Goal: Task Accomplishment & Management: Use online tool/utility

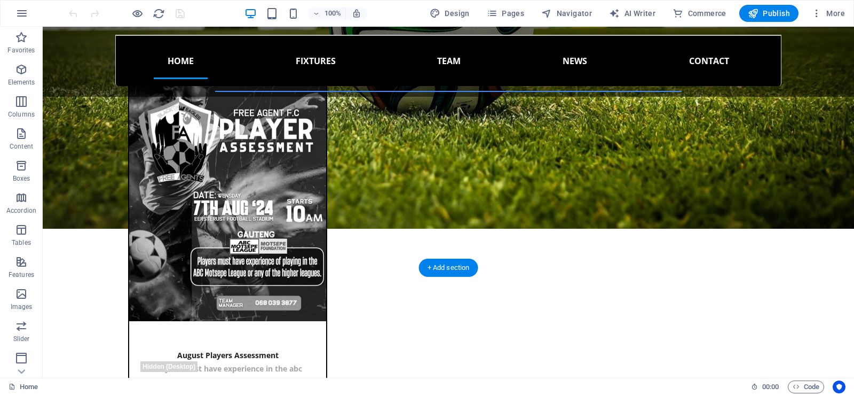
scroll to position [961, 0]
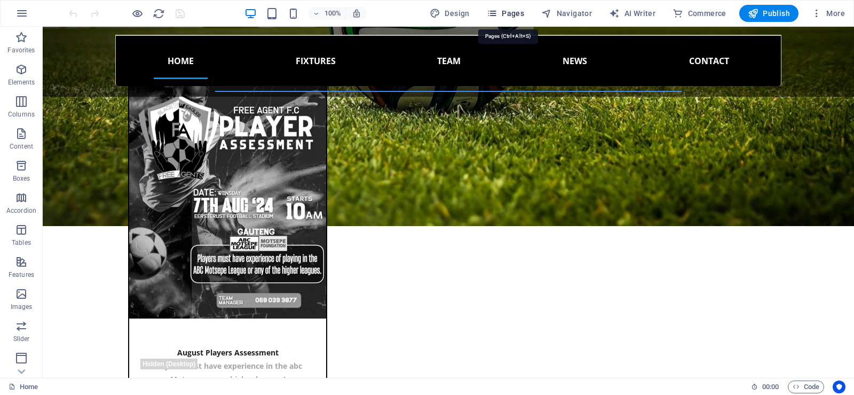
click at [507, 14] on span "Pages" at bounding box center [505, 13] width 37 height 11
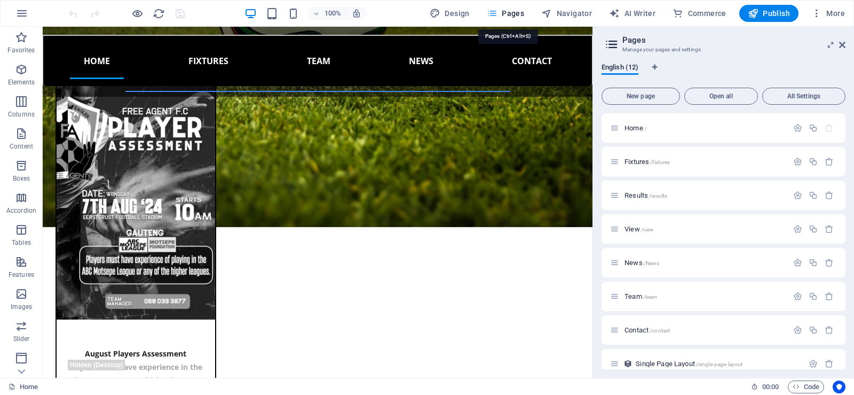
scroll to position [987, 0]
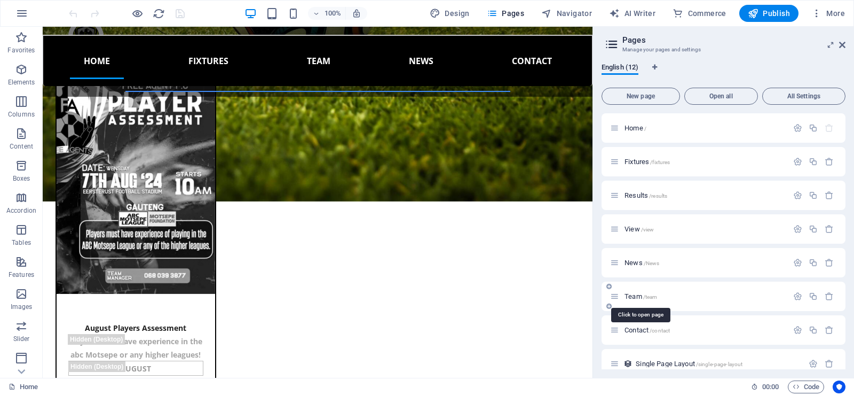
click at [638, 296] on span "Team /team" at bounding box center [641, 296] width 33 height 8
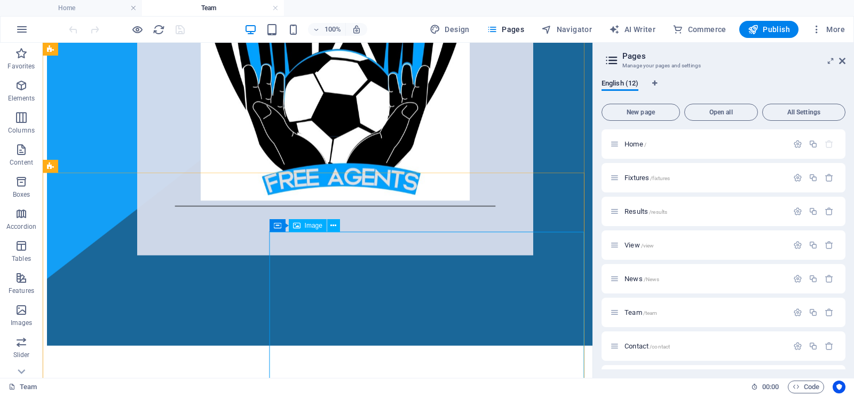
scroll to position [267, 0]
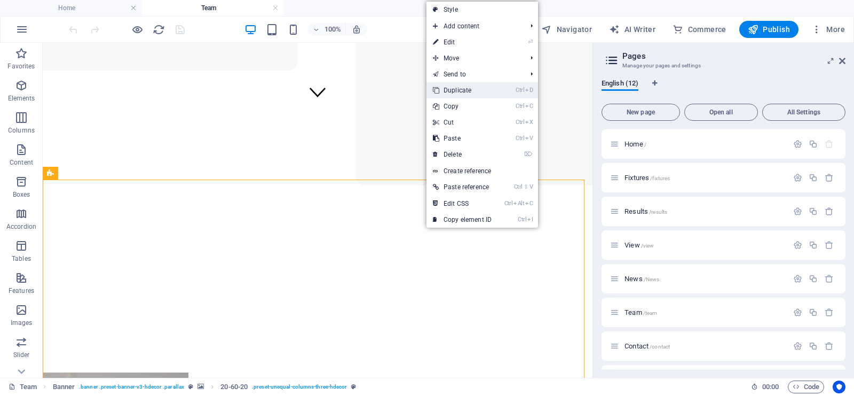
click at [460, 86] on link "Ctrl D Duplicate" at bounding box center [463, 90] width 72 height 16
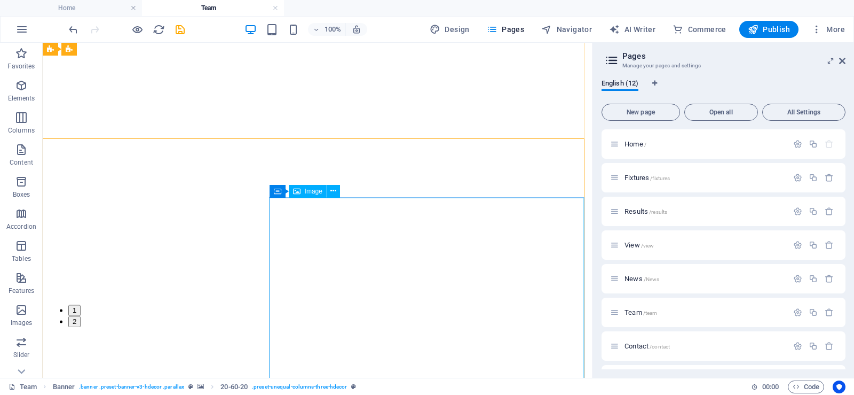
scroll to position [804, 0]
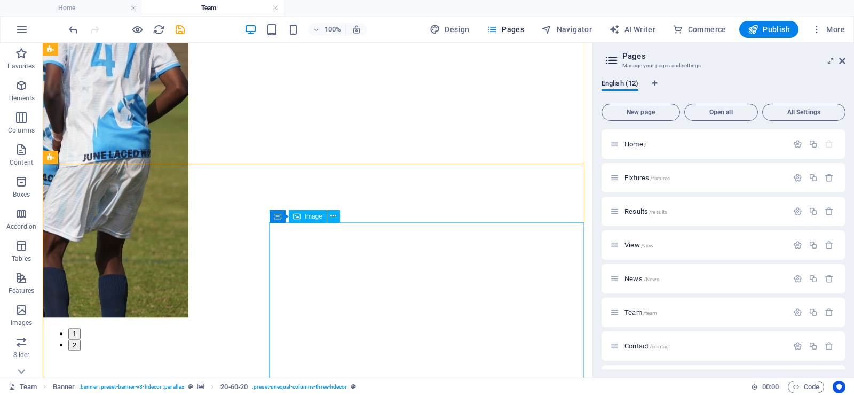
click at [321, 213] on icon at bounding box center [324, 215] width 6 height 11
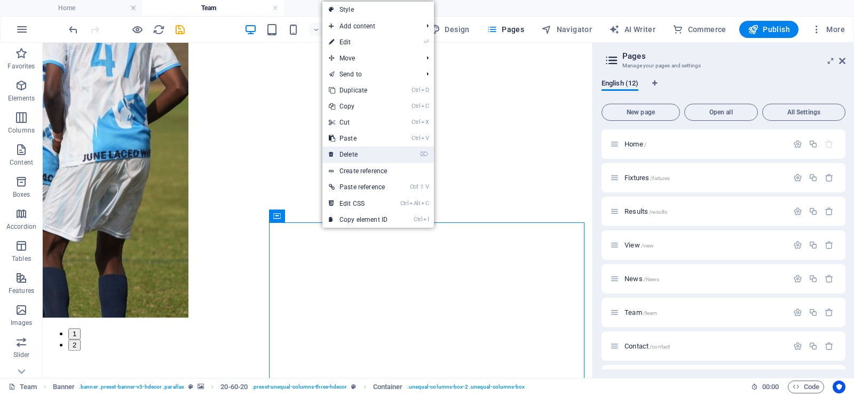
click at [352, 153] on link "⌦ Delete" at bounding box center [359, 154] width 72 height 16
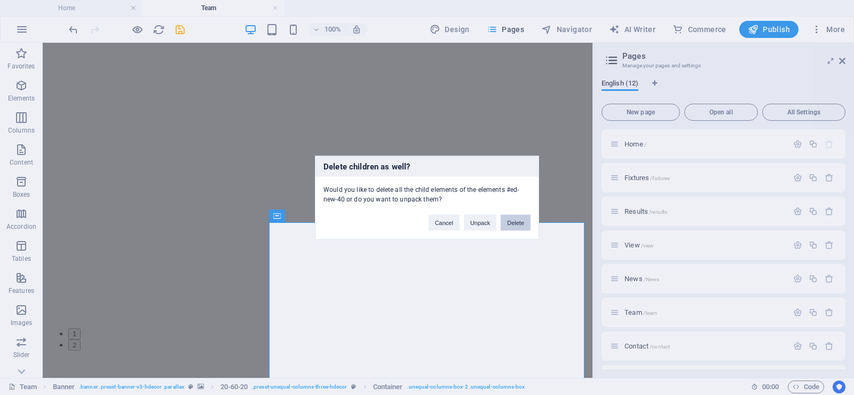
click at [512, 225] on button "Delete" at bounding box center [516, 222] width 30 height 16
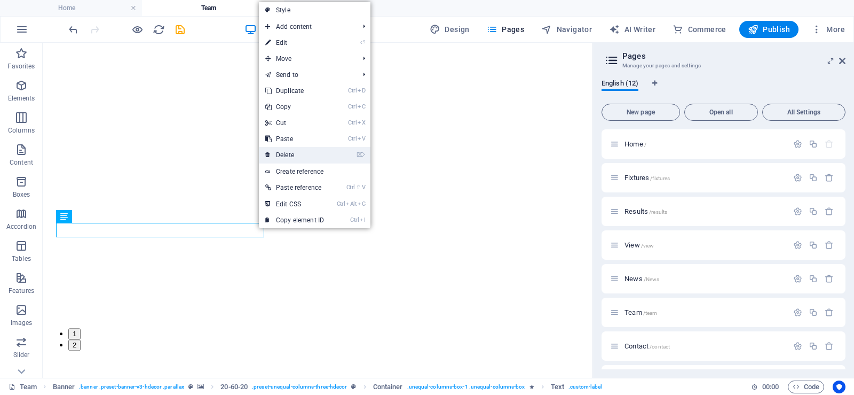
click at [287, 154] on link "⌦ Delete" at bounding box center [295, 155] width 72 height 16
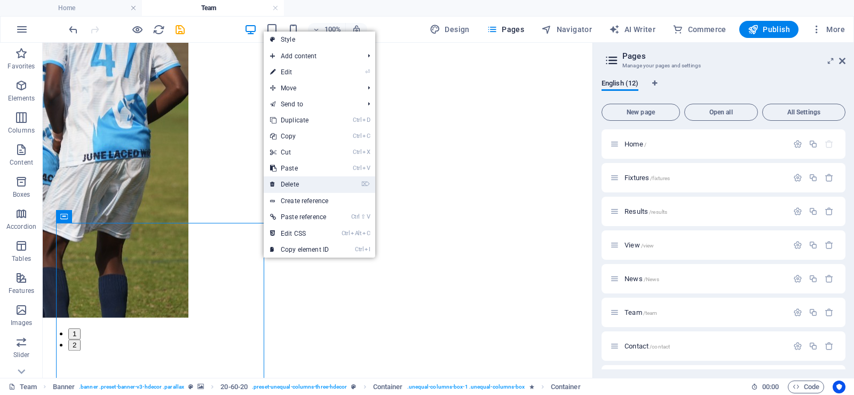
click at [296, 179] on link "⌦ Delete" at bounding box center [300, 184] width 72 height 16
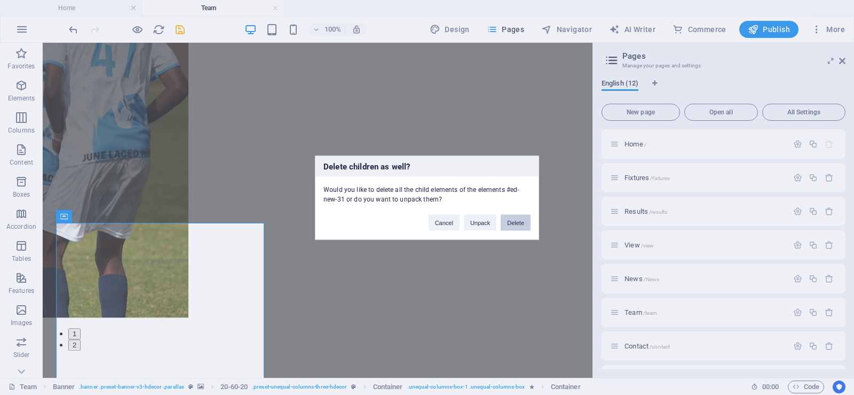
click at [515, 221] on button "Delete" at bounding box center [516, 222] width 30 height 16
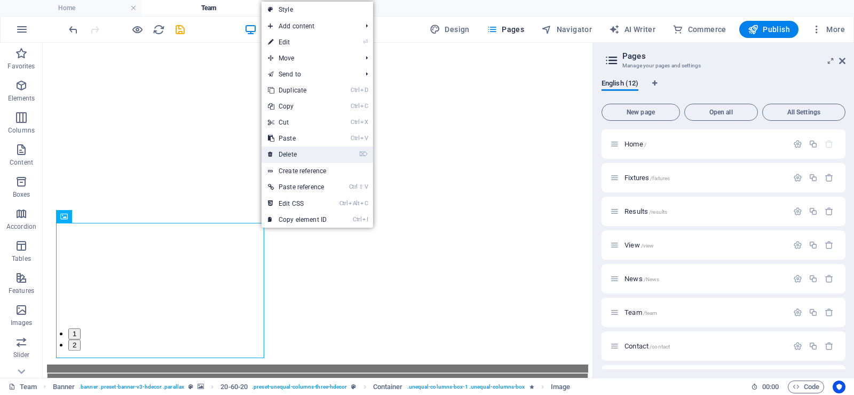
click at [297, 153] on link "⌦ Delete" at bounding box center [298, 154] width 72 height 16
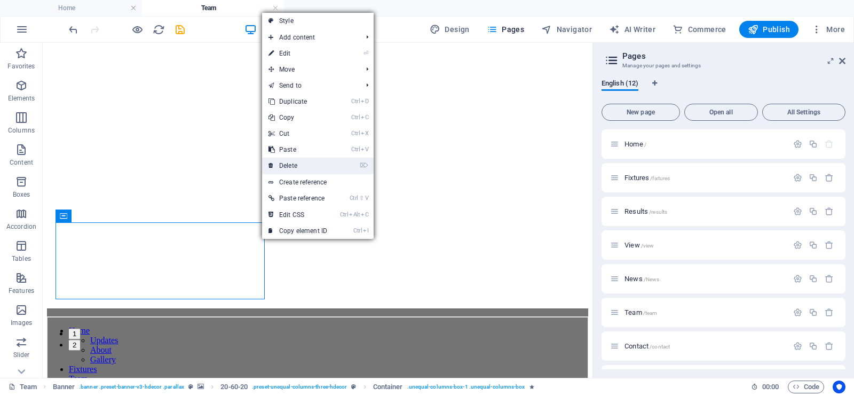
click at [288, 163] on link "⌦ Delete" at bounding box center [298, 166] width 72 height 16
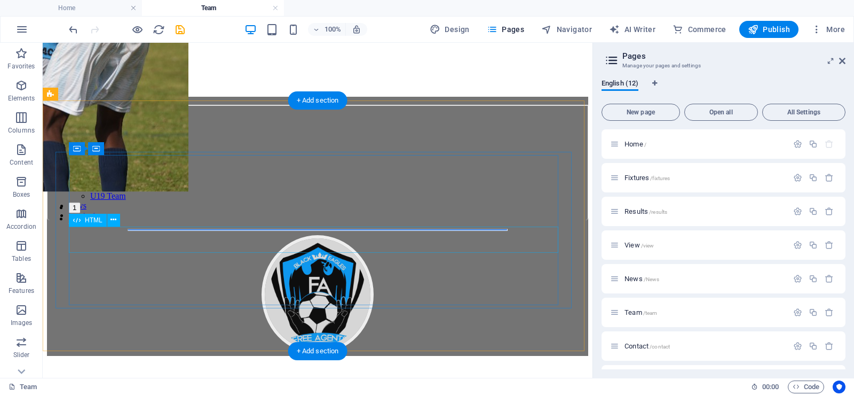
scroll to position [964, 0]
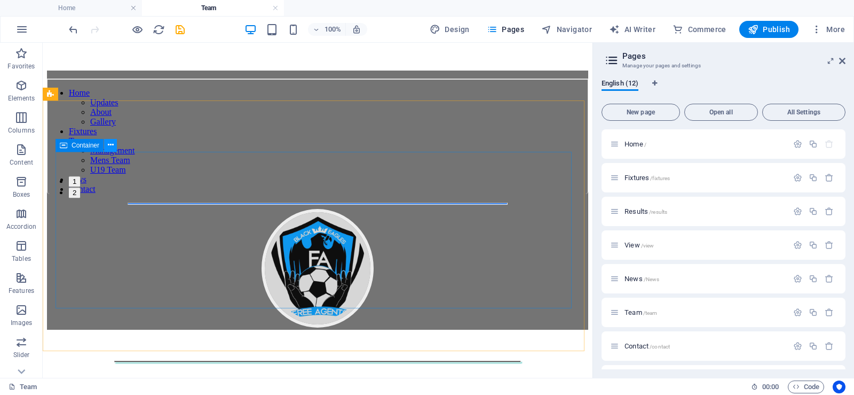
click at [109, 147] on icon at bounding box center [111, 144] width 6 height 11
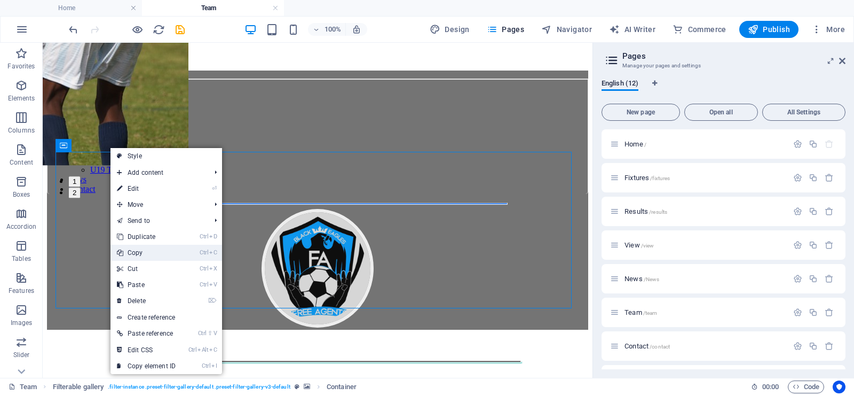
click at [146, 248] on link "Ctrl C Copy" at bounding box center [147, 253] width 72 height 16
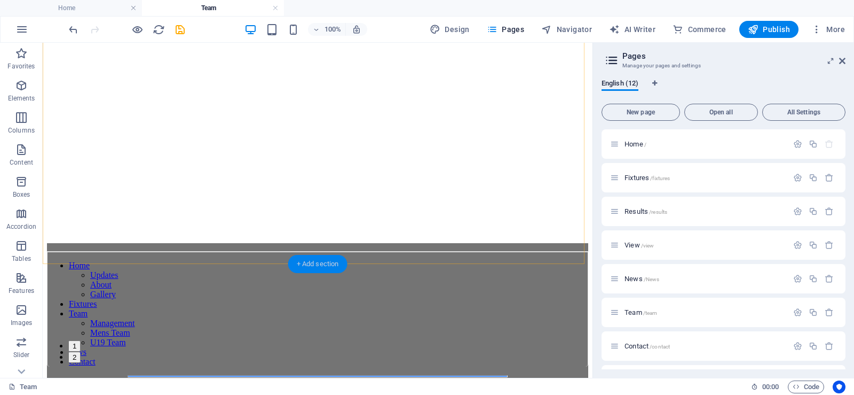
scroll to position [801, 0]
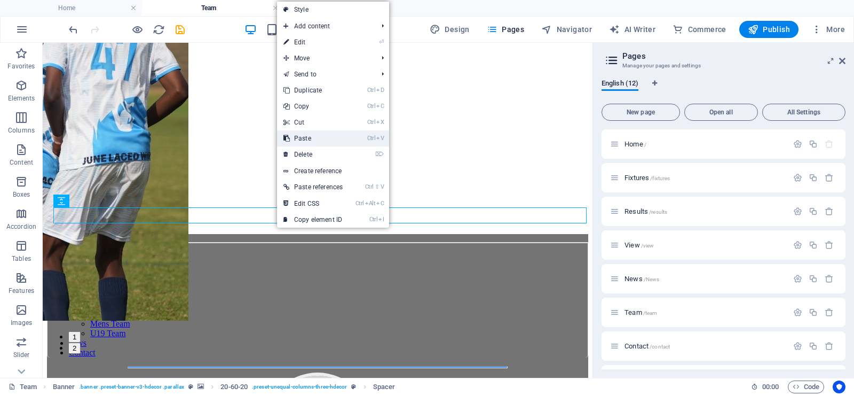
click at [314, 138] on link "Ctrl V Paste" at bounding box center [313, 138] width 72 height 16
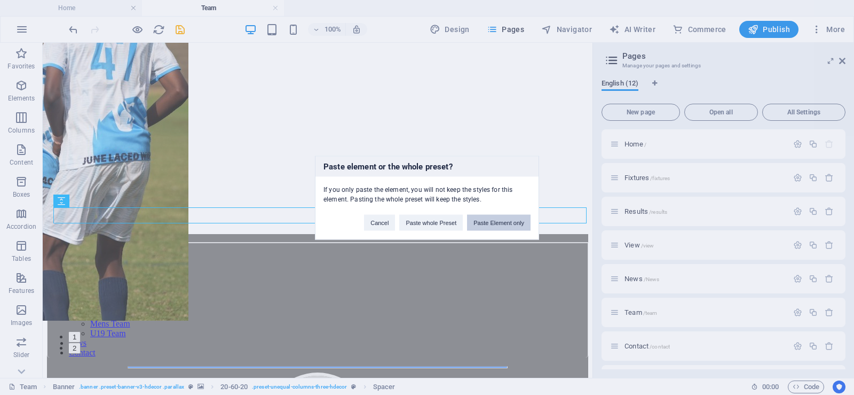
click at [494, 223] on button "Paste Element only" at bounding box center [499, 222] width 64 height 16
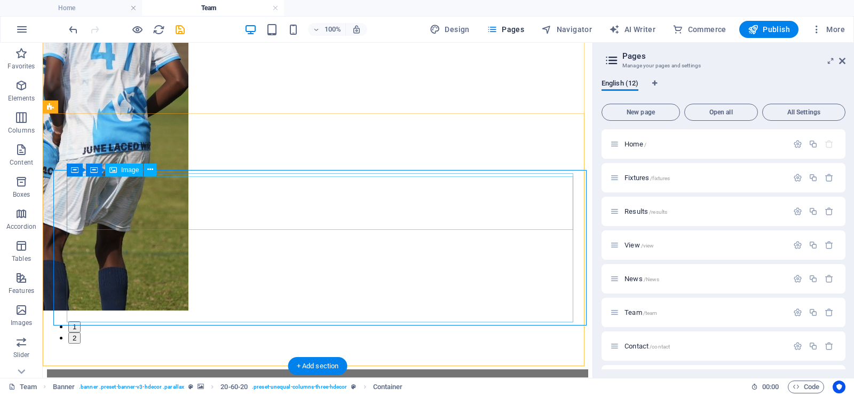
scroll to position [854, 0]
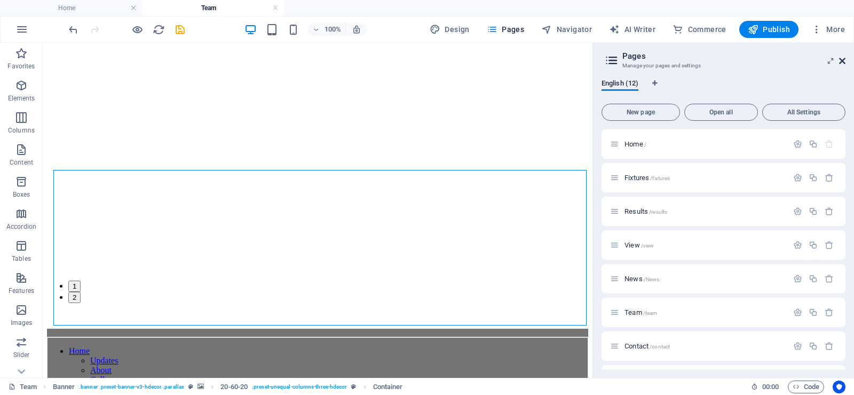
click at [840, 59] on icon at bounding box center [842, 61] width 6 height 9
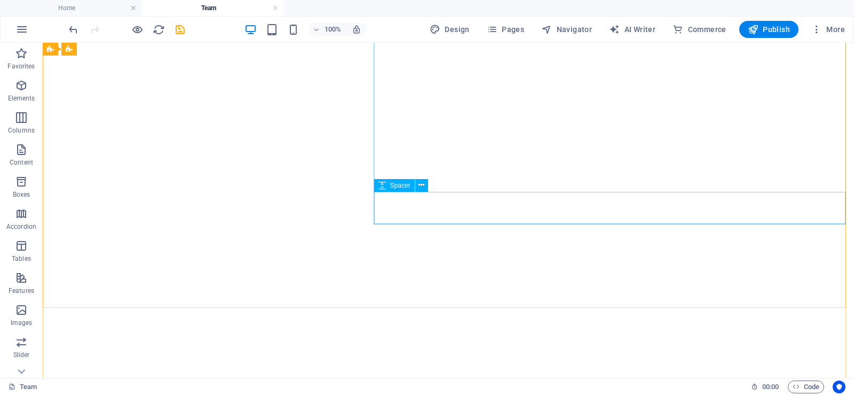
scroll to position [748, 0]
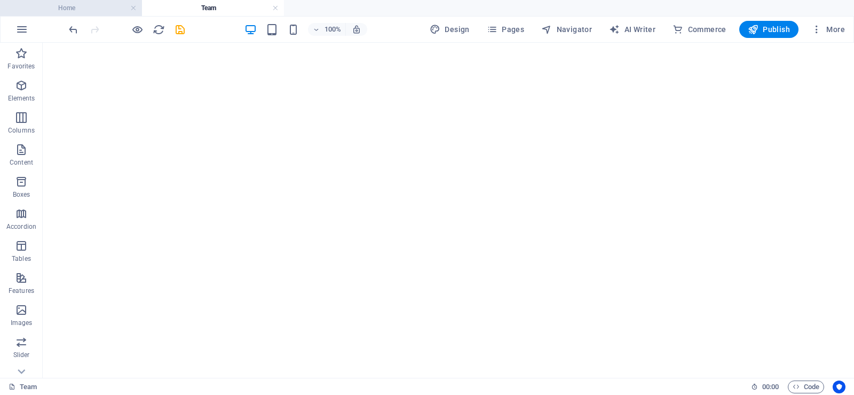
click at [85, 6] on h4 "Home" at bounding box center [71, 8] width 142 height 12
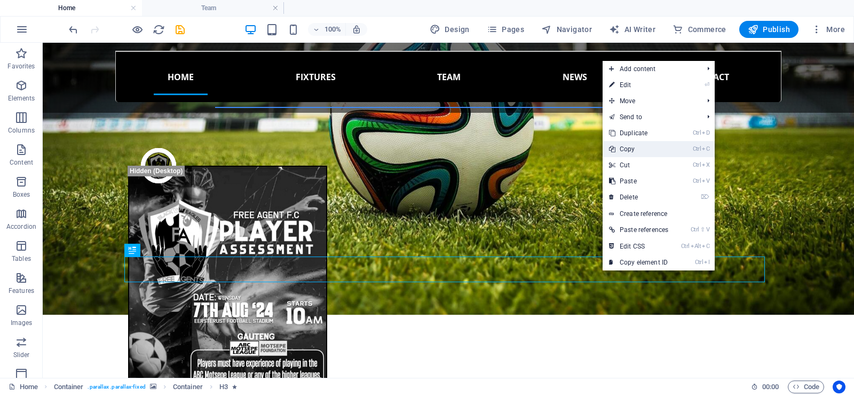
click at [631, 144] on link "Ctrl C Copy" at bounding box center [639, 149] width 72 height 16
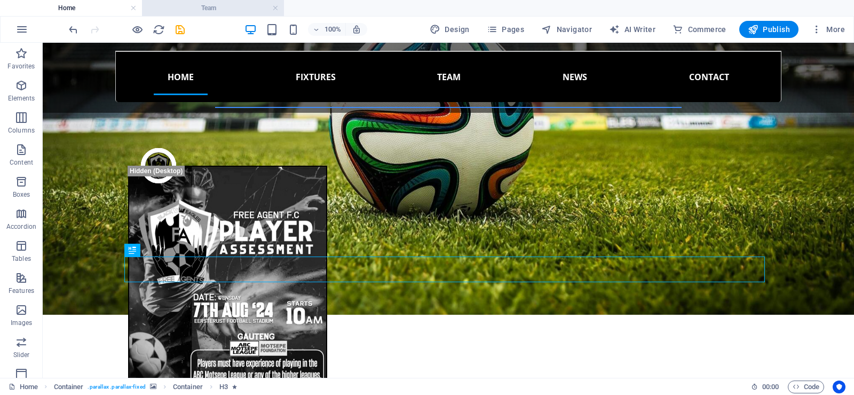
click at [219, 11] on h4 "Team" at bounding box center [213, 8] width 142 height 12
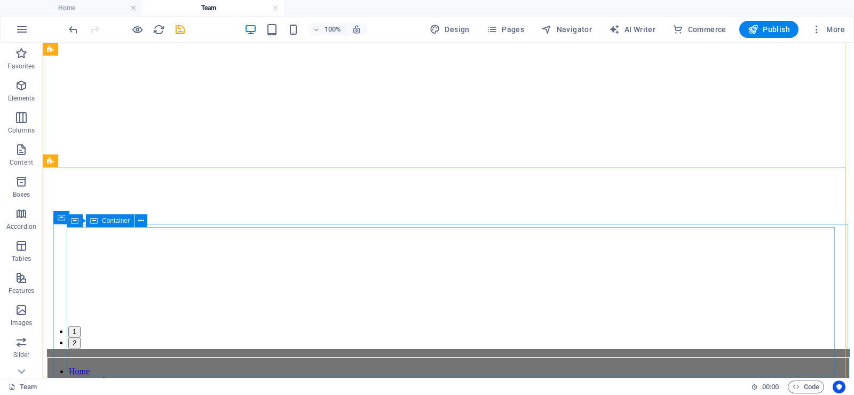
scroll to position [854, 0]
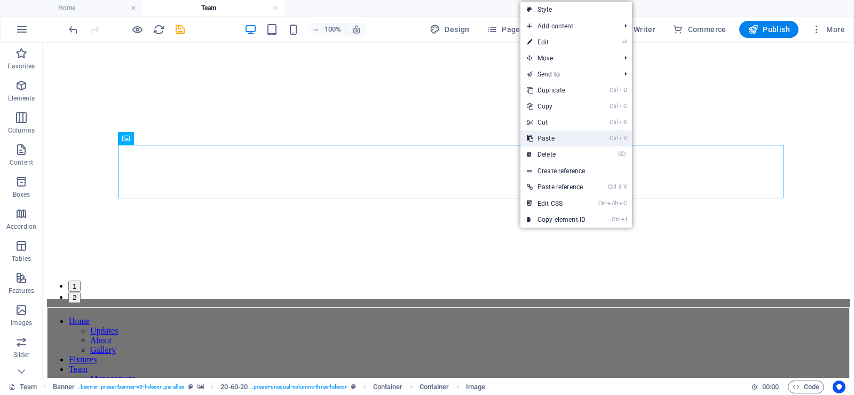
drag, startPoint x: 556, startPoint y: 139, endPoint x: 514, endPoint y: 96, distance: 60.0
click at [556, 139] on link "Ctrl V Paste" at bounding box center [557, 138] width 72 height 16
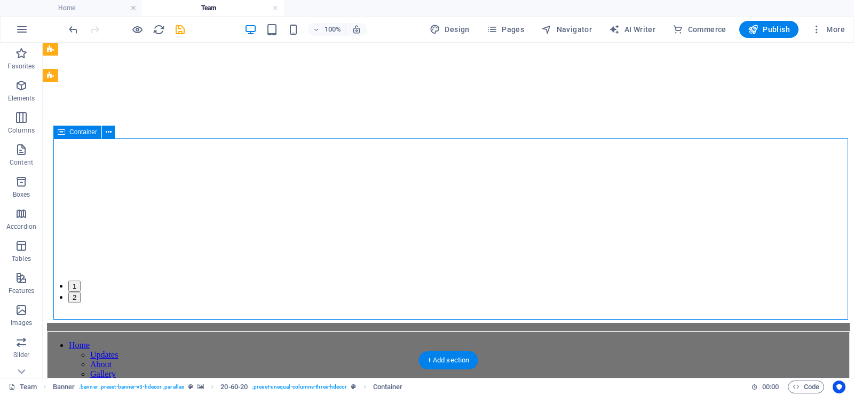
drag, startPoint x: 56, startPoint y: 144, endPoint x: 228, endPoint y: 75, distance: 185.2
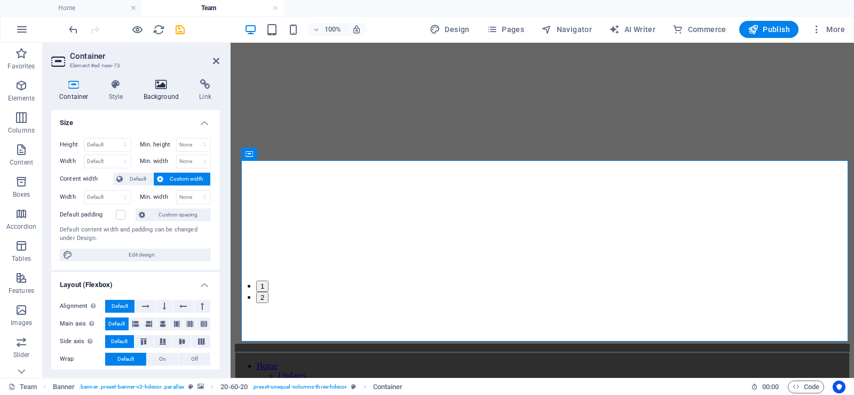
click at [156, 83] on icon at bounding box center [162, 84] width 52 height 11
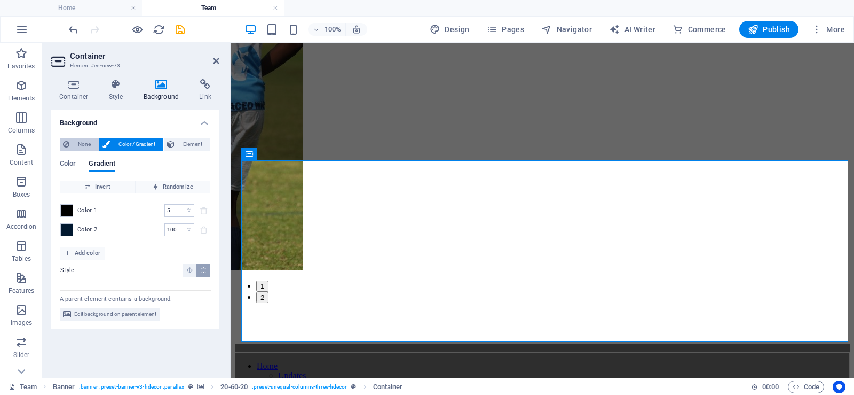
click at [74, 143] on span "None" at bounding box center [84, 144] width 23 height 13
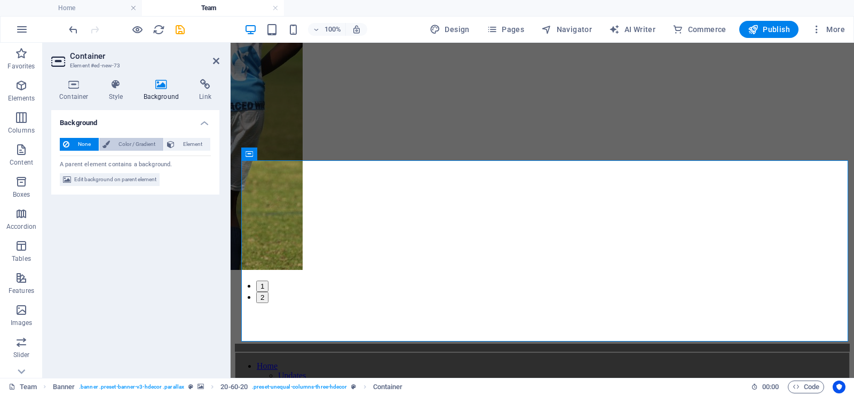
click at [124, 142] on span "Color / Gradient" at bounding box center [136, 144] width 47 height 13
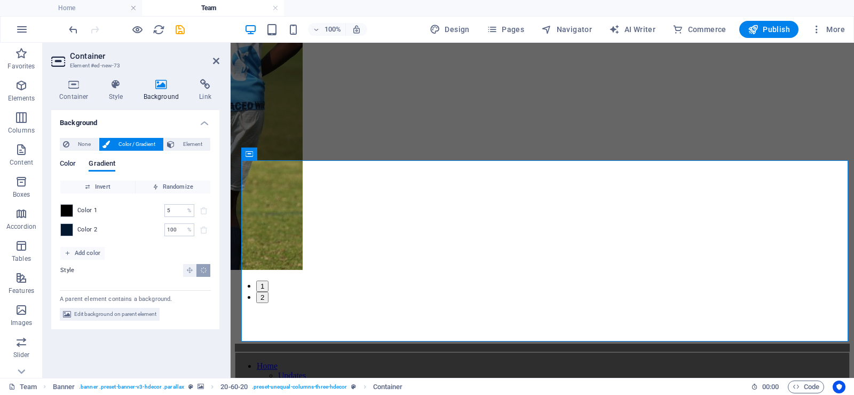
click at [65, 166] on span "Color" at bounding box center [68, 164] width 16 height 15
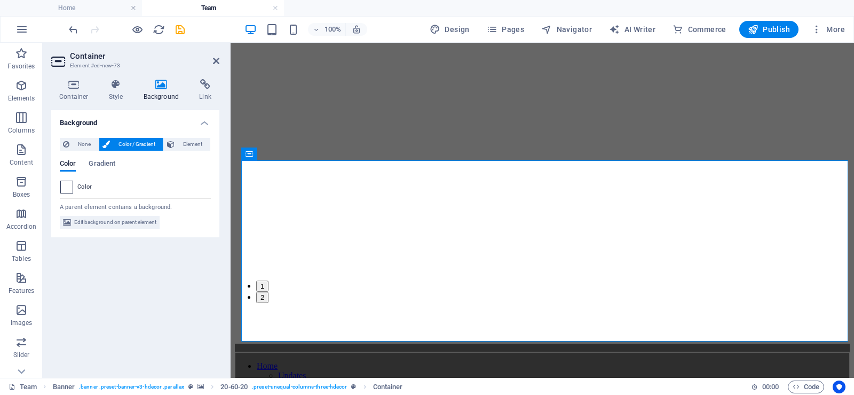
click at [68, 188] on span at bounding box center [67, 187] width 12 height 12
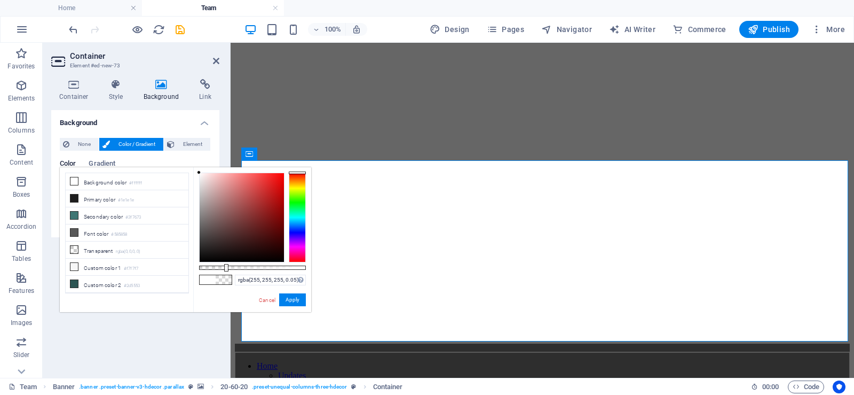
type input "rgba(255, 255, 255, 0)"
drag, startPoint x: 274, startPoint y: 270, endPoint x: 187, endPoint y: 277, distance: 87.3
click at [187, 277] on div "less Background color #ffffff Primary color #1e1e1e Secondary color #3f7673 Fon…" at bounding box center [185, 239] width 251 height 145
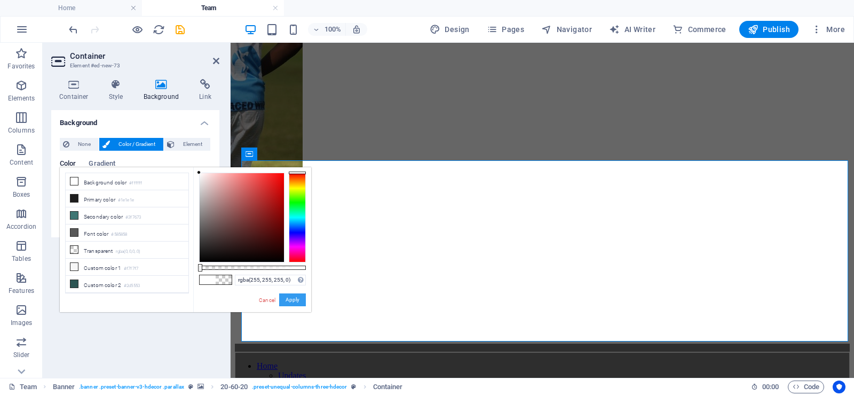
drag, startPoint x: 287, startPoint y: 294, endPoint x: 56, endPoint y: 251, distance: 235.2
click at [287, 294] on button "Apply" at bounding box center [292, 299] width 27 height 13
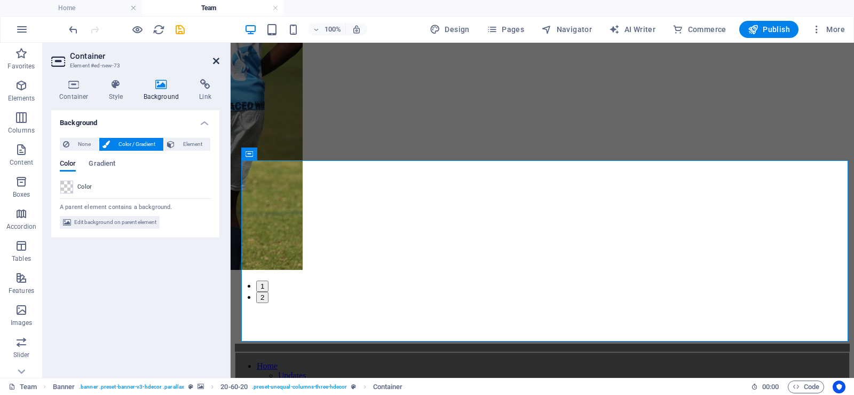
click at [217, 61] on icon at bounding box center [216, 61] width 6 height 9
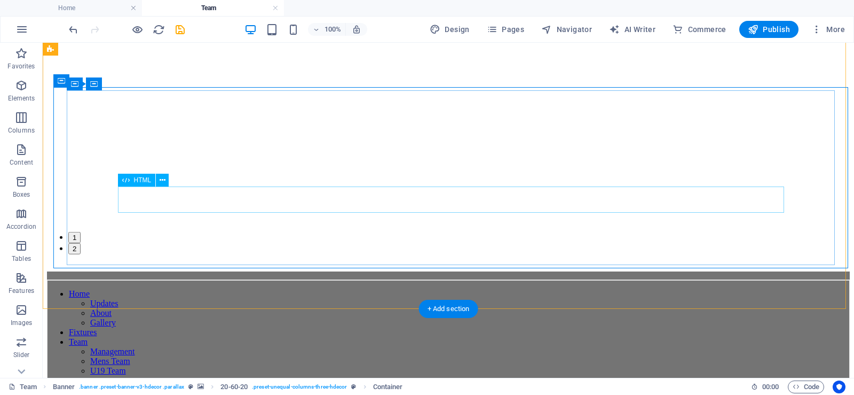
scroll to position [908, 0]
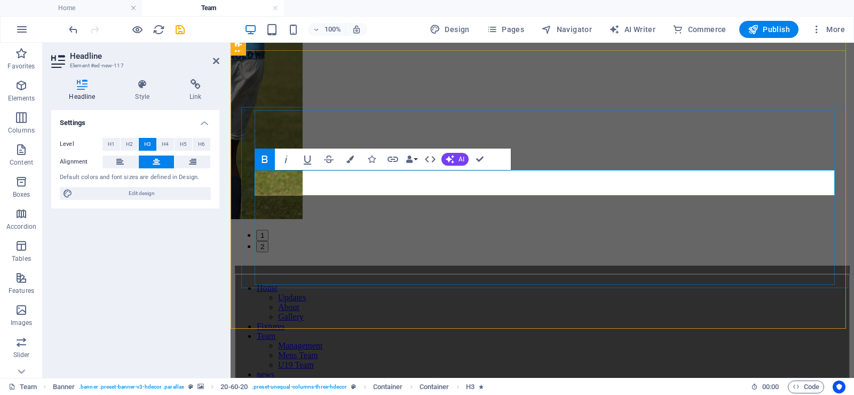
drag, startPoint x: 576, startPoint y: 182, endPoint x: 453, endPoint y: 183, distance: 122.3
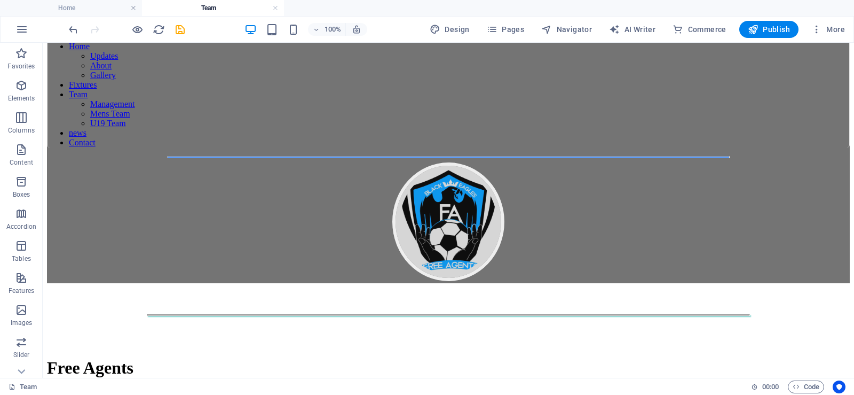
scroll to position [1046, 0]
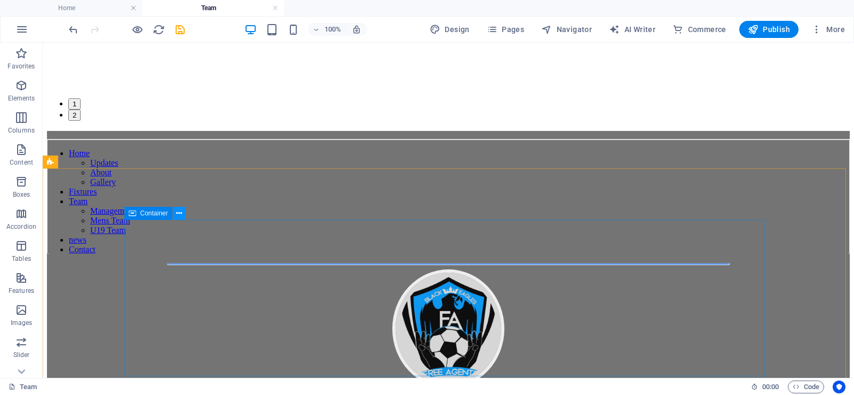
click at [181, 211] on icon at bounding box center [179, 213] width 6 height 11
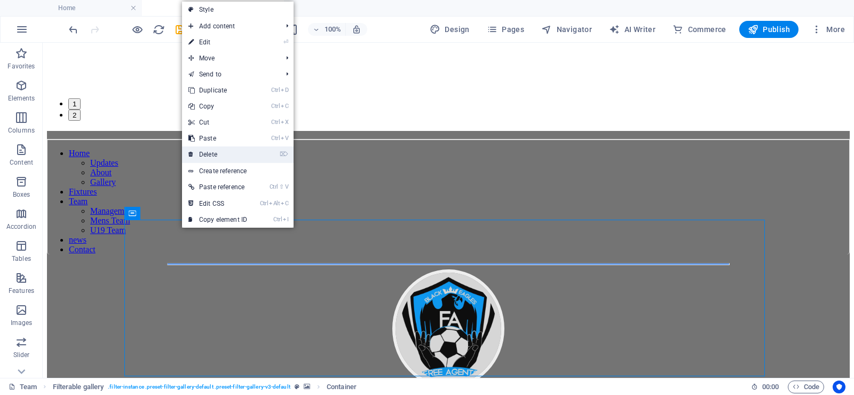
click at [233, 153] on link "⌦ Delete" at bounding box center [218, 154] width 72 height 16
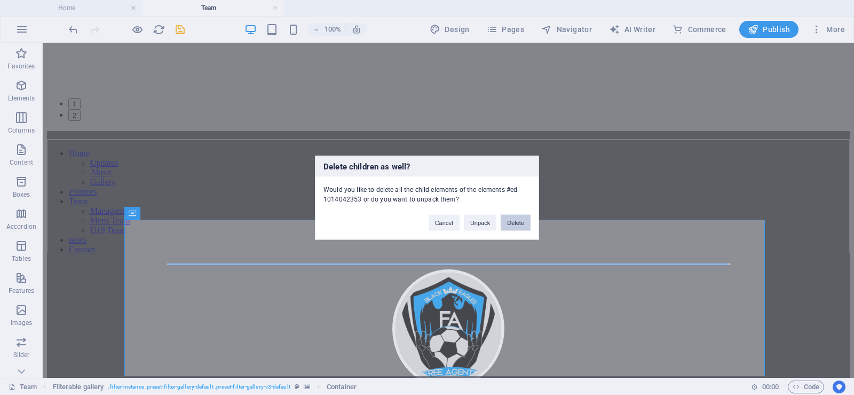
click at [513, 218] on button "Delete" at bounding box center [516, 222] width 30 height 16
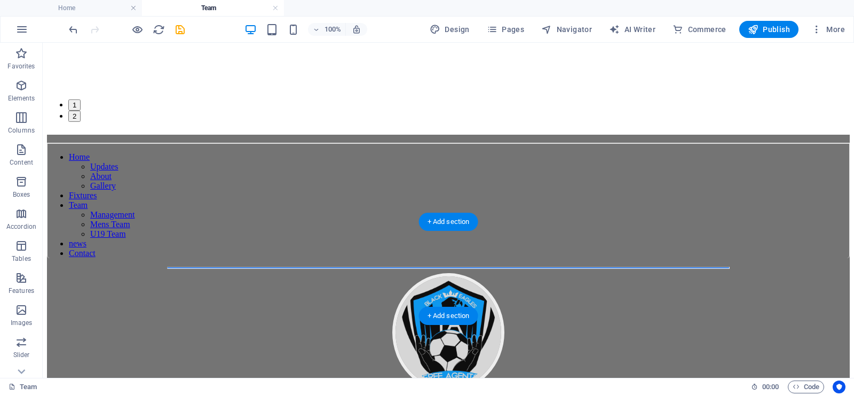
scroll to position [993, 0]
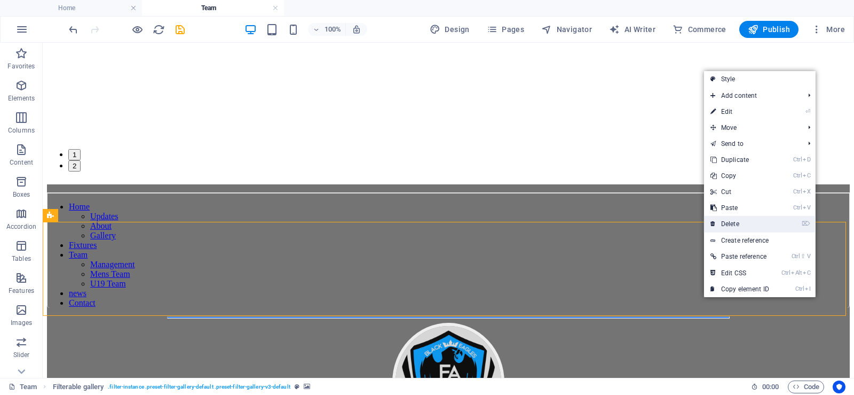
click at [746, 218] on link "⌦ Delete" at bounding box center [740, 224] width 72 height 16
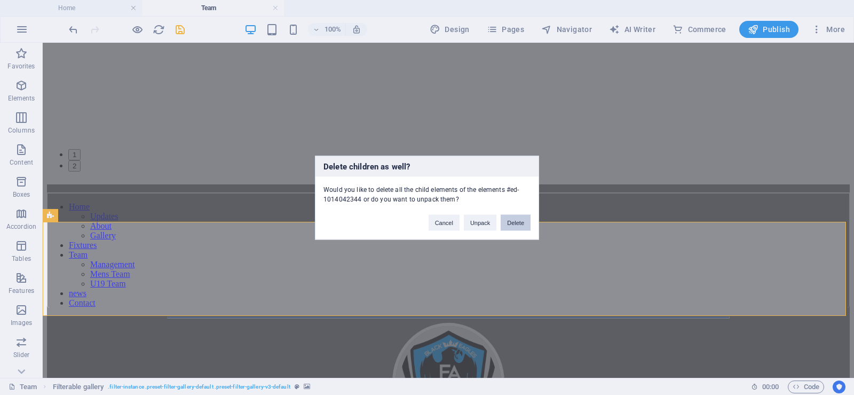
click at [514, 223] on button "Delete" at bounding box center [516, 222] width 30 height 16
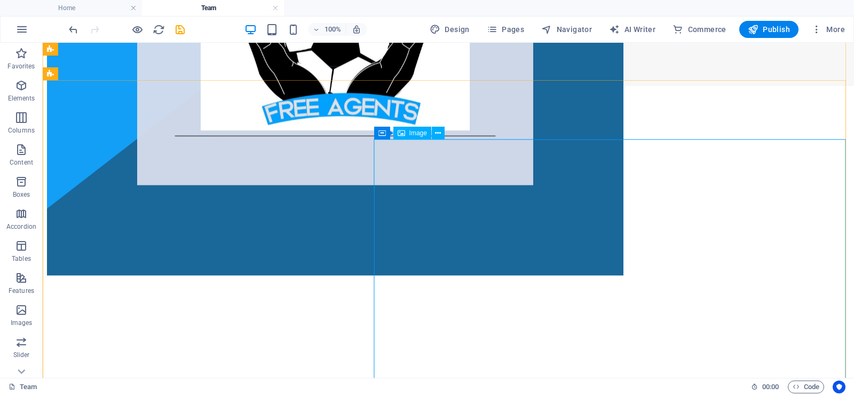
scroll to position [313, 0]
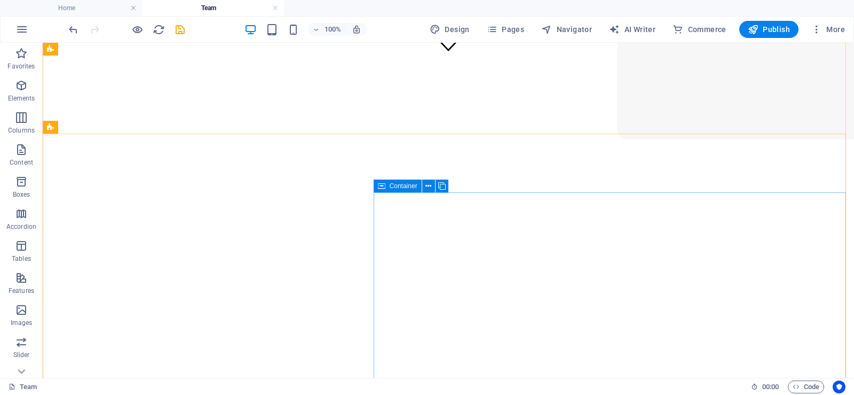
click at [383, 186] on icon at bounding box center [381, 185] width 7 height 13
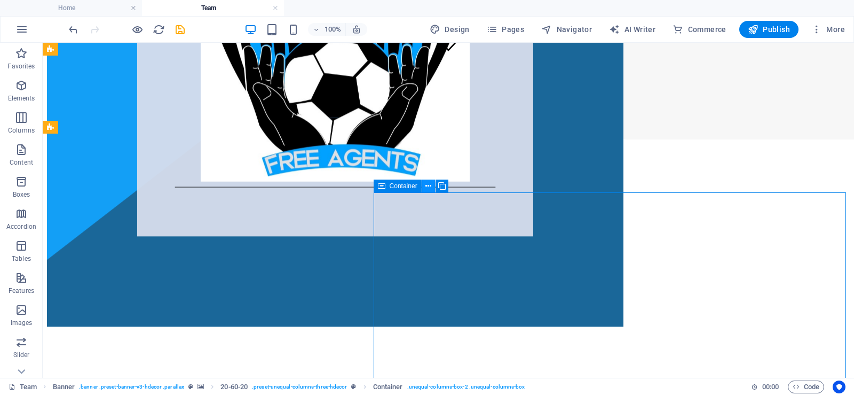
click at [429, 187] on icon at bounding box center [429, 185] width 6 height 11
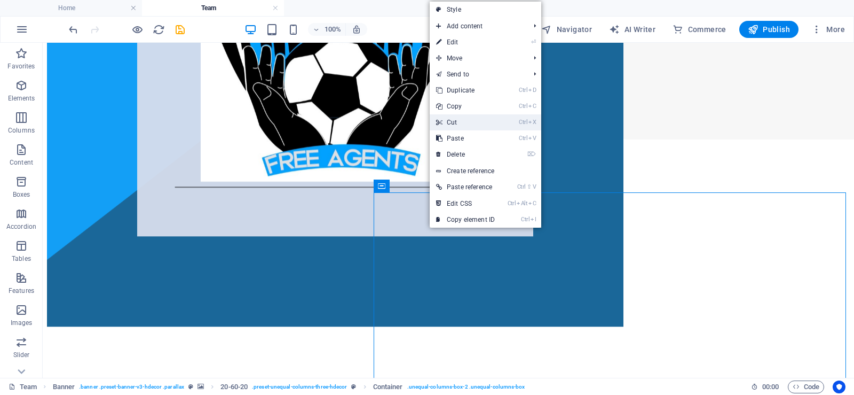
drag, startPoint x: 461, startPoint y: 119, endPoint x: 418, endPoint y: 76, distance: 60.0
click at [461, 119] on link "Ctrl X Cut" at bounding box center [466, 122] width 72 height 16
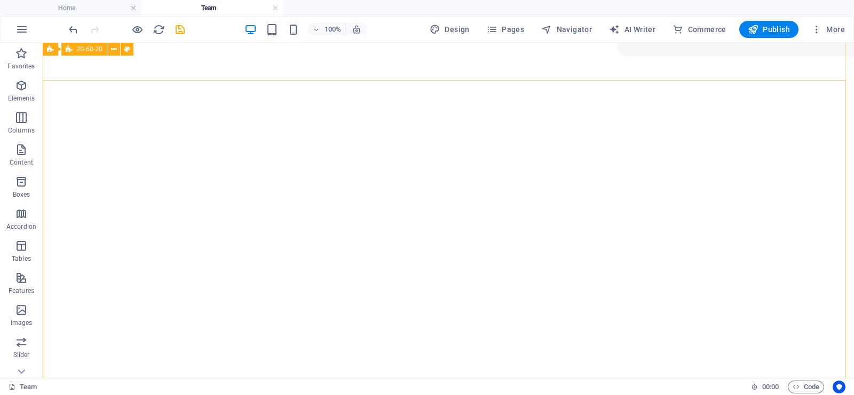
scroll to position [366, 0]
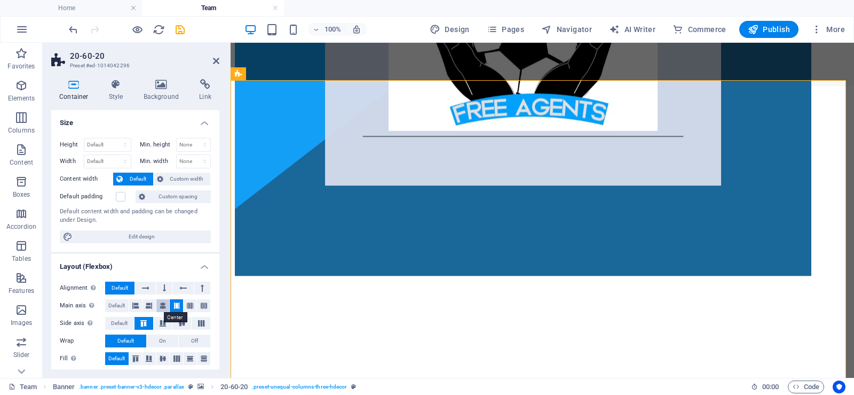
click at [156, 306] on button at bounding box center [162, 305] width 13 height 13
click at [214, 62] on icon at bounding box center [216, 61] width 6 height 9
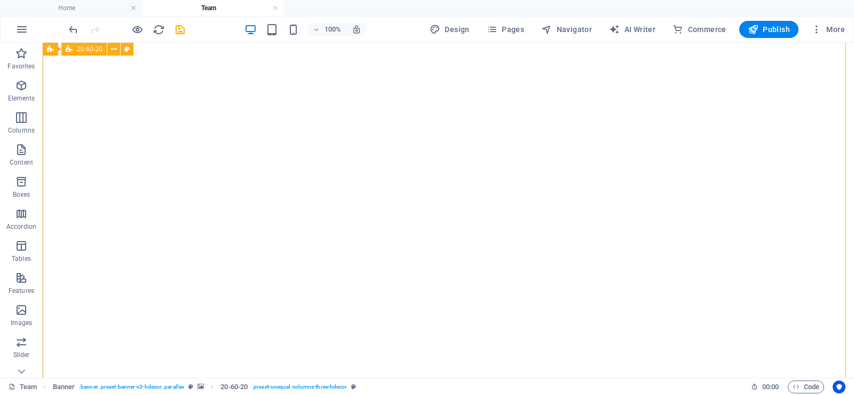
scroll to position [473, 0]
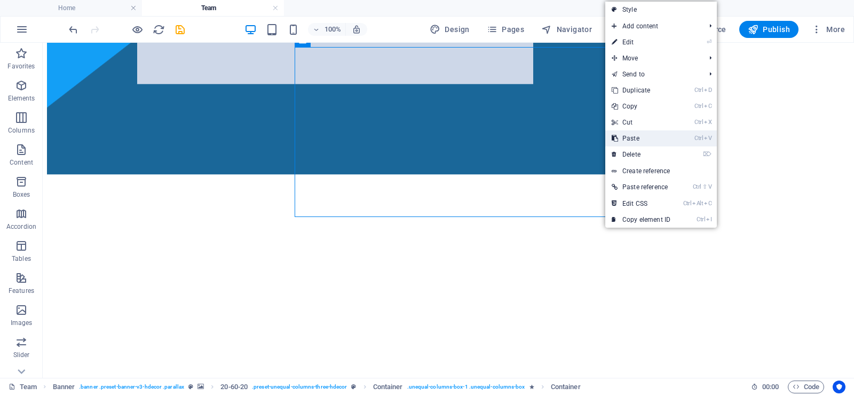
click at [638, 135] on link "Ctrl V Paste" at bounding box center [641, 138] width 72 height 16
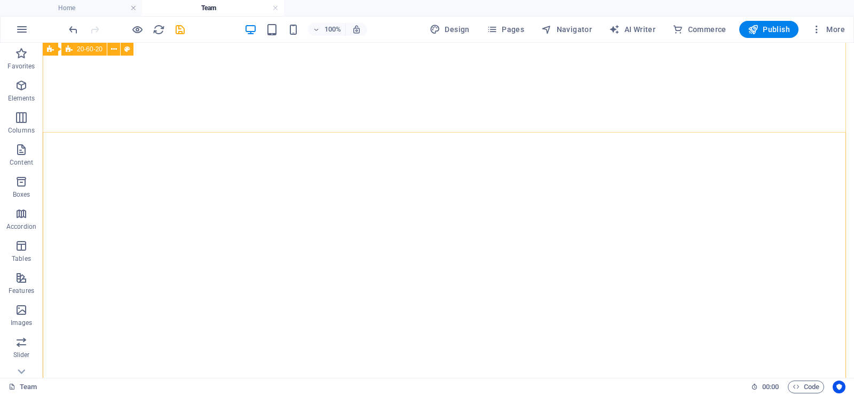
scroll to position [313, 0]
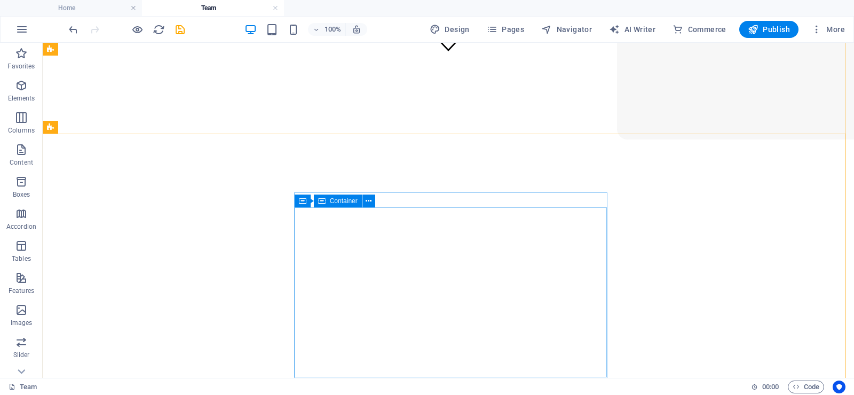
drag, startPoint x: 307, startPoint y: 217, endPoint x: 358, endPoint y: 234, distance: 53.7
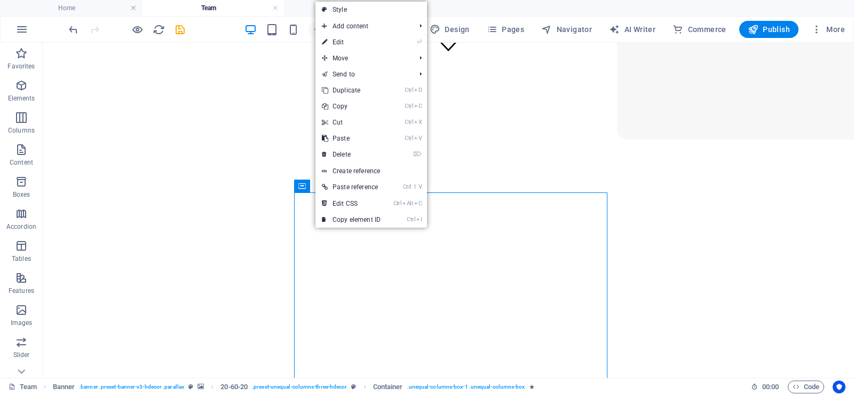
click at [371, 41] on link "⏎ Edit" at bounding box center [352, 42] width 72 height 16
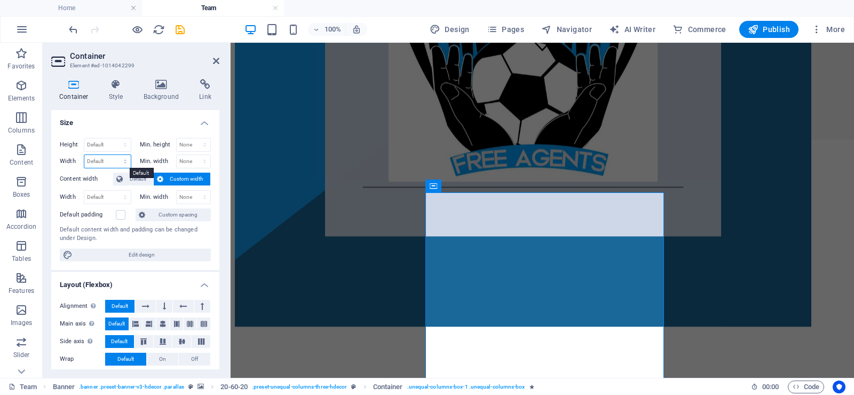
click at [106, 163] on select "Default px rem % em vh vw" at bounding box center [107, 161] width 46 height 13
select select "%"
click at [114, 155] on select "Default px rem % em vh vw" at bounding box center [107, 161] width 46 height 13
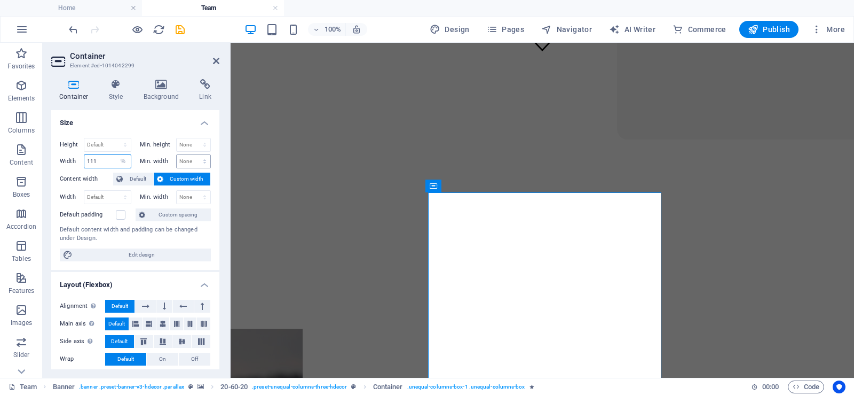
type input "111"
click at [203, 156] on select "None px rem % vh vw" at bounding box center [194, 161] width 34 height 13
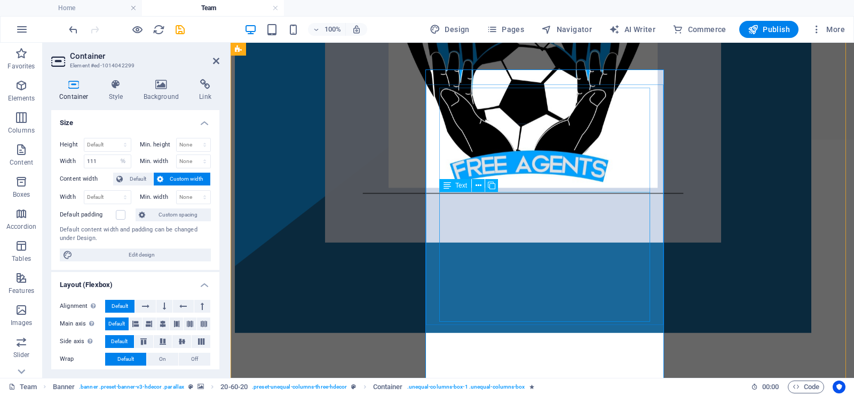
scroll to position [473, 0]
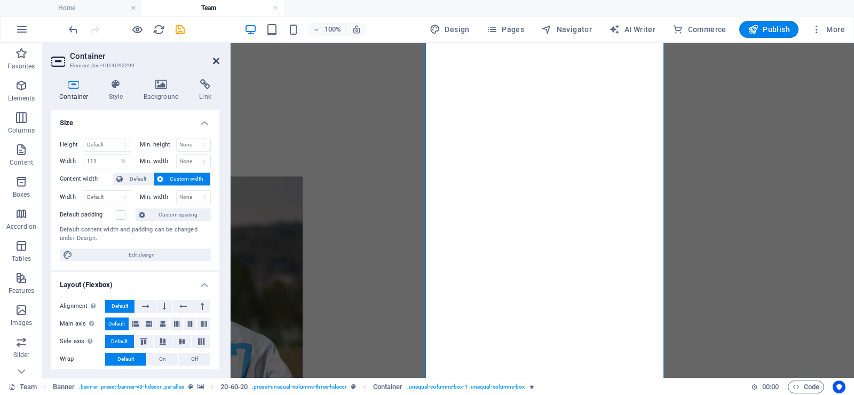
drag, startPoint x: 216, startPoint y: 59, endPoint x: 173, endPoint y: 16, distance: 60.8
click at [216, 59] on icon at bounding box center [216, 61] width 6 height 9
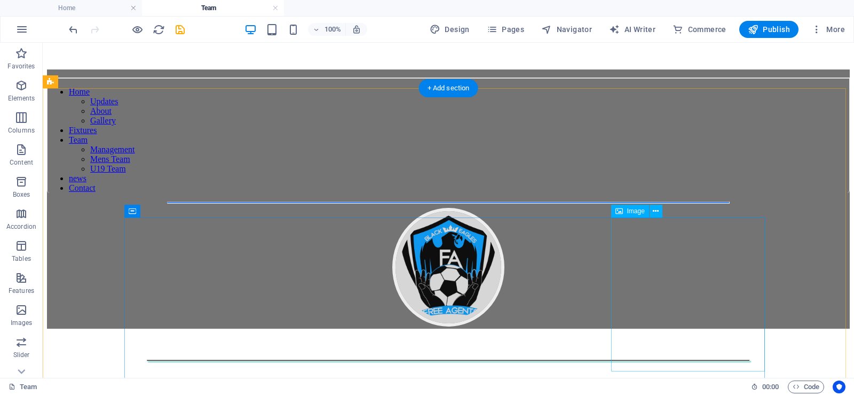
scroll to position [1327, 0]
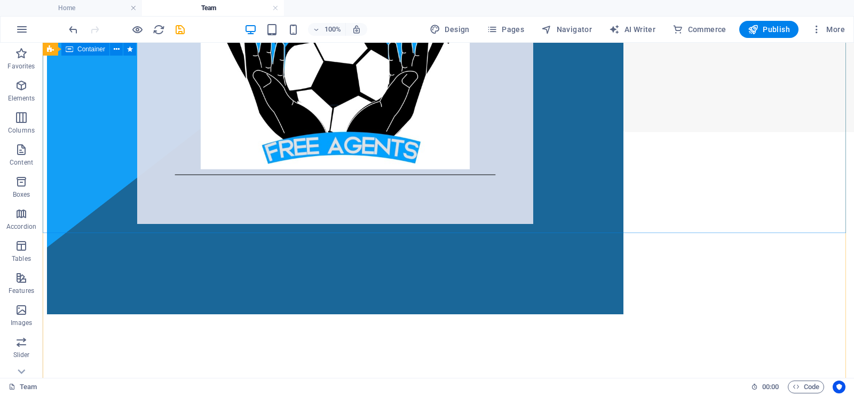
scroll to position [214, 0]
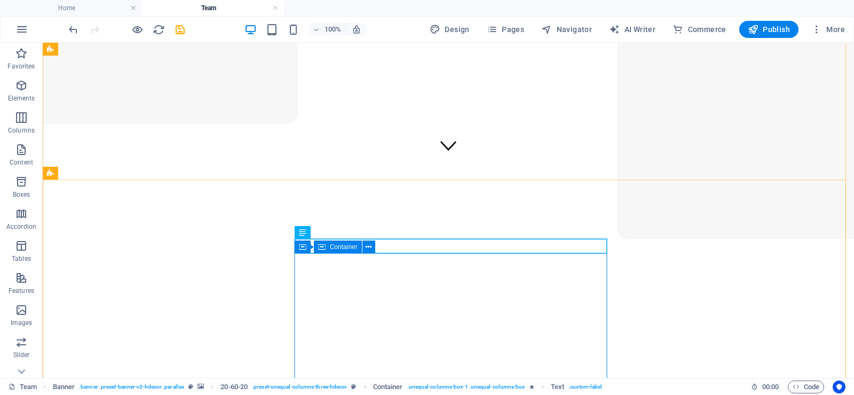
scroll to position [267, 0]
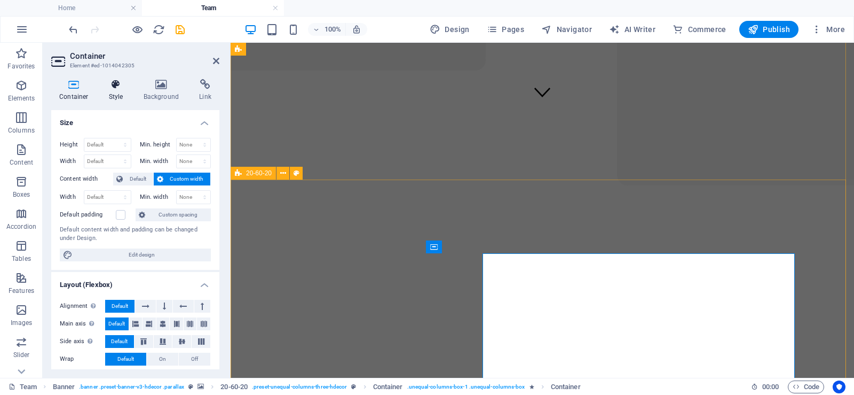
select select "%"
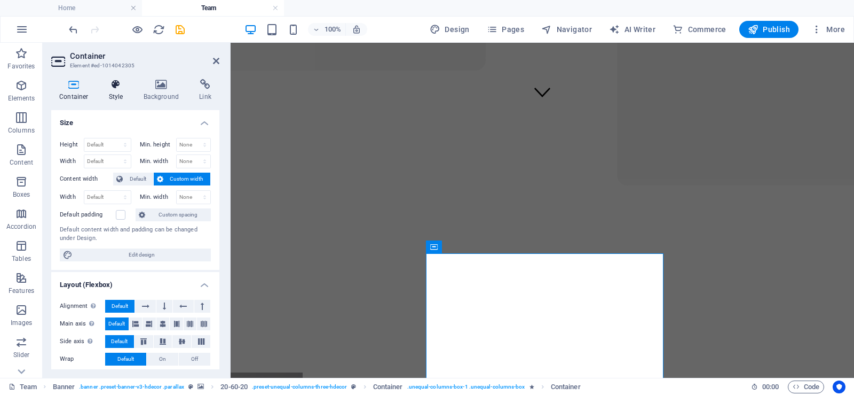
click at [123, 89] on icon at bounding box center [116, 84] width 30 height 11
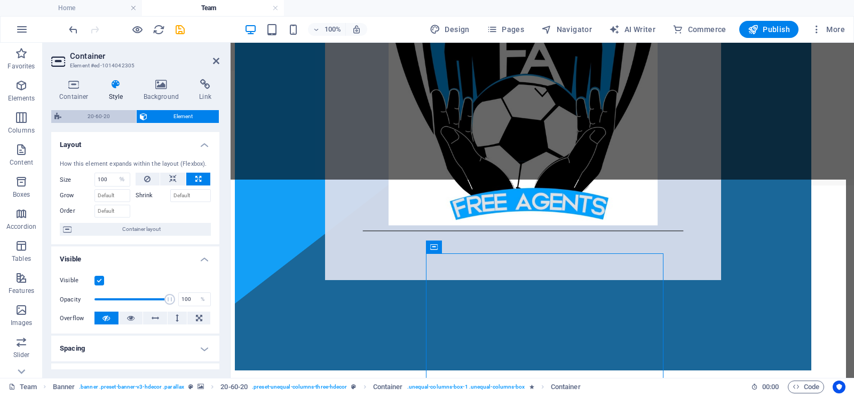
click at [98, 117] on span "20-60-20" at bounding box center [99, 116] width 68 height 13
select select "%"
select select "px"
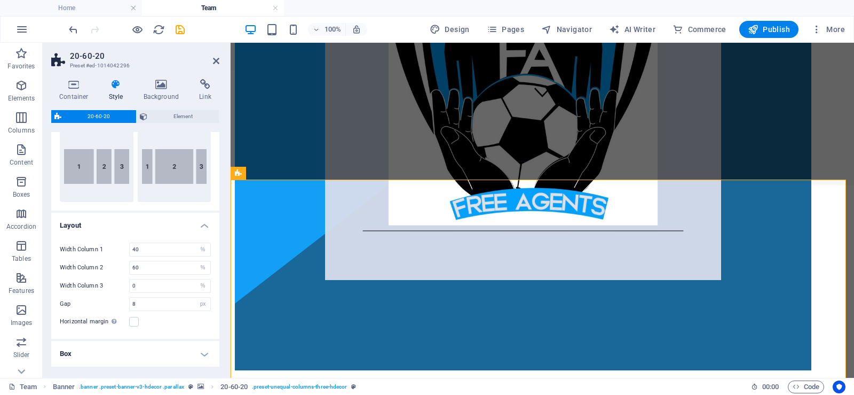
scroll to position [107, 0]
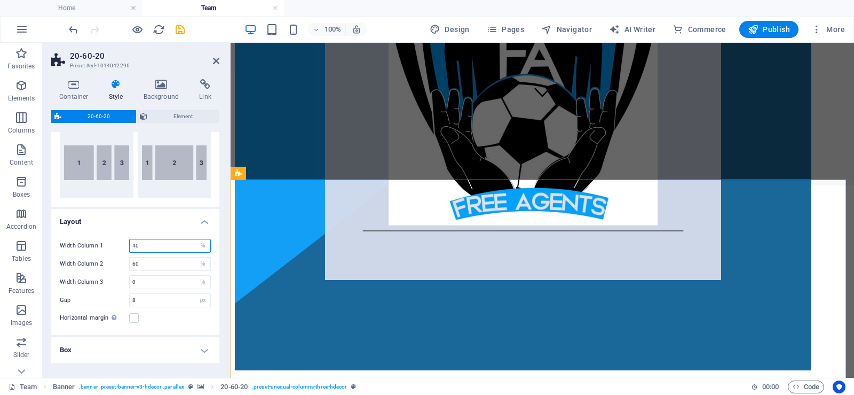
drag, startPoint x: 147, startPoint y: 248, endPoint x: 127, endPoint y: 248, distance: 20.3
click at [127, 248] on div "Width Column 1 40 px rem % vh vw" at bounding box center [135, 246] width 151 height 14
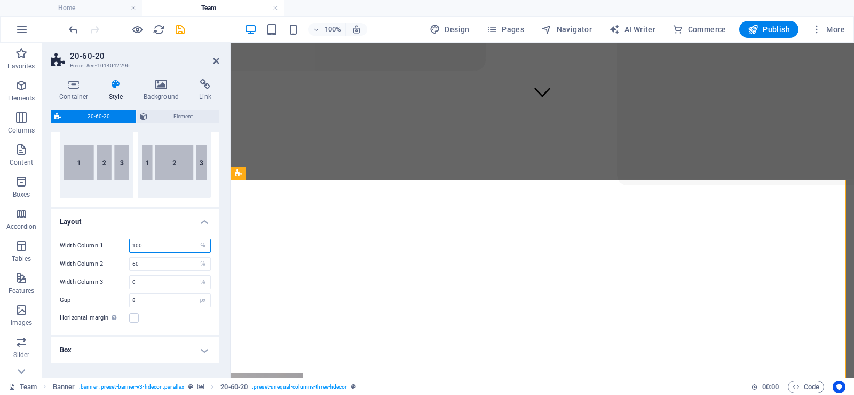
type input "100"
click at [162, 224] on h4 "Layout" at bounding box center [135, 218] width 168 height 19
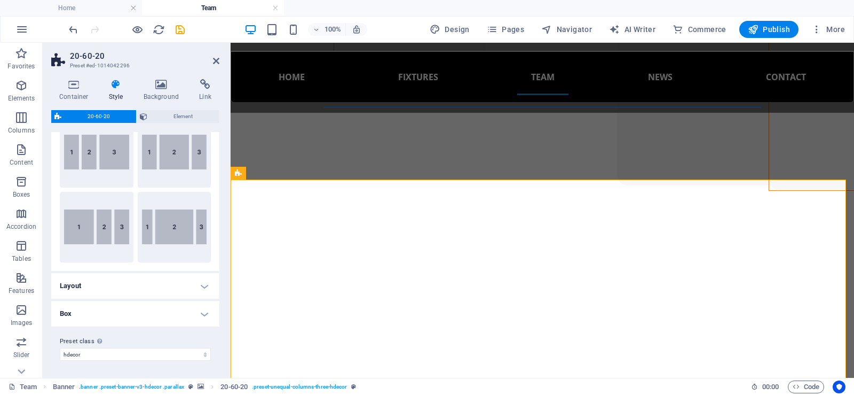
scroll to position [0, 0]
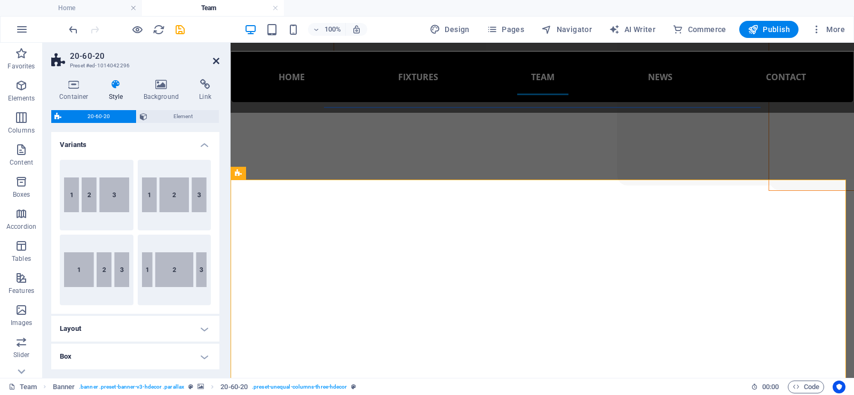
drag, startPoint x: 216, startPoint y: 60, endPoint x: 383, endPoint y: 126, distance: 180.1
click at [216, 60] on icon at bounding box center [216, 61] width 6 height 9
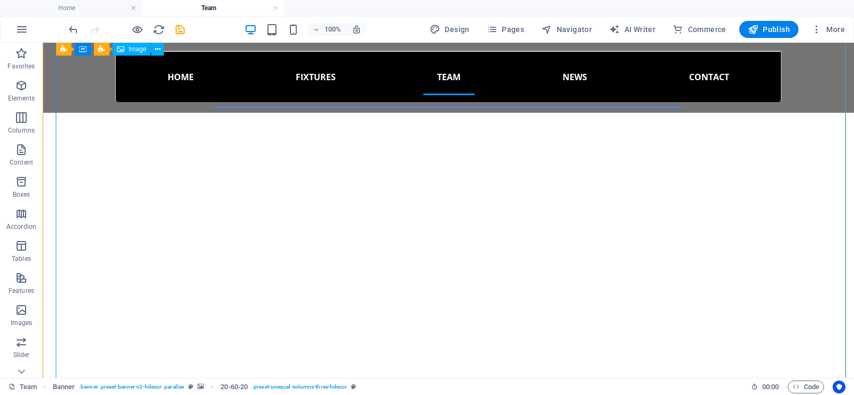
scroll to position [1175, 0]
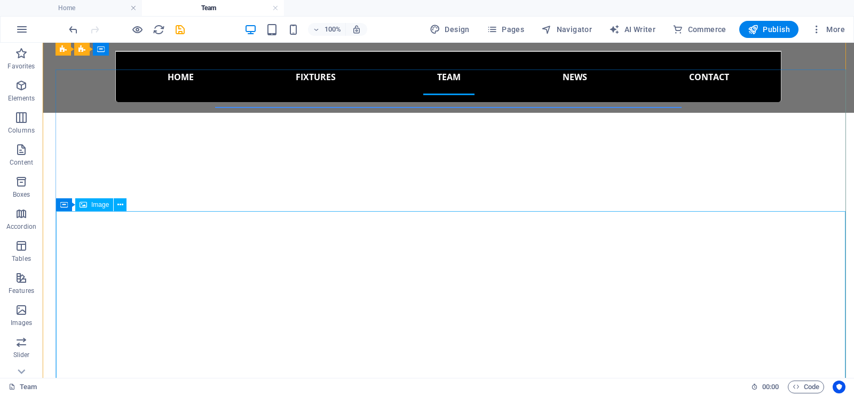
scroll to position [427, 0]
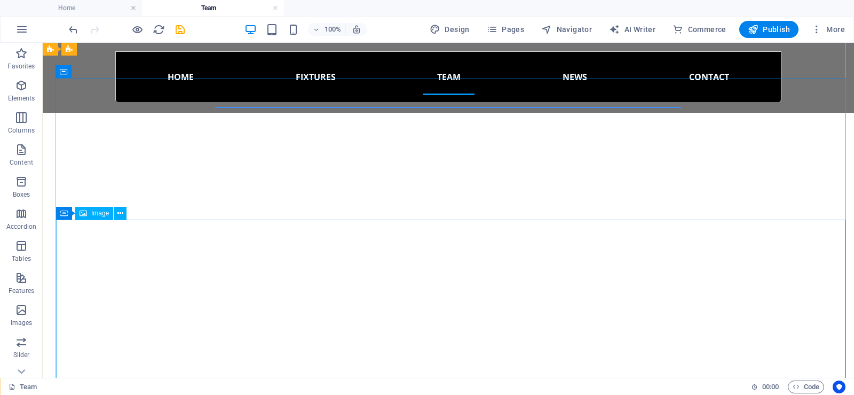
click at [64, 212] on icon at bounding box center [63, 213] width 7 height 13
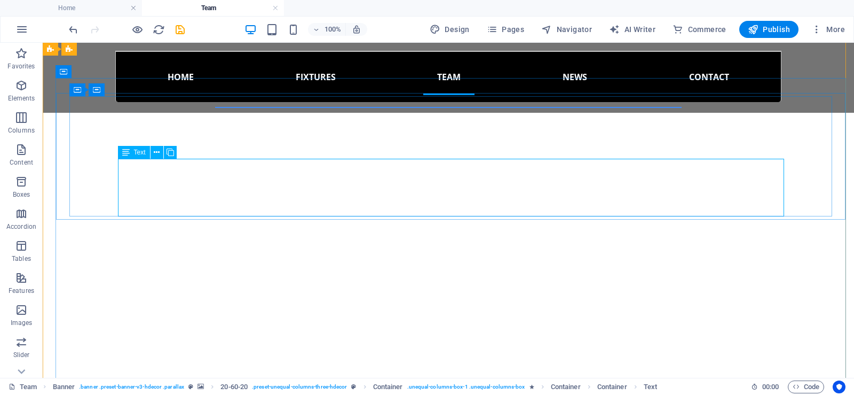
drag, startPoint x: 630, startPoint y: 201, endPoint x: 709, endPoint y: 82, distance: 143.6
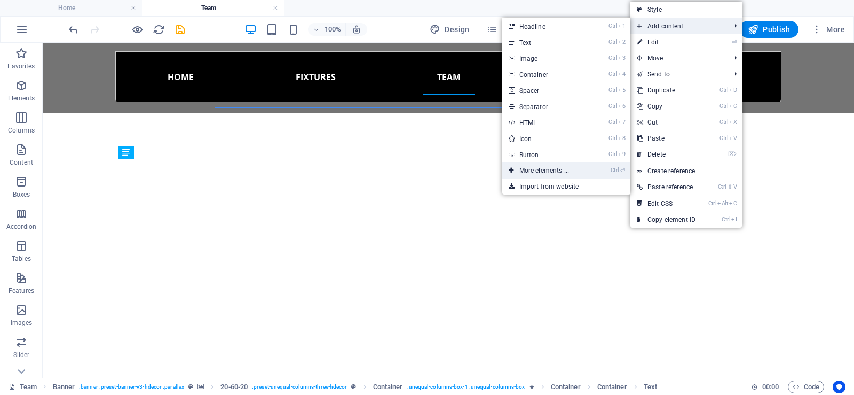
click at [530, 169] on link "Ctrl ⏎ More elements ..." at bounding box center [546, 170] width 88 height 16
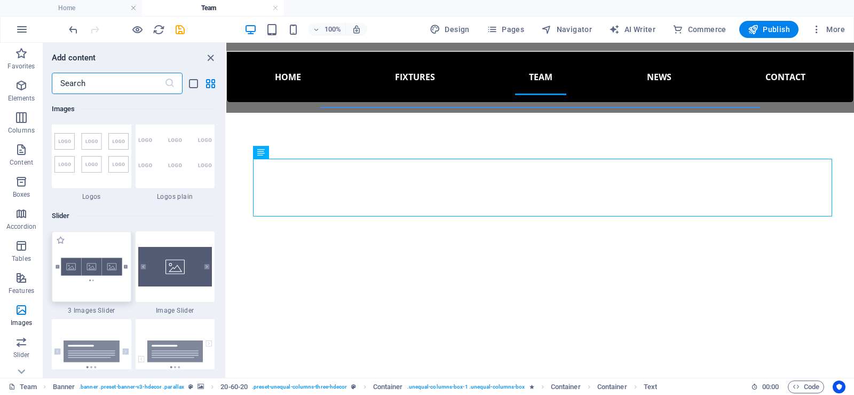
scroll to position [5934, 0]
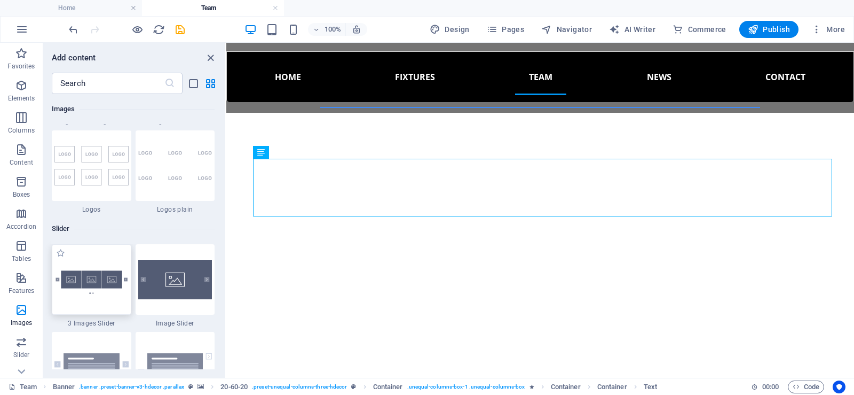
click at [104, 271] on img at bounding box center [91, 279] width 74 height 49
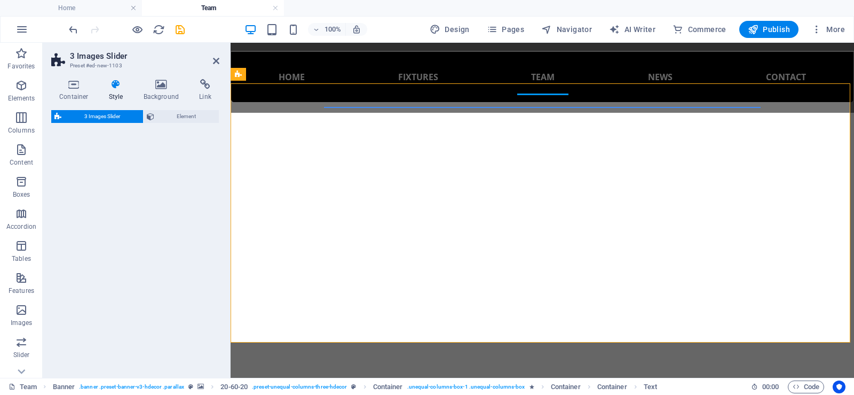
select select "rem"
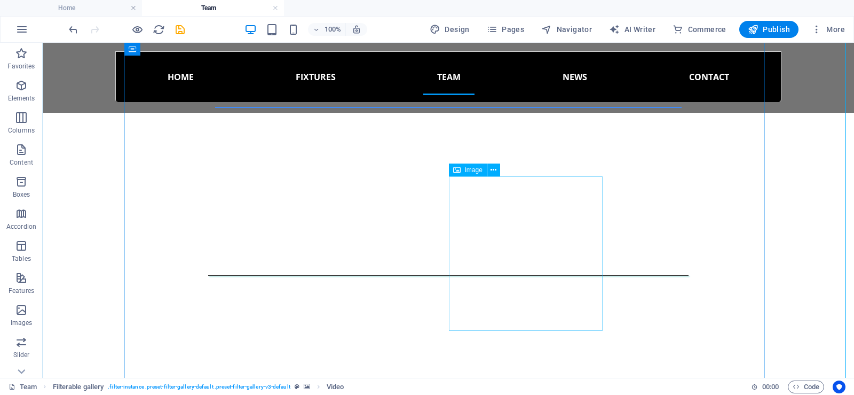
scroll to position [2242, 0]
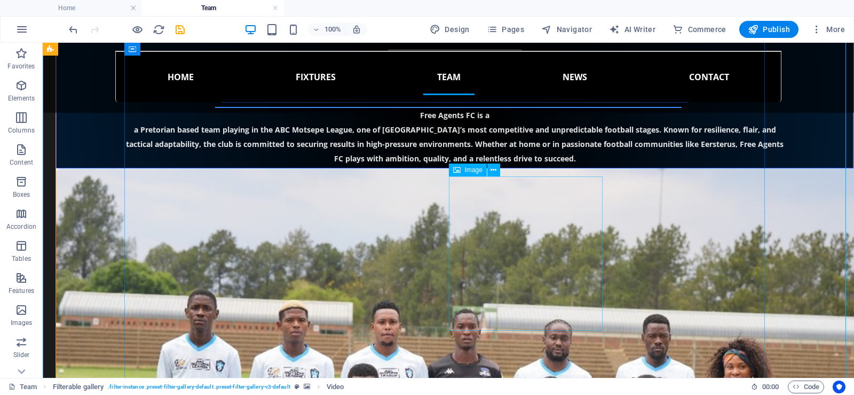
drag, startPoint x: 289, startPoint y: 324, endPoint x: 516, endPoint y: 246, distance: 240.6
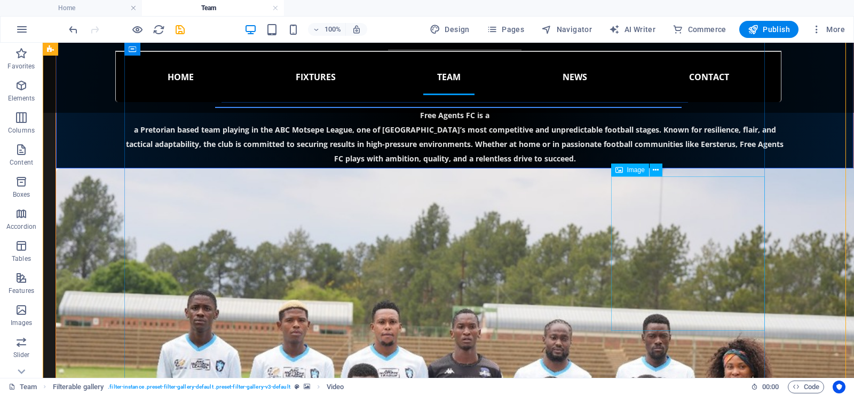
scroll to position [1814, 0]
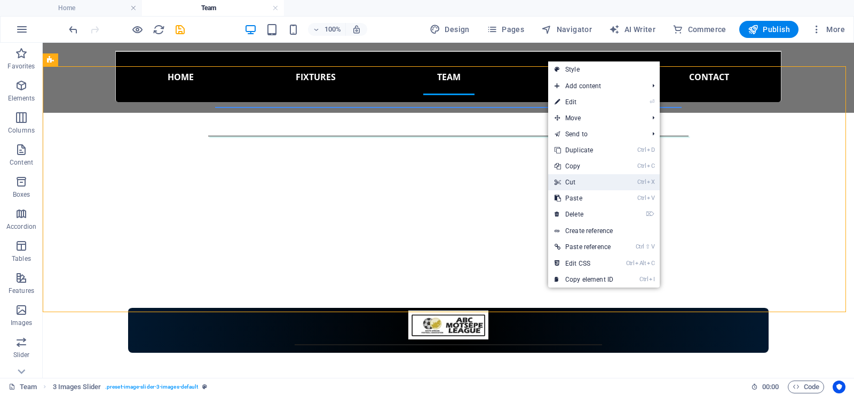
drag, startPoint x: 575, startPoint y: 181, endPoint x: 533, endPoint y: 138, distance: 60.0
click at [576, 181] on link "Ctrl X Cut" at bounding box center [584, 182] width 72 height 16
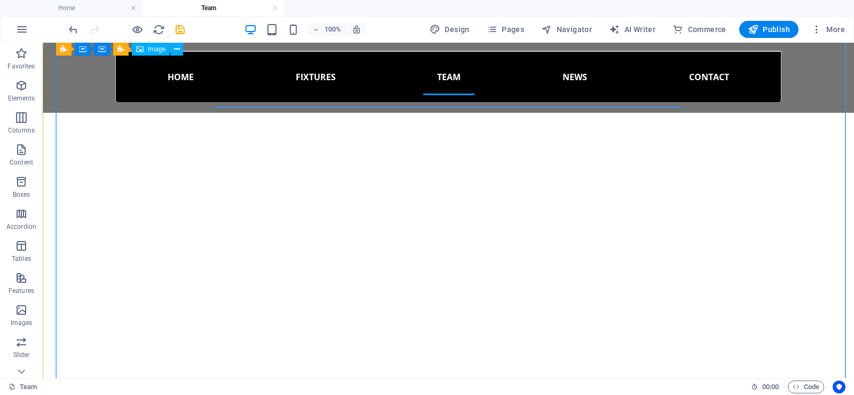
scroll to position [426, 0]
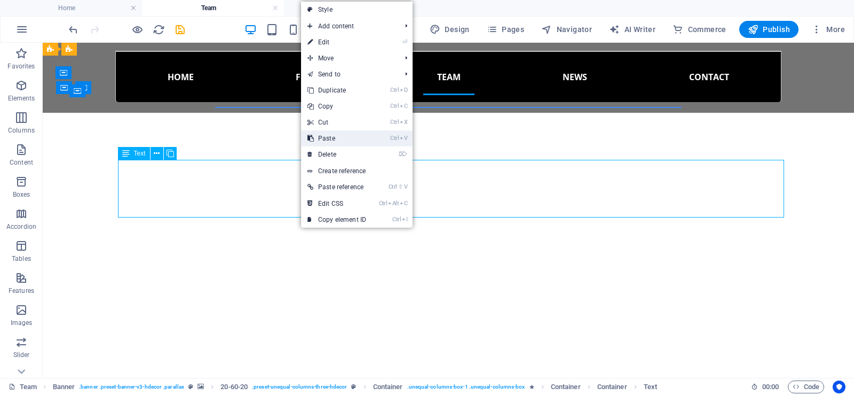
click at [335, 136] on link "Ctrl V Paste" at bounding box center [337, 138] width 72 height 16
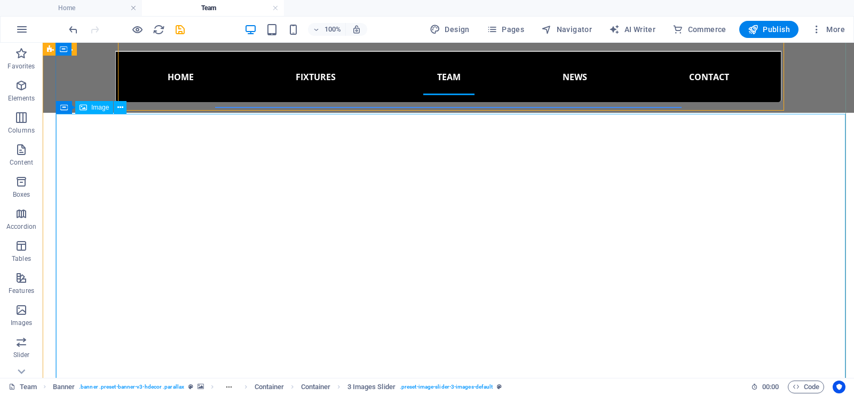
scroll to position [693, 0]
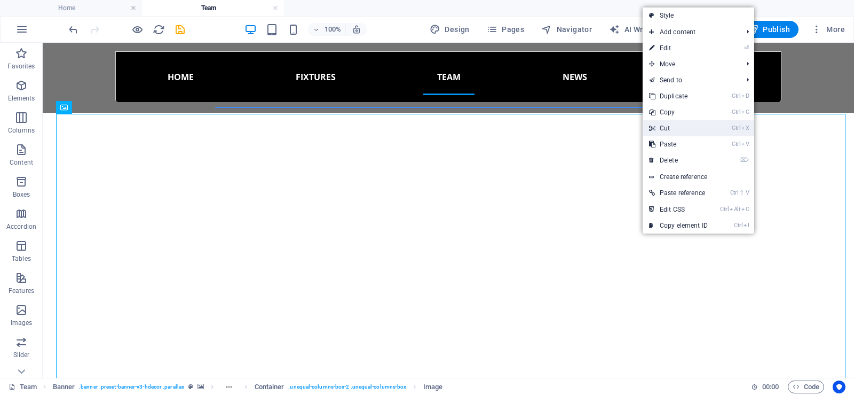
click at [687, 128] on link "Ctrl X Cut" at bounding box center [679, 128] width 72 height 16
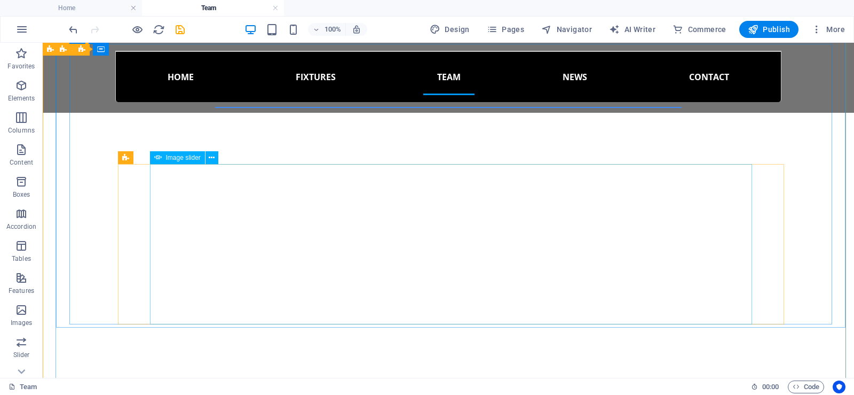
scroll to position [479, 0]
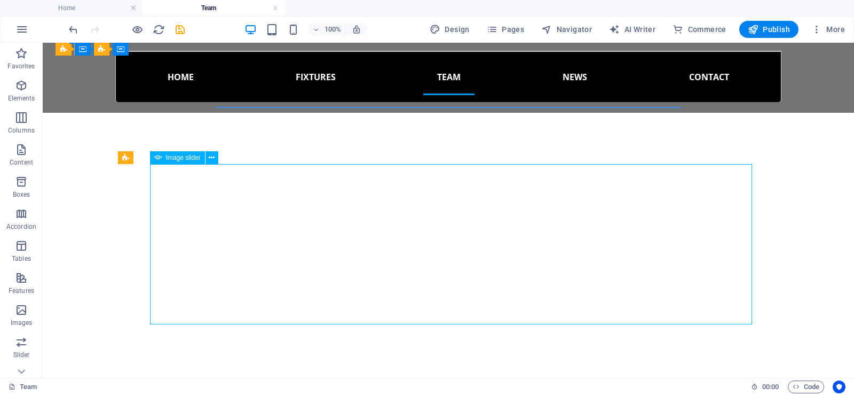
select select "px"
select select "ms"
select select "s"
select select "progressive"
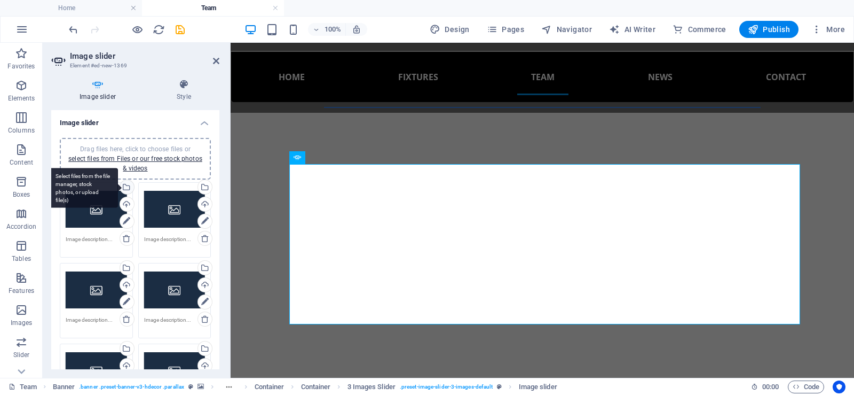
click at [127, 187] on div "Select files from the file manager, stock photos, or upload file(s)" at bounding box center [126, 188] width 16 height 16
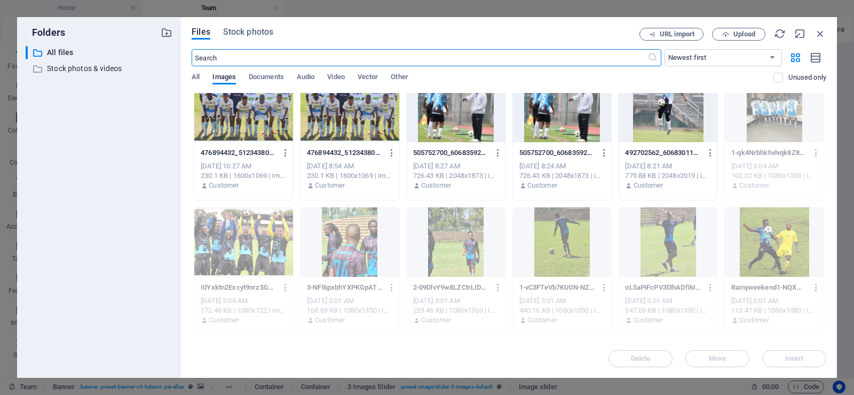
scroll to position [0, 0]
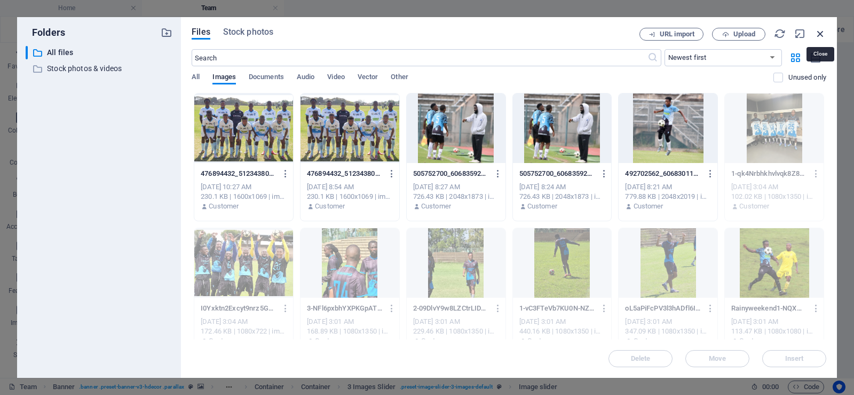
click at [823, 31] on icon "button" at bounding box center [821, 34] width 12 height 12
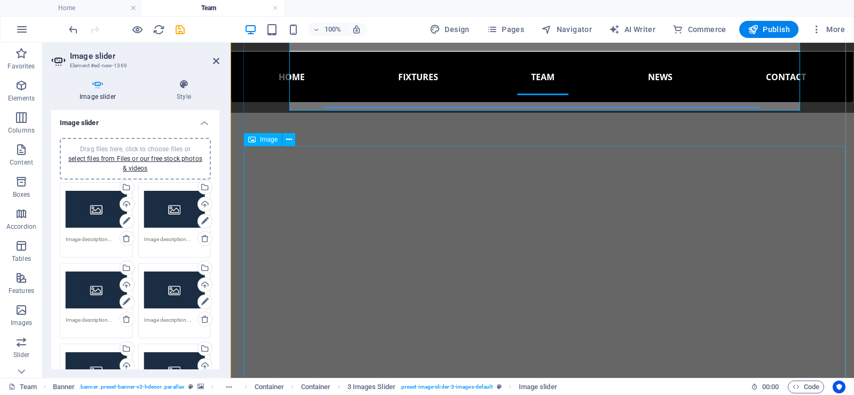
scroll to position [693, 0]
click at [75, 28] on icon "undo" at bounding box center [73, 29] width 12 height 12
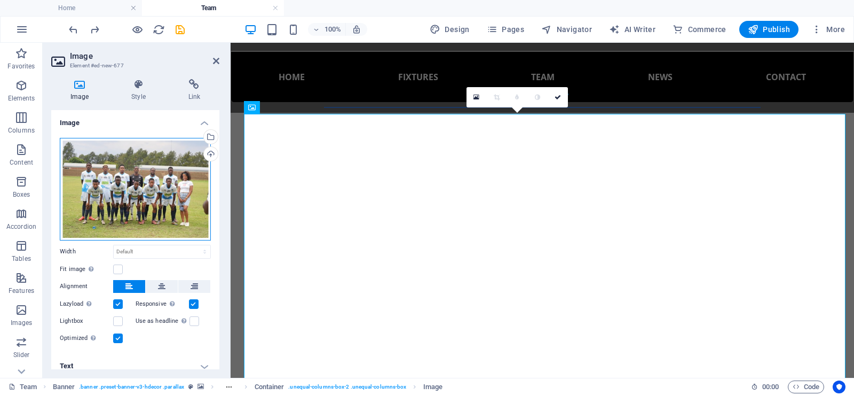
click at [106, 190] on div "Drag files here, click to choose files or select files from Files or our free s…" at bounding box center [135, 189] width 151 height 103
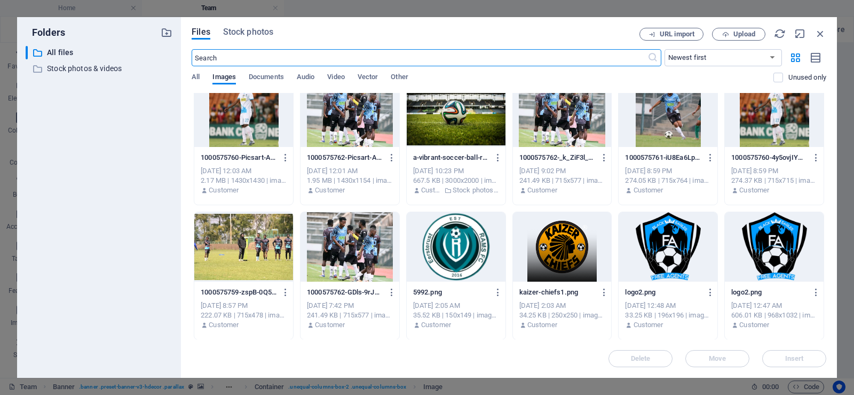
scroll to position [555, 0]
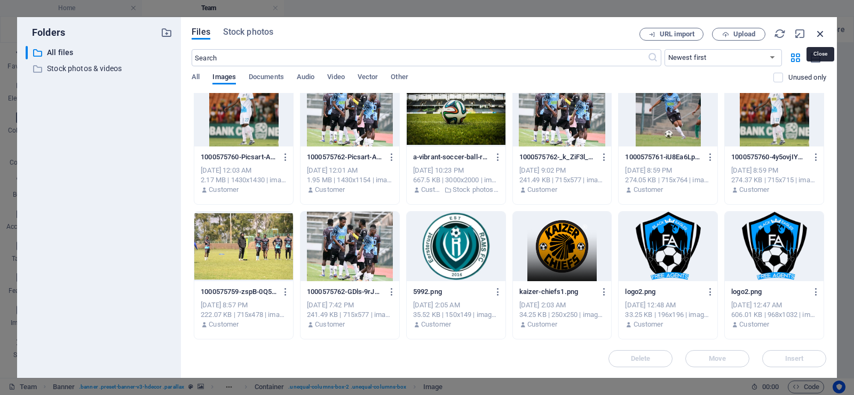
click at [819, 34] on icon "button" at bounding box center [821, 34] width 12 height 12
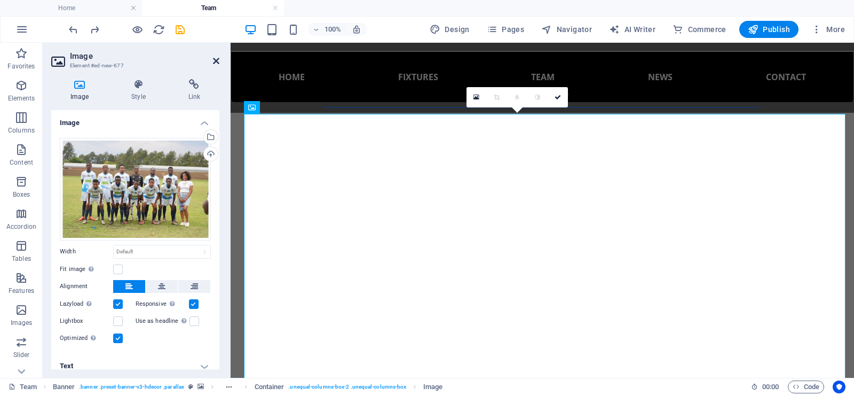
click at [213, 62] on icon at bounding box center [216, 61] width 6 height 9
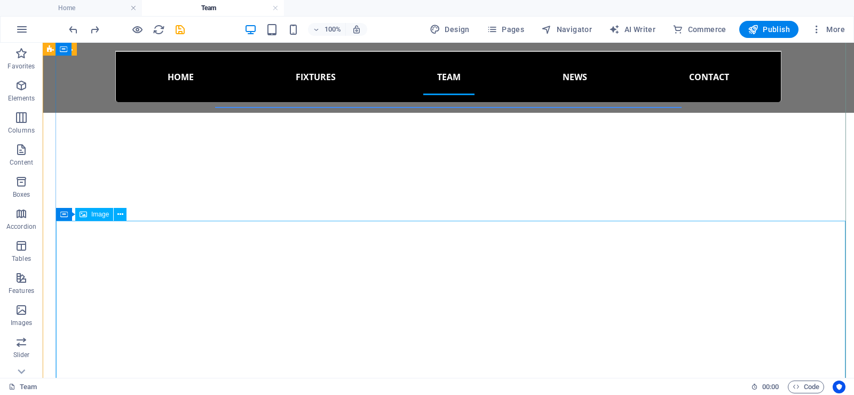
scroll to position [586, 0]
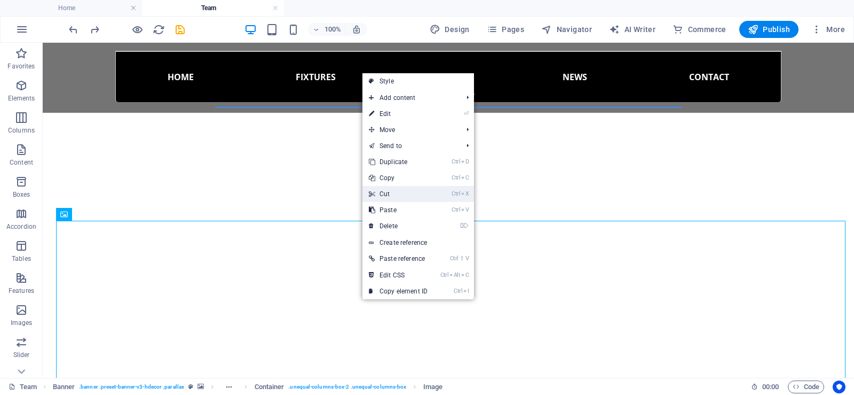
click at [396, 193] on link "Ctrl X Cut" at bounding box center [399, 194] width 72 height 16
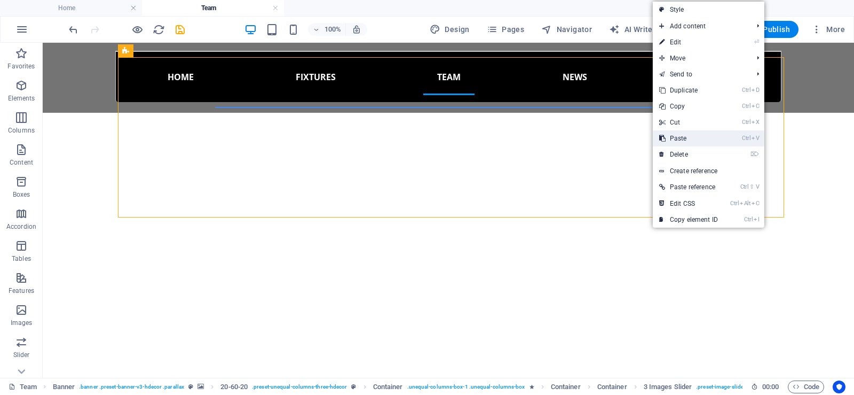
click at [694, 134] on link "Ctrl V Paste" at bounding box center [689, 138] width 72 height 16
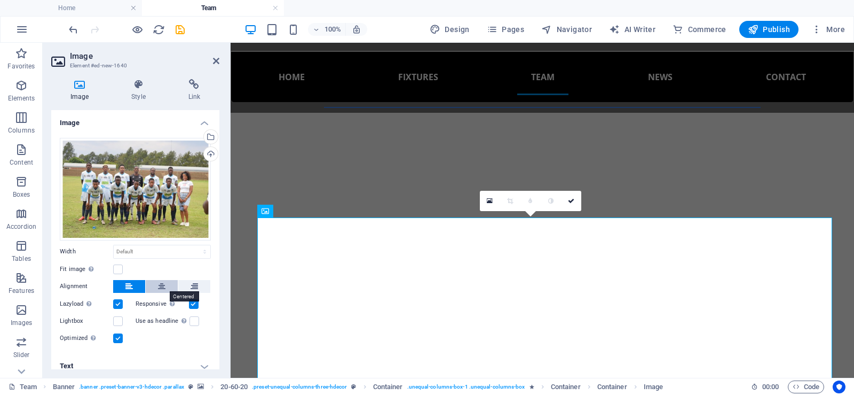
click at [162, 285] on icon at bounding box center [161, 286] width 7 height 13
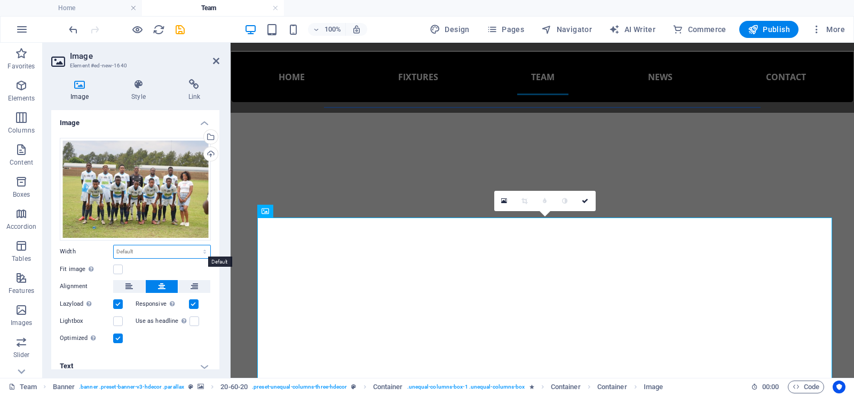
click at [144, 251] on select "Default auto px rem % em vh vw" at bounding box center [162, 251] width 97 height 13
select select "%"
click at [193, 245] on select "Default auto px rem % em vh vw" at bounding box center [162, 251] width 97 height 13
click at [119, 247] on input "95.1" at bounding box center [162, 251] width 97 height 13
type input "65.1"
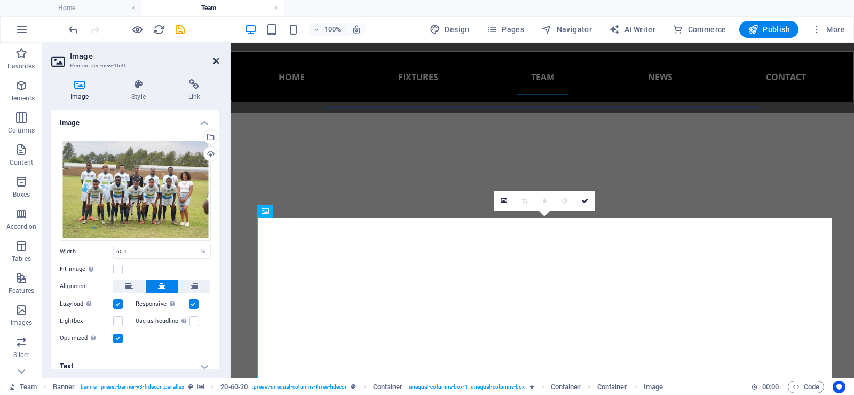
click at [214, 59] on icon at bounding box center [216, 61] width 6 height 9
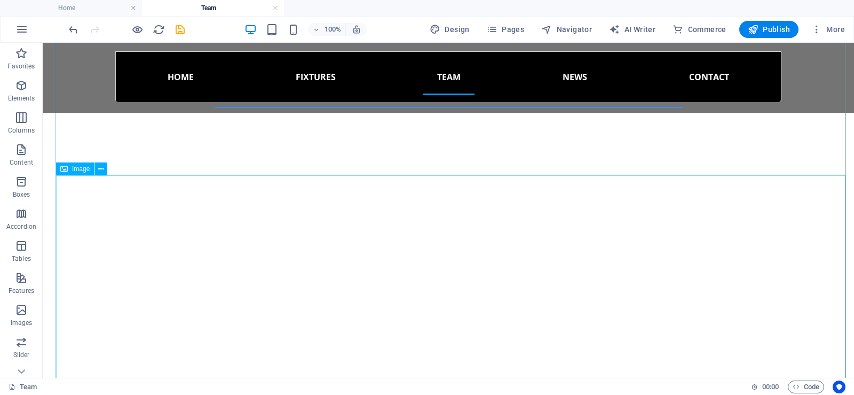
scroll to position [960, 0]
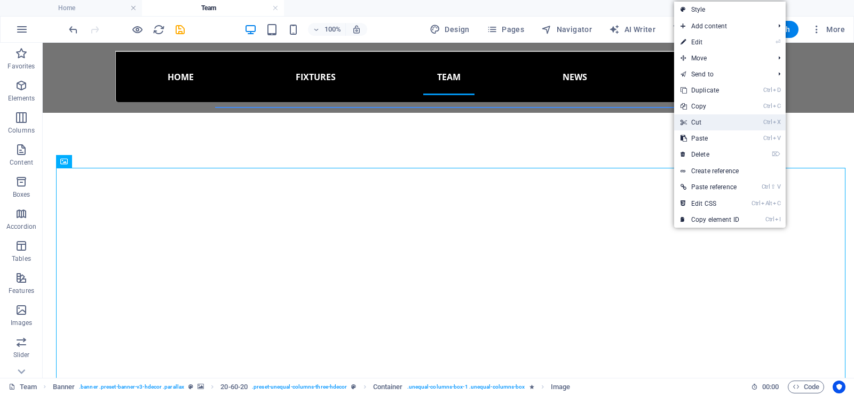
click at [707, 119] on link "Ctrl X Cut" at bounding box center [710, 122] width 72 height 16
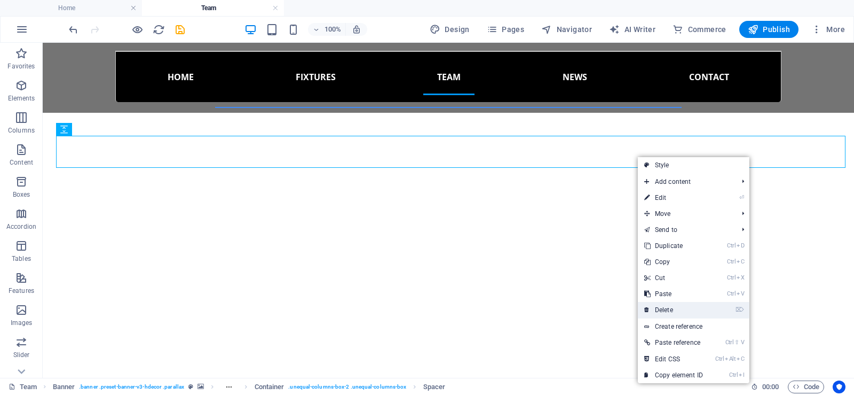
drag, startPoint x: 680, startPoint y: 311, endPoint x: 638, endPoint y: 268, distance: 60.8
click at [680, 311] on link "⌦ Delete" at bounding box center [674, 310] width 72 height 16
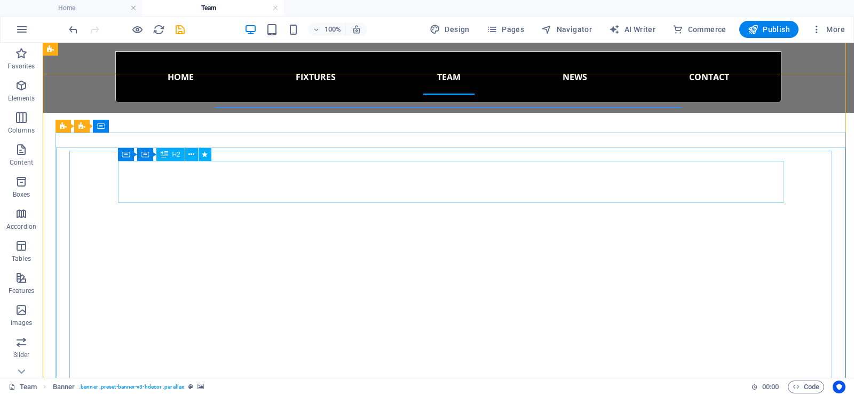
scroll to position [373, 0]
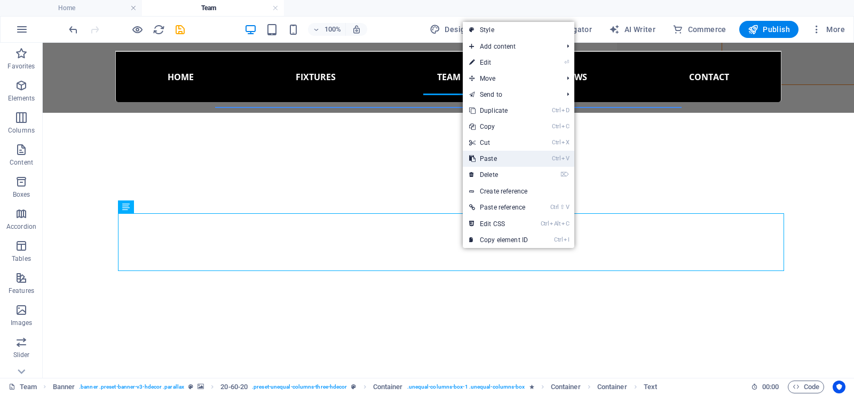
click at [490, 153] on link "Ctrl V Paste" at bounding box center [499, 159] width 72 height 16
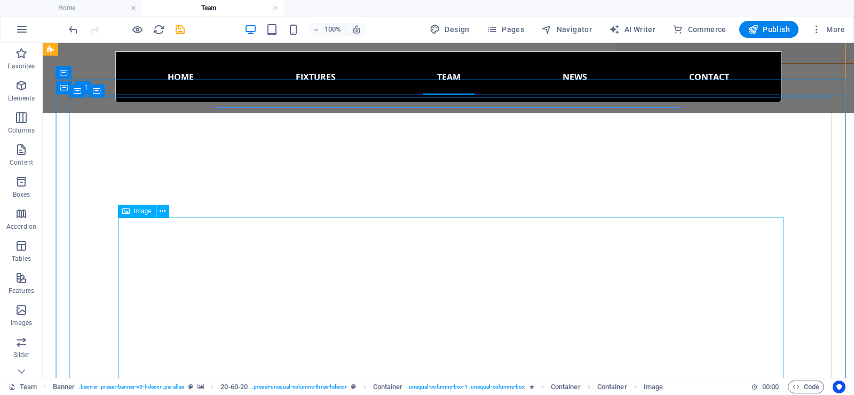
scroll to position [426, 0]
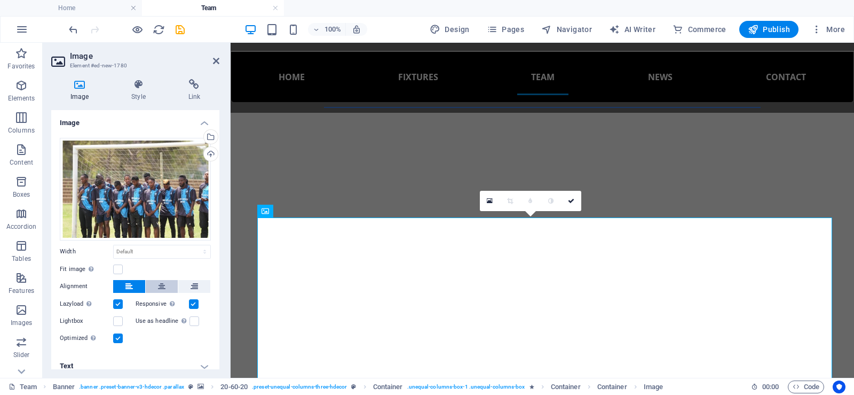
click at [161, 280] on icon at bounding box center [161, 286] width 7 height 13
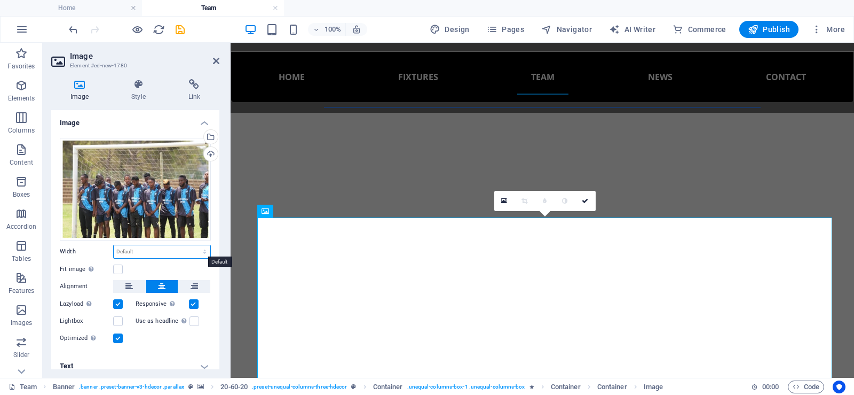
click at [129, 251] on select "Default auto px rem % em vh vw" at bounding box center [162, 251] width 97 height 13
select select "%"
click at [193, 245] on select "Default auto px rem % em vh vw" at bounding box center [162, 251] width 97 height 13
click at [119, 249] on input "95.1" at bounding box center [162, 251] width 97 height 13
type input "55.1"
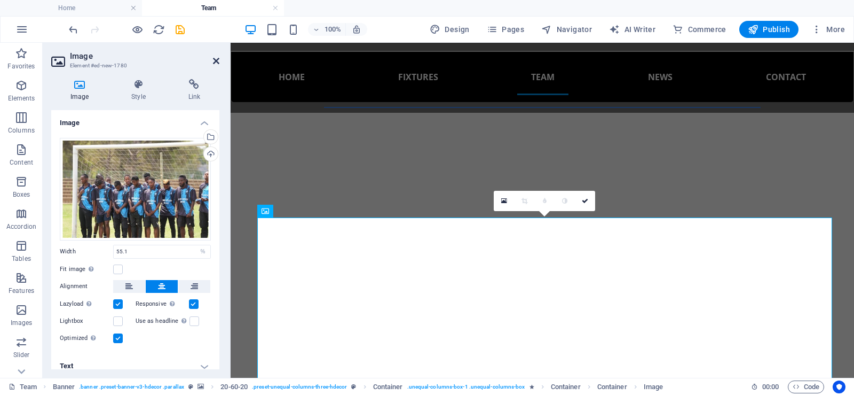
click at [216, 58] on icon at bounding box center [216, 61] width 6 height 9
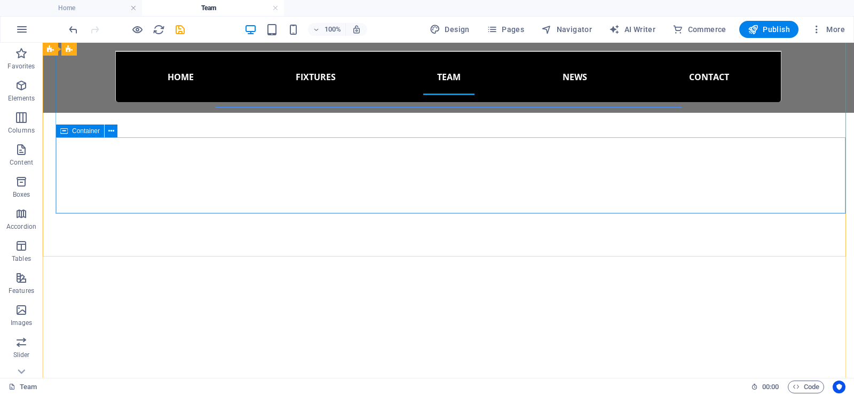
scroll to position [1174, 0]
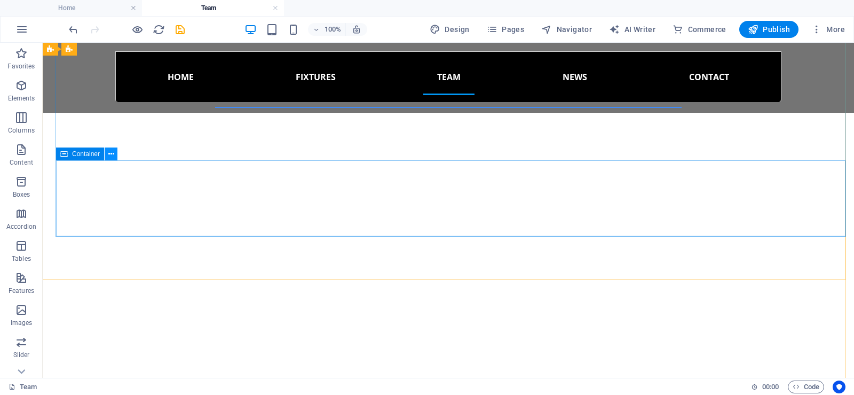
click at [113, 154] on icon at bounding box center [111, 153] width 6 height 11
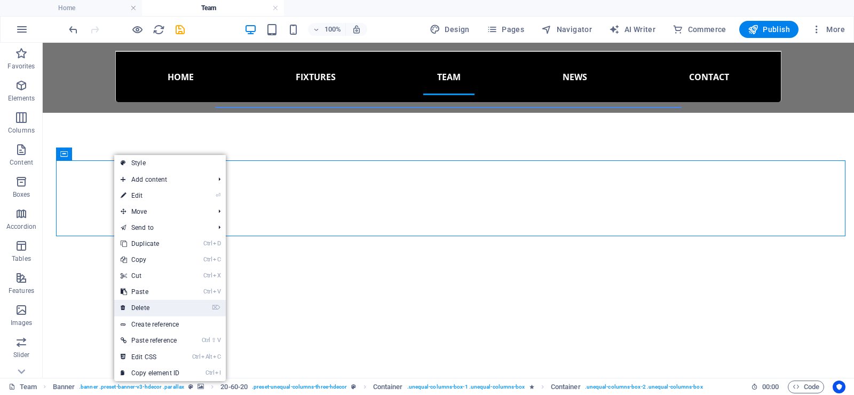
click at [154, 304] on link "⌦ Delete" at bounding box center [150, 308] width 72 height 16
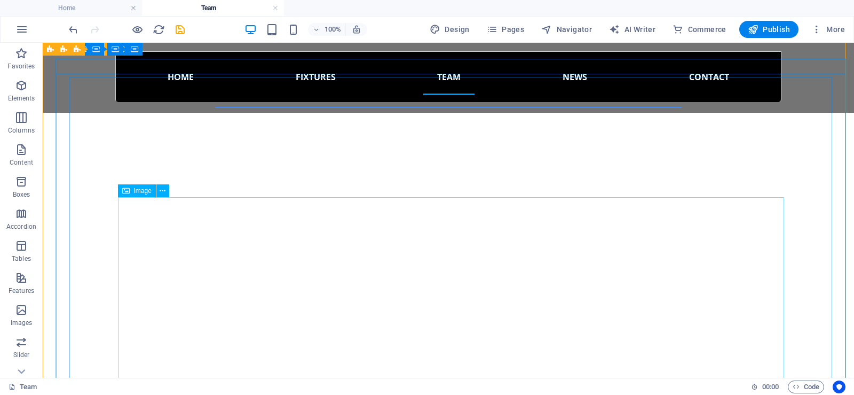
scroll to position [426, 0]
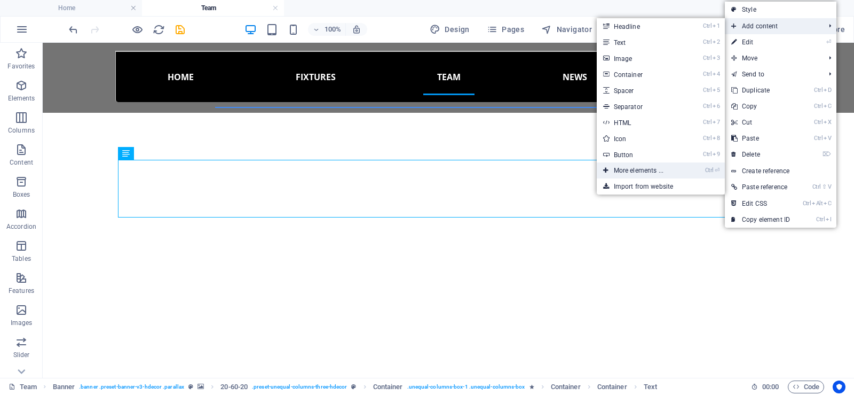
click at [654, 168] on link "Ctrl ⏎ More elements ..." at bounding box center [641, 170] width 88 height 16
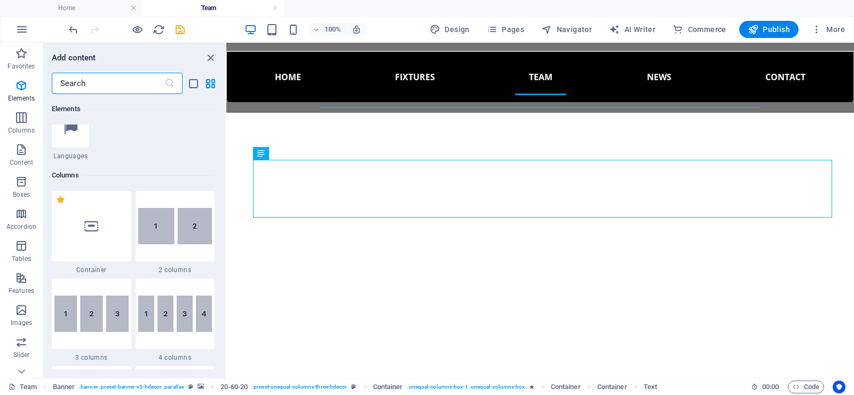
scroll to position [487, 0]
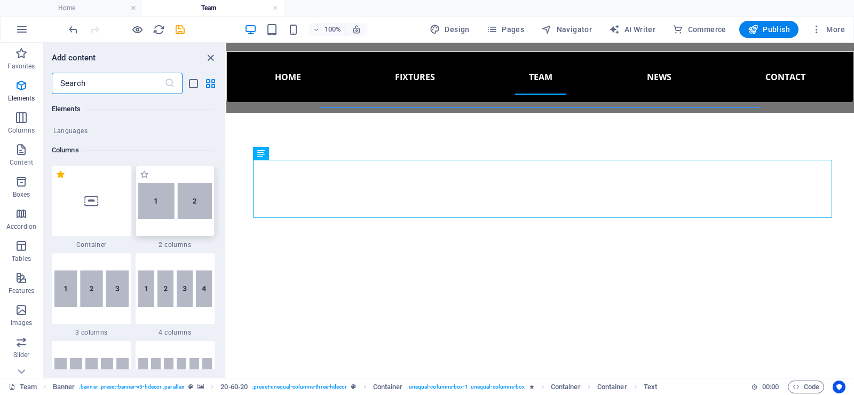
click at [171, 208] on img at bounding box center [175, 201] width 74 height 36
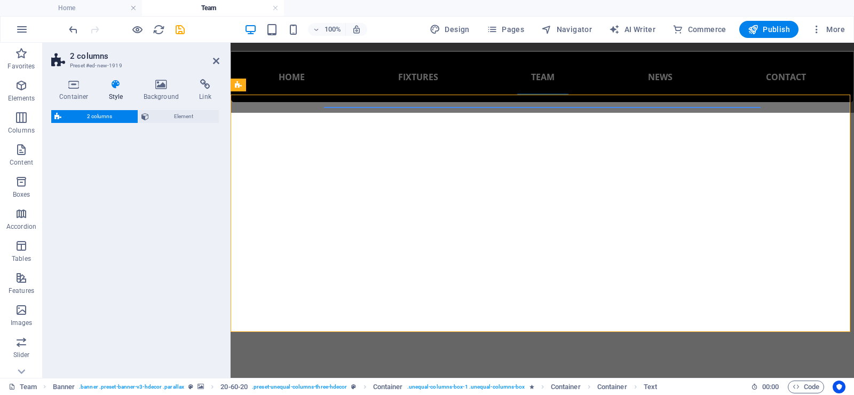
select select "rem"
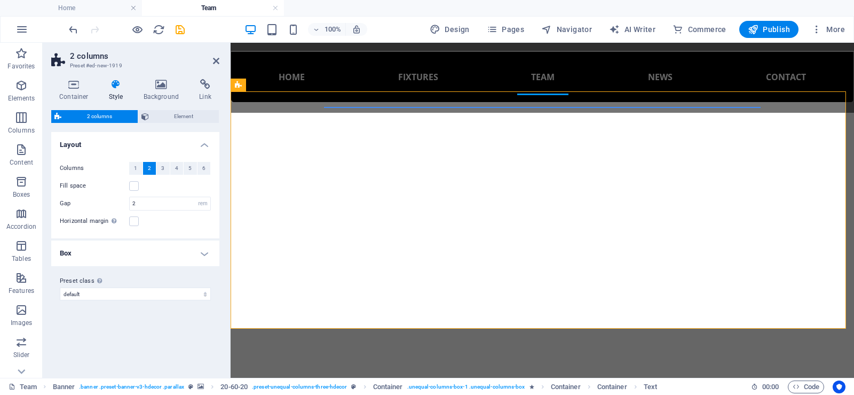
scroll to position [1492, 0]
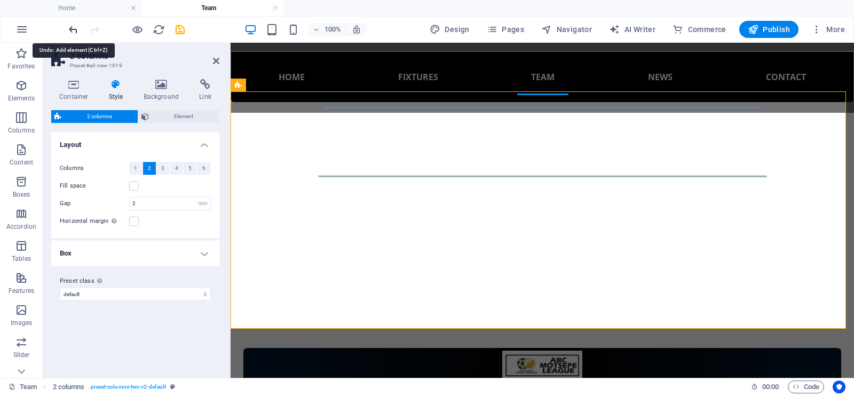
click at [74, 29] on icon "undo" at bounding box center [73, 29] width 12 height 12
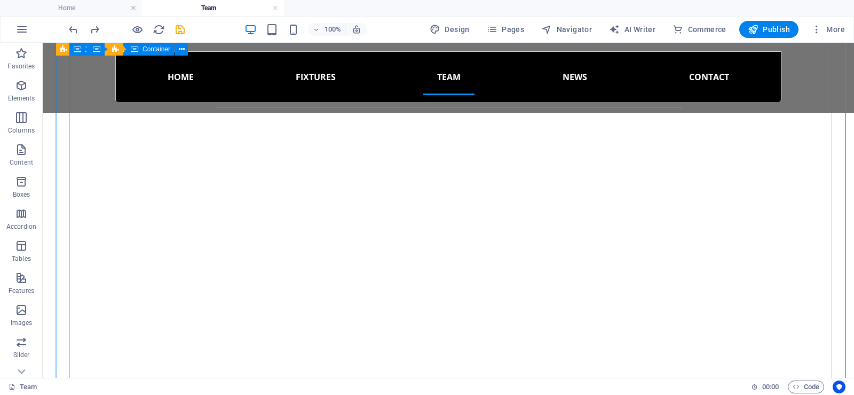
scroll to position [477, 0]
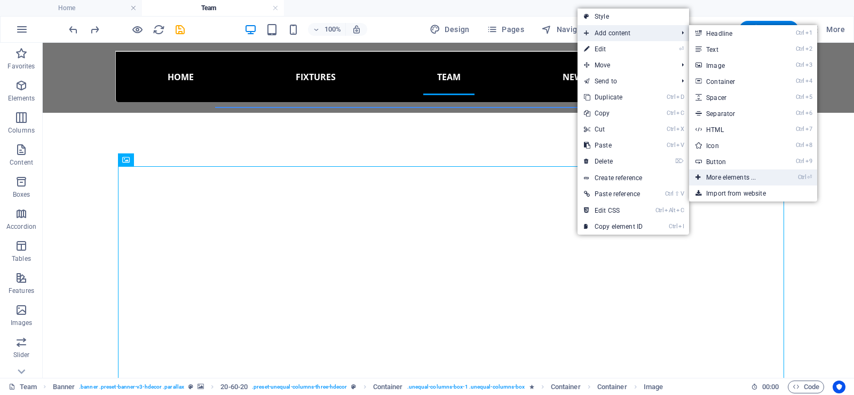
click at [734, 176] on link "Ctrl ⏎ More elements ..." at bounding box center [733, 177] width 88 height 16
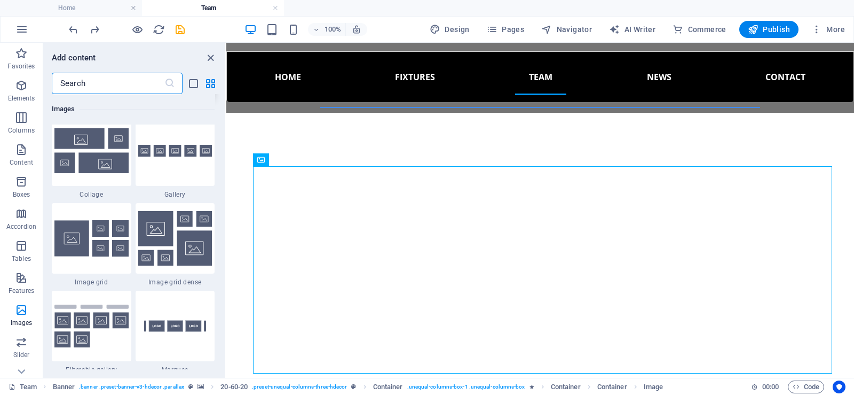
scroll to position [5453, 0]
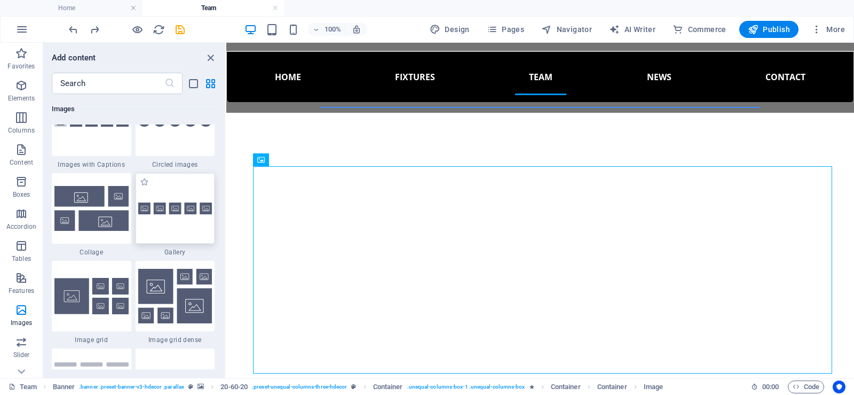
click at [175, 210] on img at bounding box center [175, 208] width 74 height 12
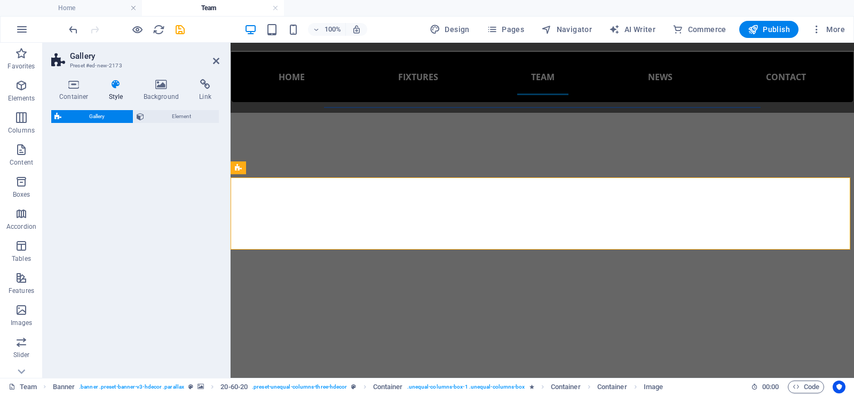
select select "rem"
select select "preset-gallery-v3-default"
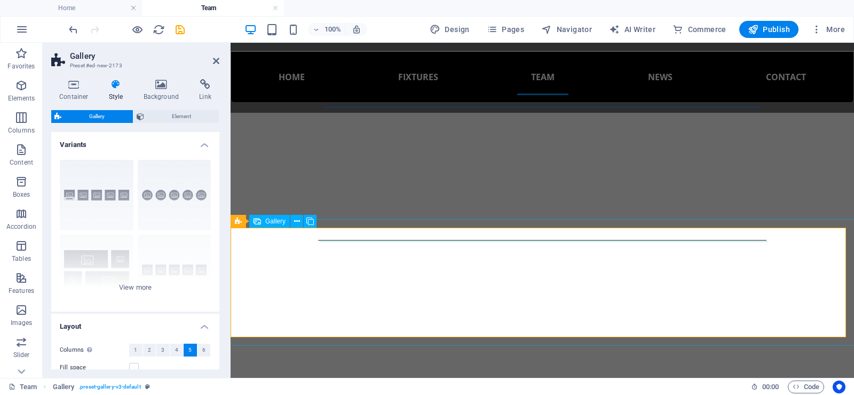
scroll to position [1356, 0]
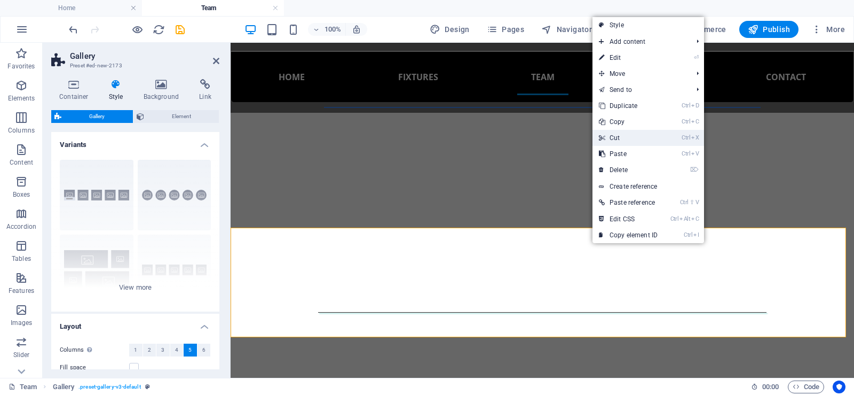
click at [617, 137] on link "Ctrl X Cut" at bounding box center [629, 138] width 72 height 16
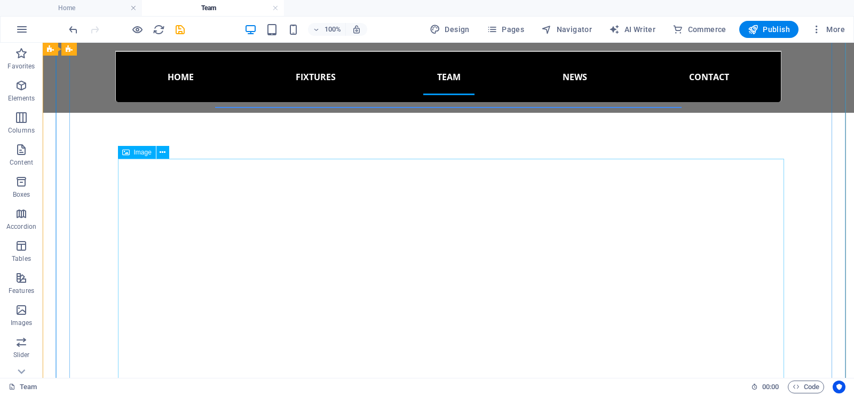
scroll to position [501, 0]
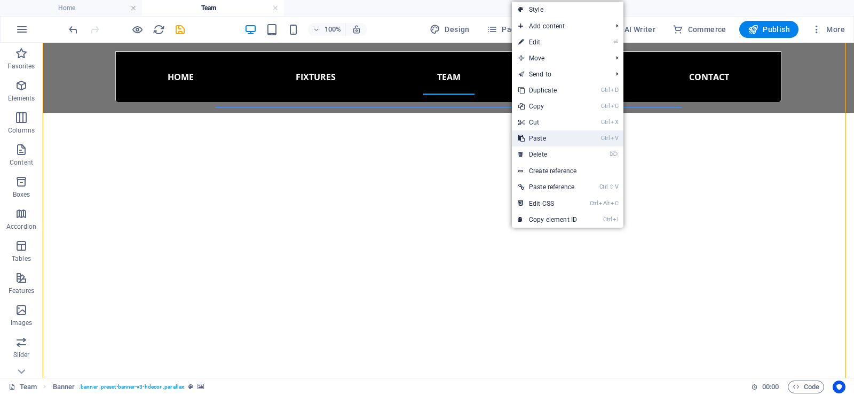
click at [545, 135] on link "Ctrl V Paste" at bounding box center [548, 138] width 72 height 16
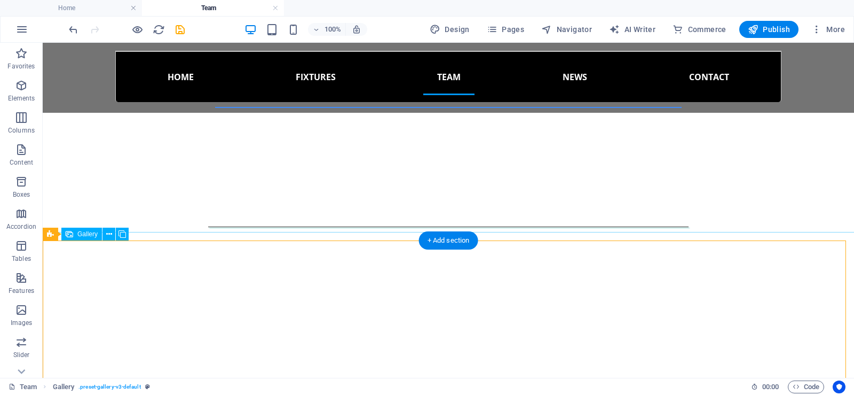
scroll to position [1412, 0]
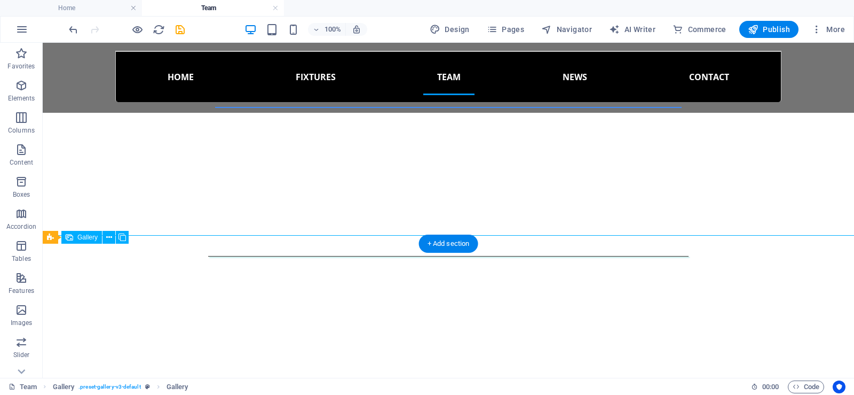
select select "4"
select select "px"
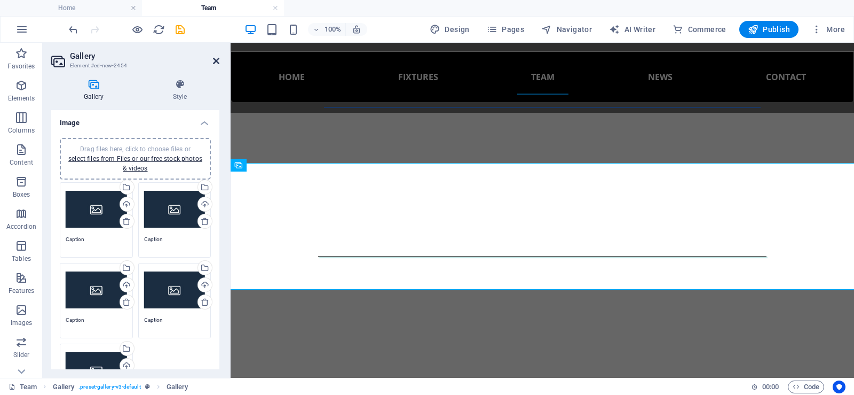
click at [213, 60] on icon at bounding box center [216, 61] width 6 height 9
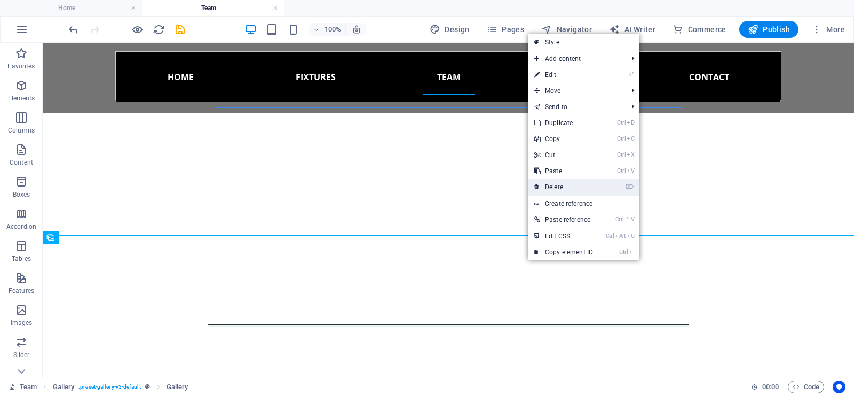
click at [573, 184] on link "⌦ Delete" at bounding box center [564, 187] width 72 height 16
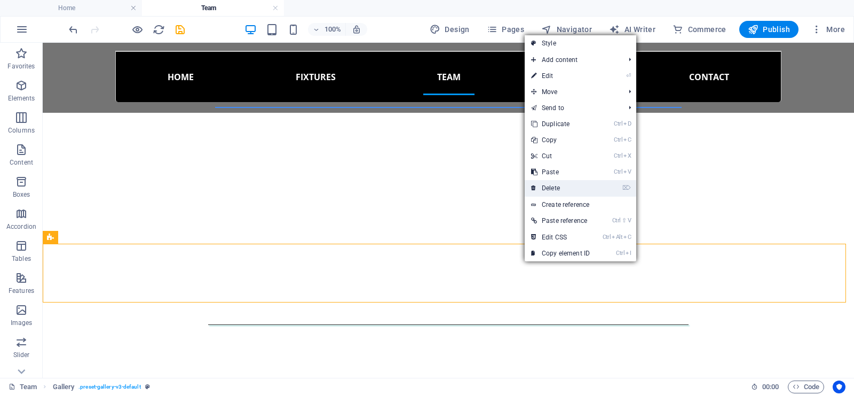
click at [570, 187] on link "⌦ Delete" at bounding box center [561, 188] width 72 height 16
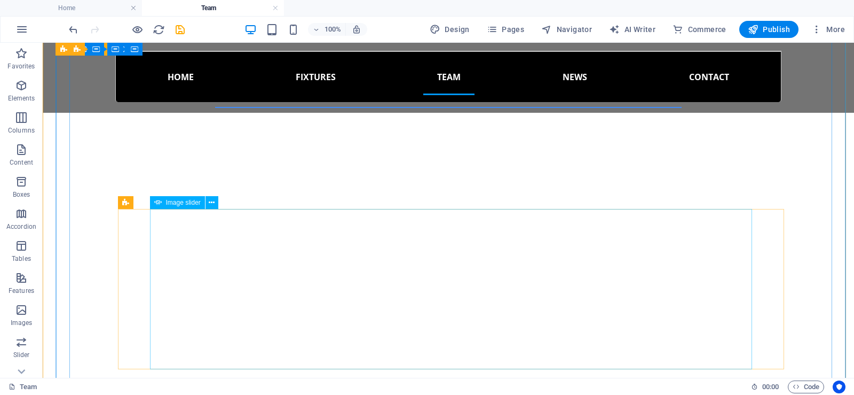
scroll to position [664, 0]
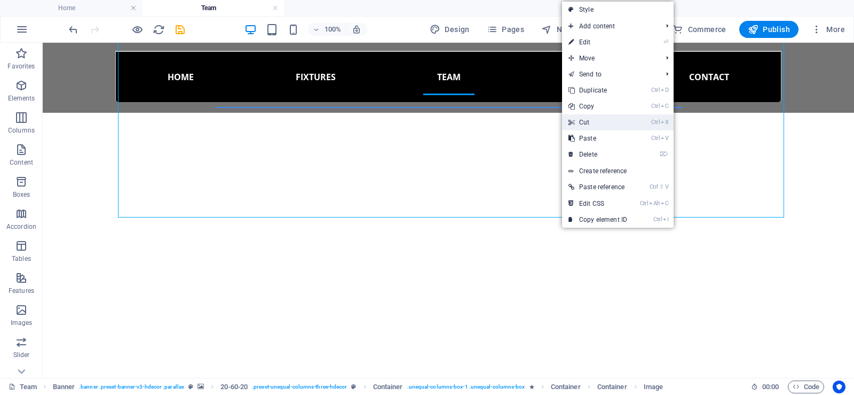
click at [593, 126] on link "Ctrl X Cut" at bounding box center [598, 122] width 72 height 16
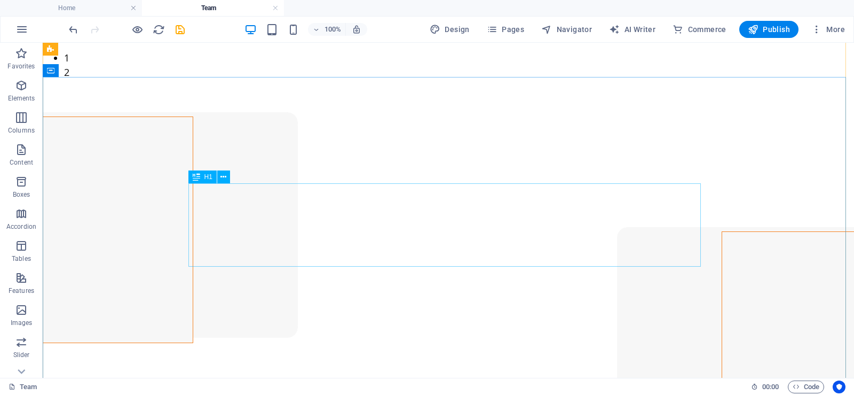
scroll to position [160, 0]
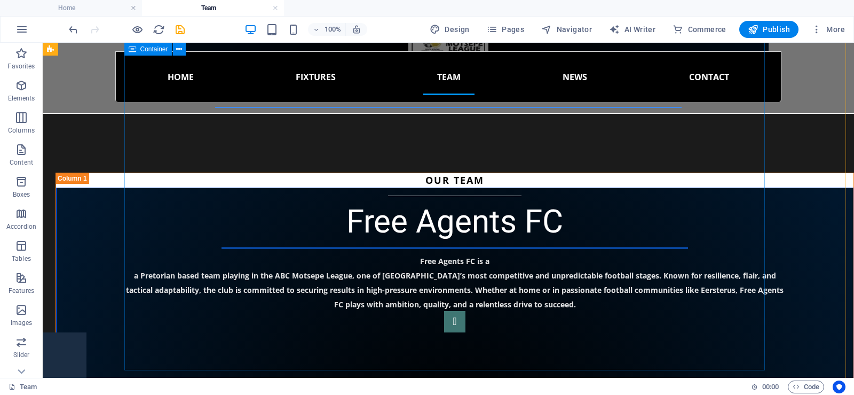
scroll to position [1762, 0]
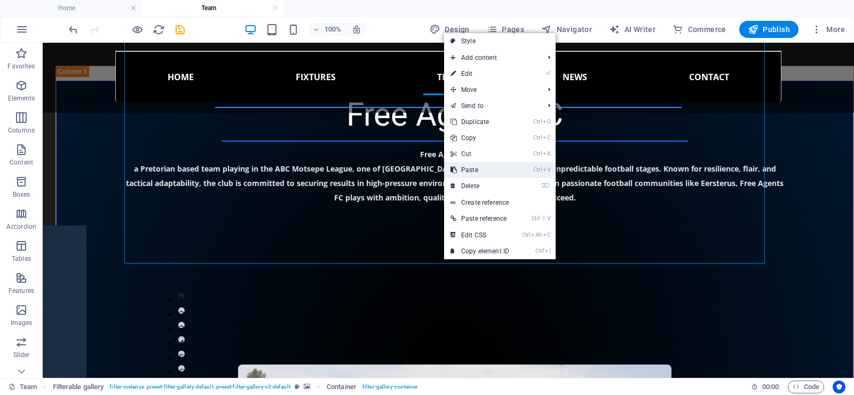
click at [485, 167] on link "Ctrl V Paste" at bounding box center [480, 170] width 72 height 16
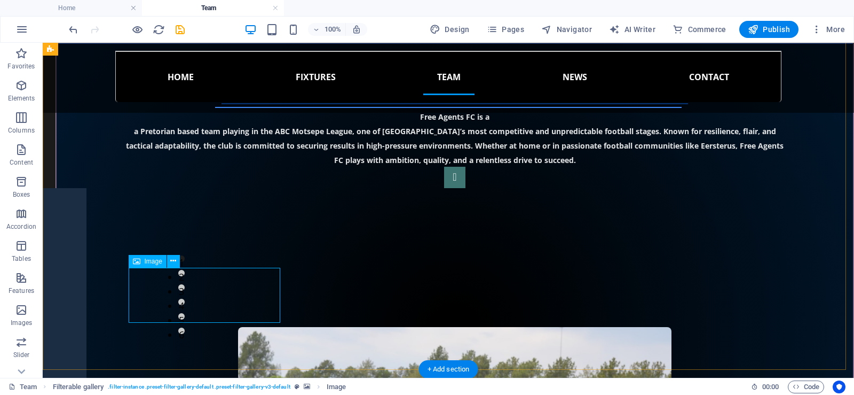
select select "%"
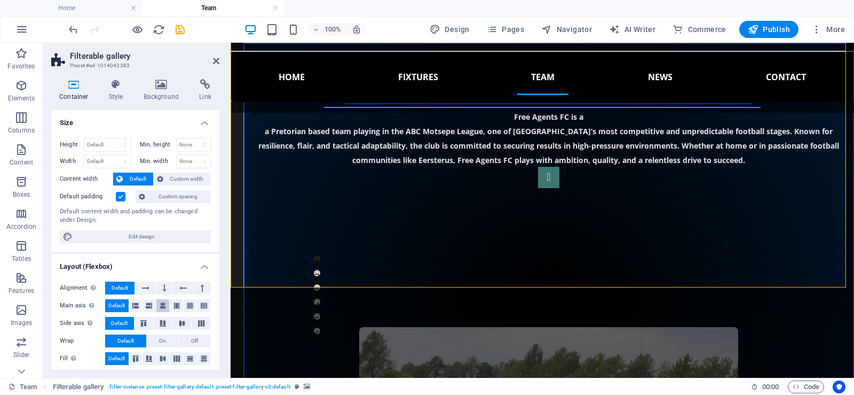
click at [160, 305] on icon at bounding box center [163, 305] width 6 height 13
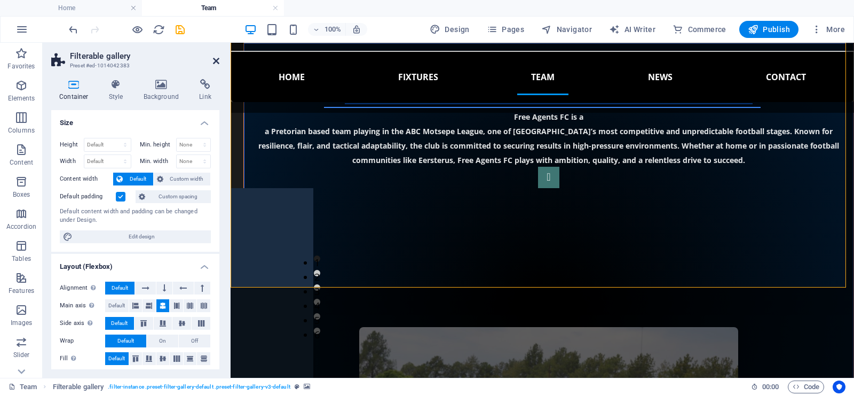
click at [216, 61] on icon at bounding box center [216, 61] width 6 height 9
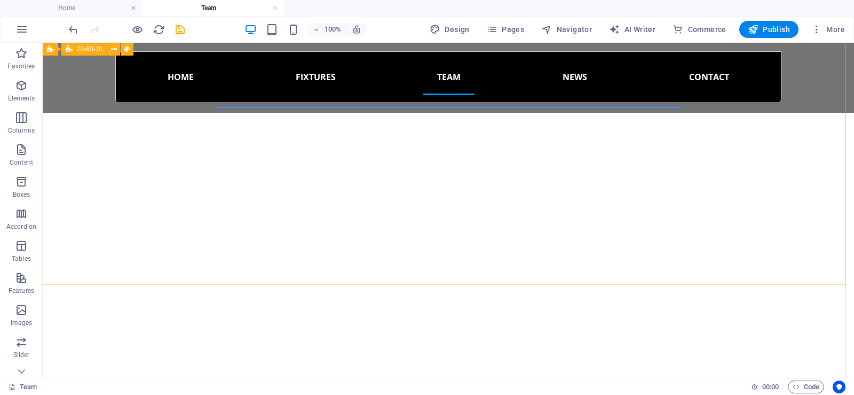
scroll to position [1014, 0]
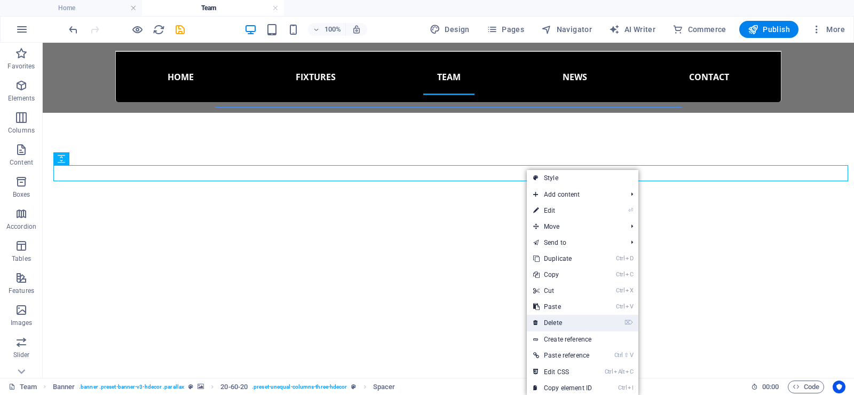
click at [554, 318] on link "⌦ Delete" at bounding box center [563, 322] width 72 height 16
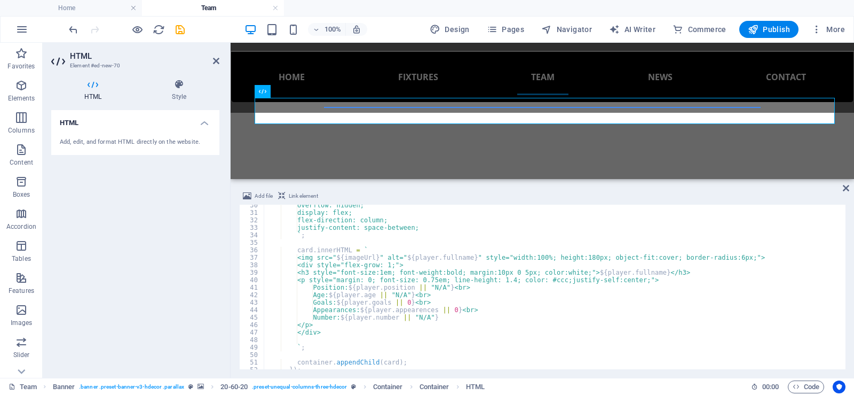
scroll to position [220, 0]
drag, startPoint x: 315, startPoint y: 309, endPoint x: 491, endPoint y: 312, distance: 175.7
click at [491, 312] on div "overflow: hidden; display: flex; flex-direction: column; justify-content: space…" at bounding box center [554, 290] width 580 height 179
type textarea "Appearances: ${player.appearences || 0}<br>"
drag, startPoint x: 574, startPoint y: 256, endPoint x: 568, endPoint y: 259, distance: 6.7
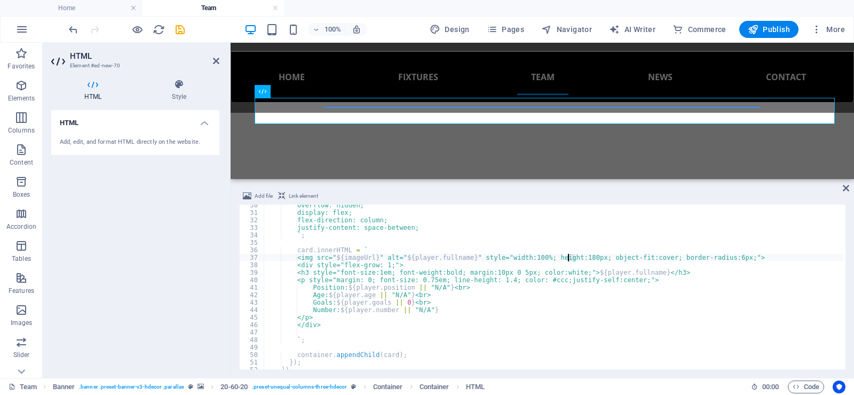
click at [568, 259] on div "overflow: hidden; display: flex; flex-direction: column; justify-content: space…" at bounding box center [554, 290] width 580 height 179
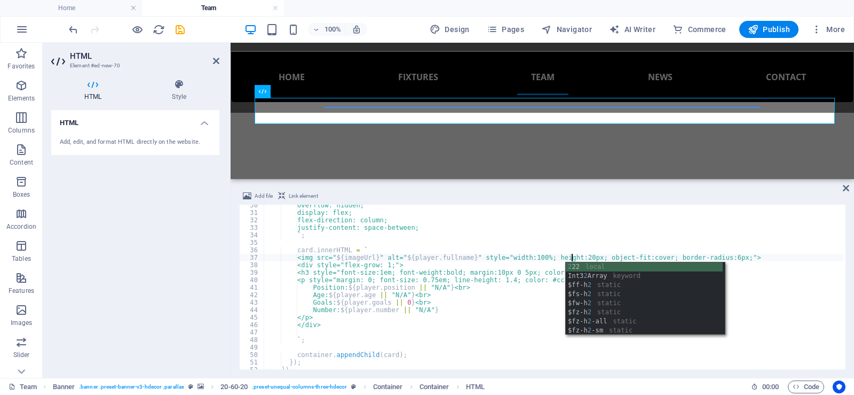
scroll to position [0, 25]
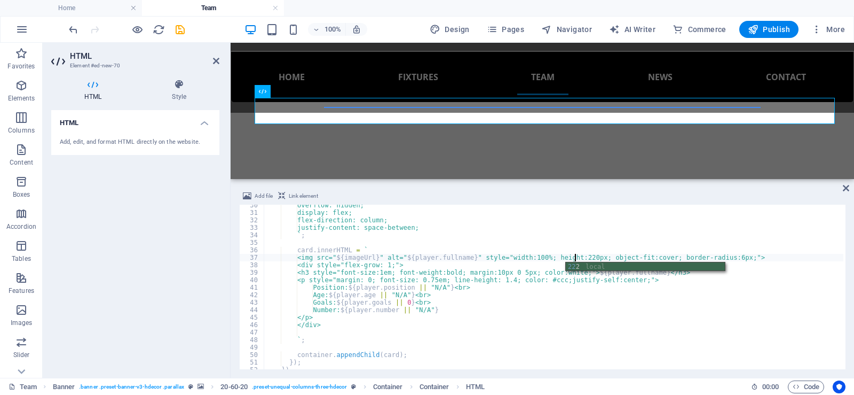
click at [660, 237] on div "overflow: hidden; display: flex; flex-direction: column; justify-content: space…" at bounding box center [554, 290] width 580 height 179
click at [460, 271] on div "overflow: hidden; display: flex; flex-direction: column; justify-content: space…" at bounding box center [554, 290] width 580 height 179
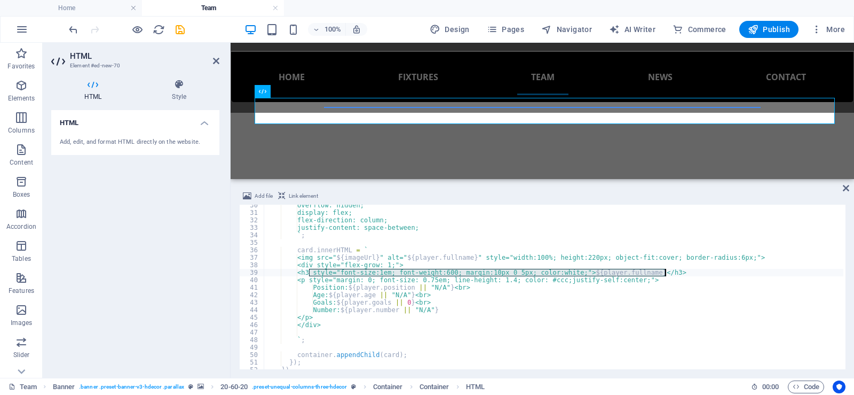
drag, startPoint x: 308, startPoint y: 271, endPoint x: 665, endPoint y: 269, distance: 356.7
click at [665, 269] on div "overflow: hidden; display: flex; flex-direction: column; justify-content: space…" at bounding box center [554, 290] width 580 height 179
click at [645, 271] on div "overflow: hidden; display: flex; flex-direction: column; justify-content: space…" at bounding box center [554, 287] width 580 height 164
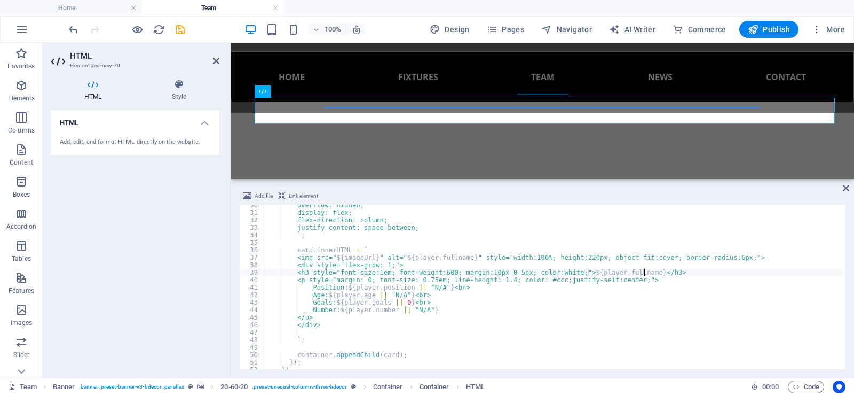
scroll to position [0, 11]
paste textarea ".toUpperCase()"
drag, startPoint x: 560, startPoint y: 282, endPoint x: 629, endPoint y: 281, distance: 68.9
click at [629, 281] on div "overflow: hidden; display: flex; flex-direction: column; justify-content: space…" at bounding box center [554, 290] width 580 height 179
click at [576, 271] on div "overflow: hidden; display: flex; flex-direction: column; justify-content: space…" at bounding box center [554, 290] width 580 height 179
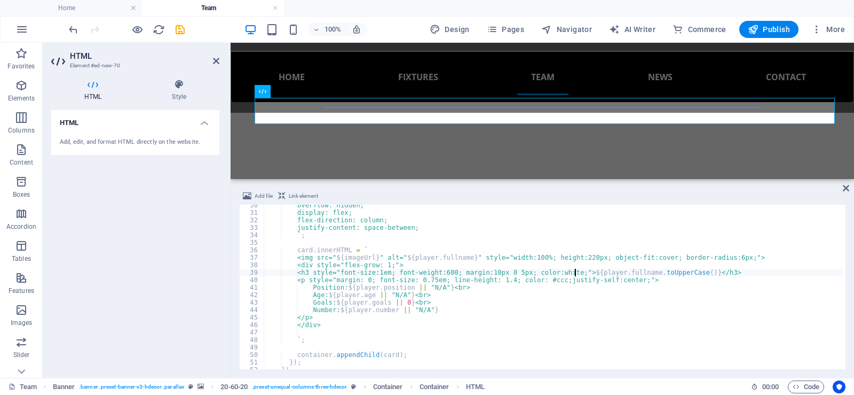
paste textarea "justify-self:center"
type textarea "<h3 style="font-size:1em; font-weight:600; margin:10px 0 5px; color:white;justi…"
click at [761, 28] on span "Publish" at bounding box center [769, 29] width 42 height 11
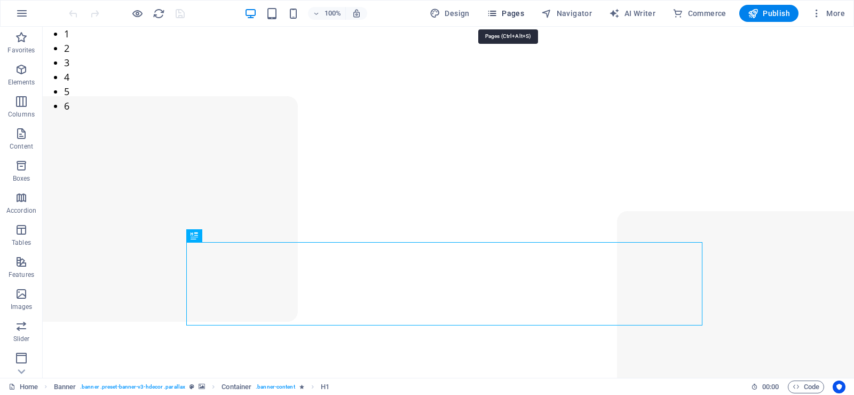
click at [505, 12] on span "Pages" at bounding box center [505, 13] width 37 height 11
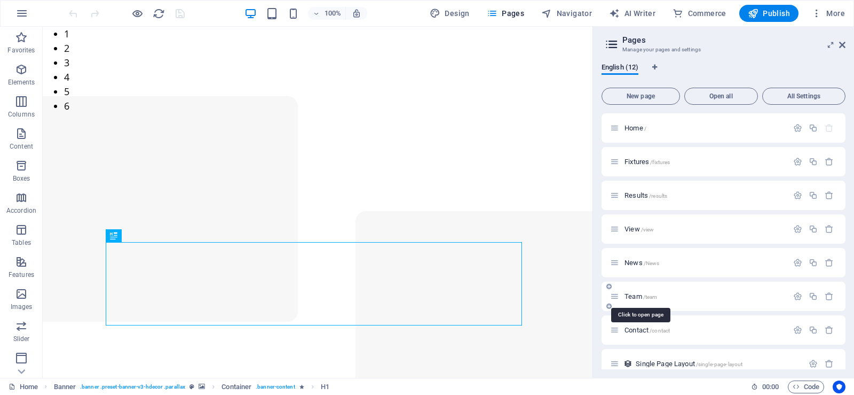
click at [633, 295] on span "Team /team" at bounding box center [641, 296] width 33 height 8
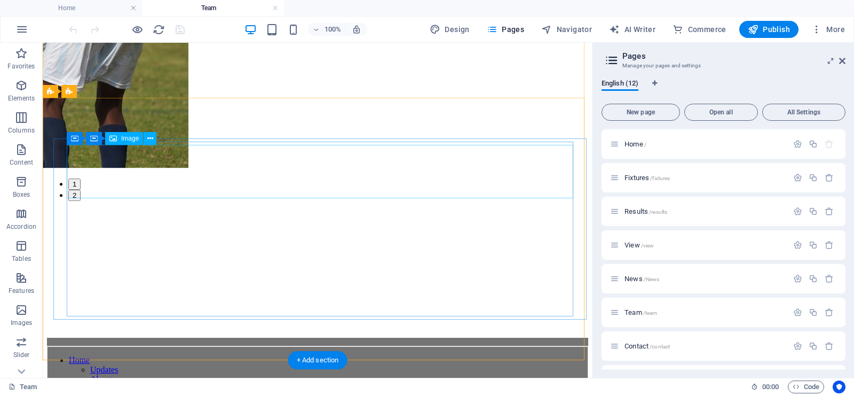
scroll to position [961, 0]
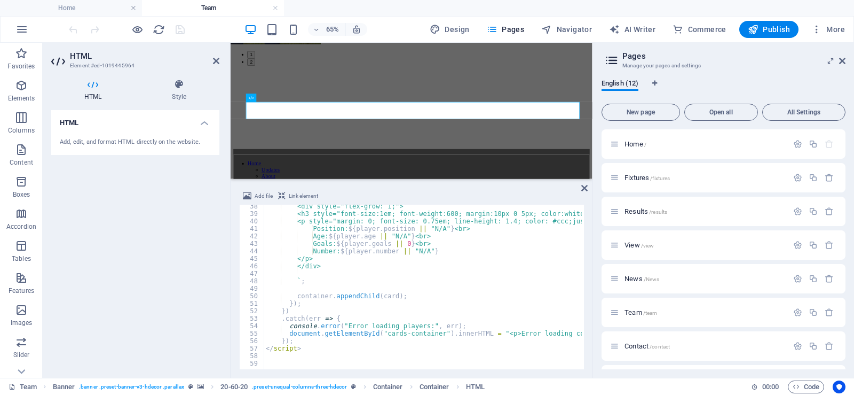
scroll to position [279, 0]
drag, startPoint x: 312, startPoint y: 251, endPoint x: 437, endPoint y: 253, distance: 125.0
click at [437, 253] on div "<div style="flex-grow: 1;"> <h3 style="font-size:1em; font-weight:600; margin:1…" at bounding box center [532, 290] width 537 height 177
type textarea "Number: ${player.number || "N/A"}"
drag, startPoint x: 311, startPoint y: 227, endPoint x: 350, endPoint y: 226, distance: 39.0
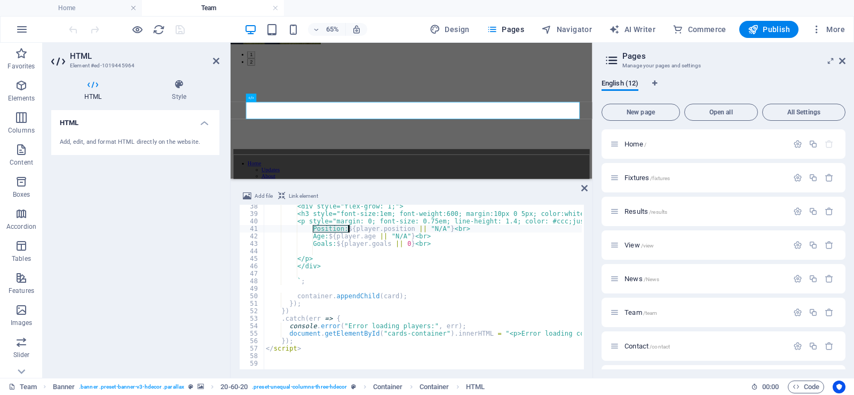
click at [350, 226] on div "<div style="flex-grow: 1;"> <h3 style="font-size:1em; font-weight:600; margin:1…" at bounding box center [532, 290] width 537 height 177
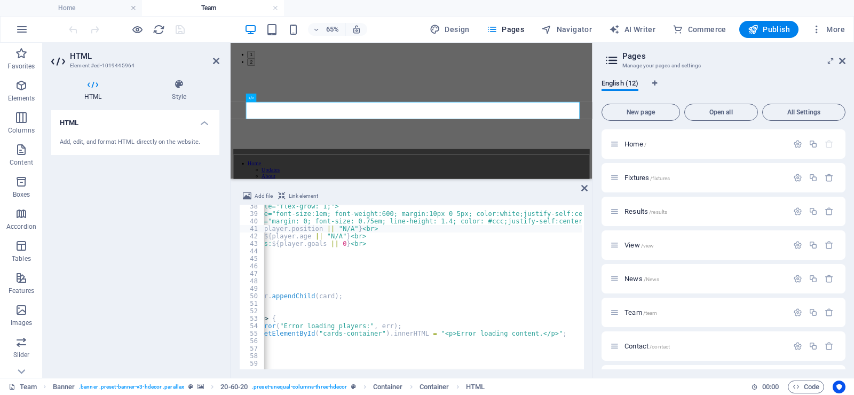
scroll to position [0, 0]
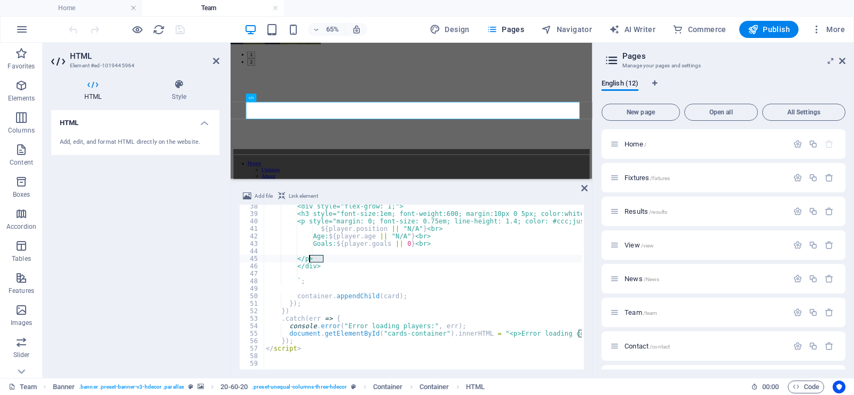
drag, startPoint x: 329, startPoint y: 259, endPoint x: 308, endPoint y: 257, distance: 20.9
click at [308, 257] on div "<div style="flex-grow: 1;"> <h3 style="font-size:1em; font-weight:600; margin:1…" at bounding box center [532, 290] width 537 height 177
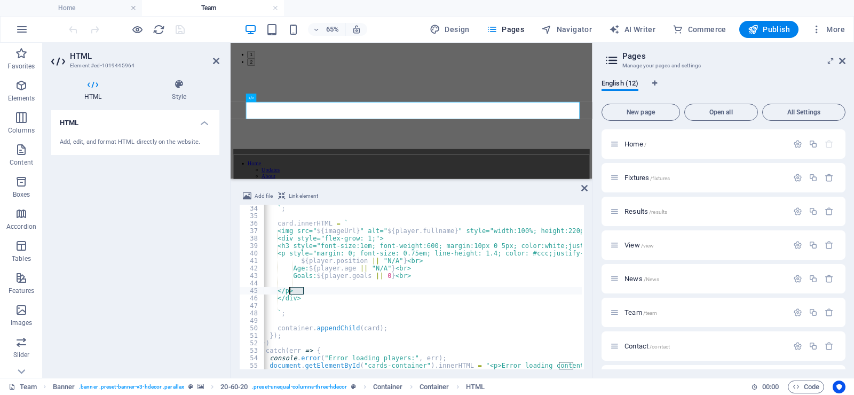
scroll to position [0, 20]
click at [417, 261] on div "` ; card . innerHTML = ` <img src=" ${ imageUrl } " alt=" ${ player . fullname …" at bounding box center [512, 293] width 537 height 177
click at [421, 278] on div "` ; card . innerHTML = ` <img src=" ${ imageUrl } " alt=" ${ player . fullname …" at bounding box center [512, 293] width 537 height 177
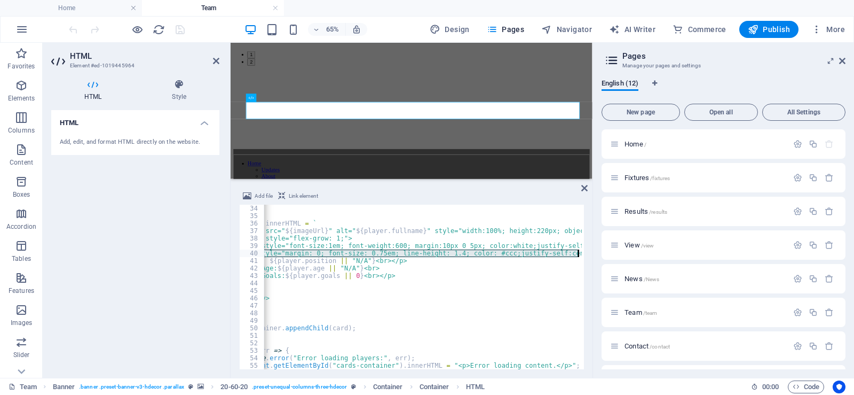
scroll to position [0, 62]
drag, startPoint x: 288, startPoint y: 255, endPoint x: 587, endPoint y: 253, distance: 299.0
click at [587, 253] on div "Add file Link element Goals: ${player.goals || 0}<br></p> 34 35 36 37 38 39 40 …" at bounding box center [412, 279] width 362 height 196
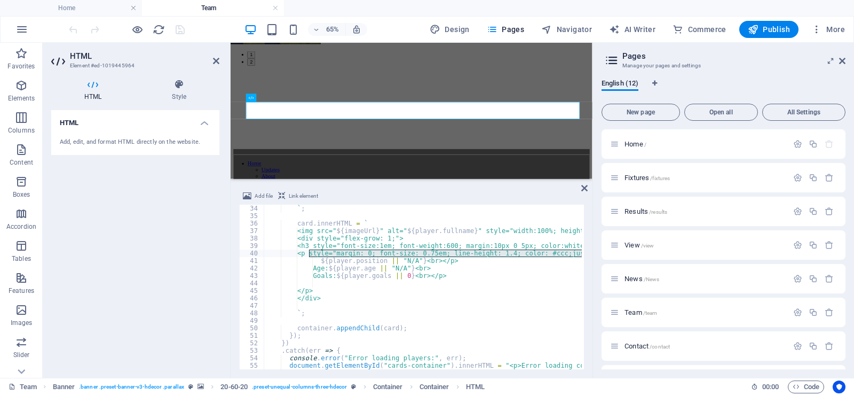
scroll to position [0, 0]
click at [313, 261] on div "` ; card . innerHTML = ` <img src=" ${ imageUrl } " alt=" ${ player . fullname …" at bounding box center [532, 293] width 537 height 177
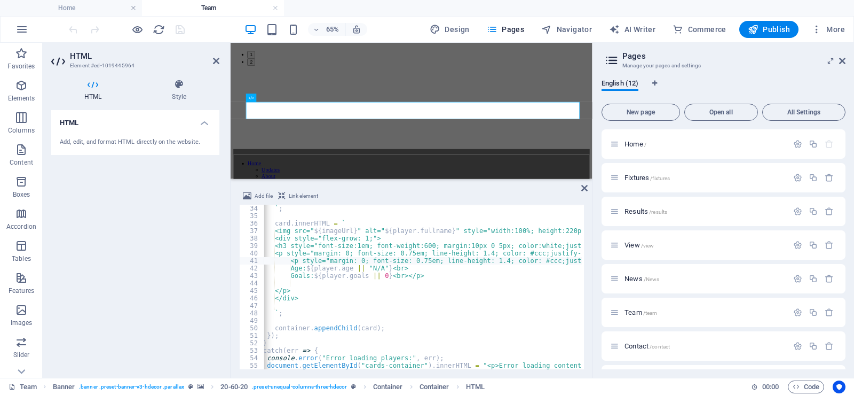
scroll to position [0, 22]
drag, startPoint x: 427, startPoint y: 263, endPoint x: 404, endPoint y: 263, distance: 22.4
click at [404, 263] on div "` ; card . innerHTML = ` <img src=" ${ imageUrl } " alt=" ${ player . fullname …" at bounding box center [509, 293] width 537 height 177
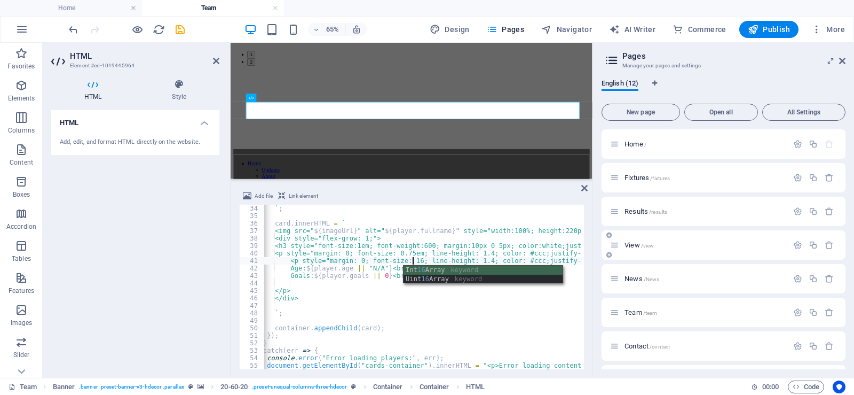
scroll to position [0, 14]
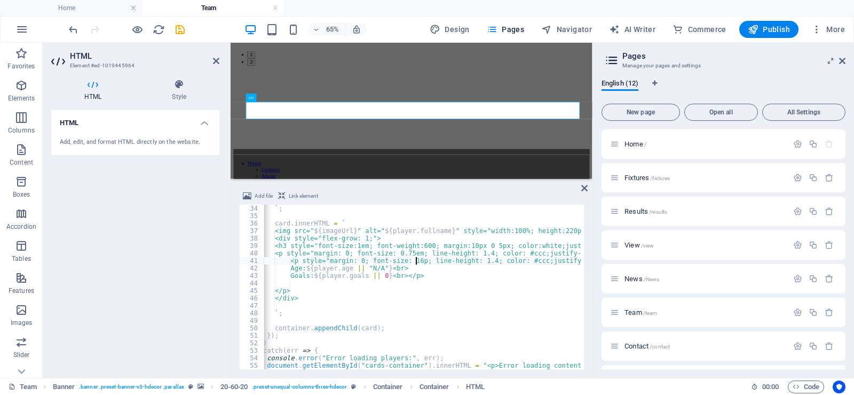
type textarea "<p style="margin: 0; font-size: 16px; line-height: 1.4; color: #ccc;justify-sel…"
click at [444, 286] on div "` ; card . innerHTML = ` <img src=" ${ imageUrl } " alt=" ${ player . fullname …" at bounding box center [509, 293] width 537 height 177
drag, startPoint x: 427, startPoint y: 369, endPoint x: 443, endPoint y: 367, distance: 16.2
click at [472, 362] on div "Add file Link element 34 35 36 37 38 39 40 41 42 43 44 45 46 47 48 49 50 51 52 …" at bounding box center [412, 279] width 362 height 196
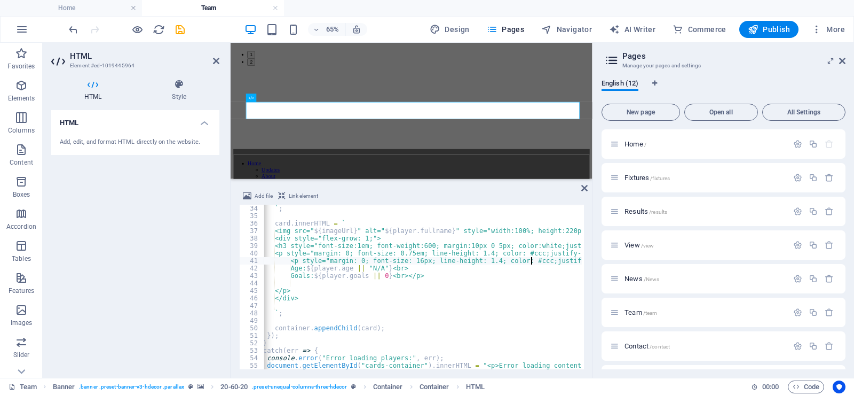
click at [531, 262] on div "` ; card . innerHTML = ` <img src=" ${ imageUrl } " alt=" ${ player . fullname …" at bounding box center [509, 293] width 537 height 177
click at [529, 264] on div "` ; card . innerHTML = ` <img src=" ${ imageUrl } " alt=" ${ player . fullname …" at bounding box center [509, 293] width 537 height 177
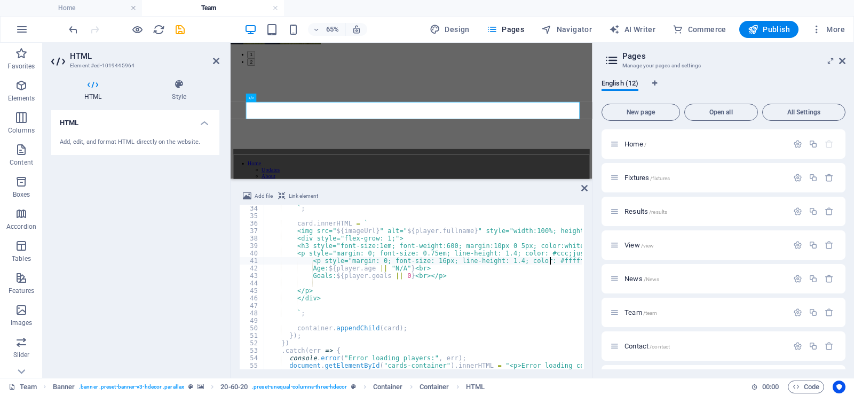
scroll to position [0, 0]
click at [314, 268] on div "` ; card . innerHTML = ` <img src=" ${ imageUrl } " alt=" ${ player . fullname …" at bounding box center [532, 293] width 537 height 177
click at [318, 266] on div "` ; card . innerHTML = ` <img src=" ${ imageUrl } " alt=" ${ player . fullname …" at bounding box center [532, 293] width 537 height 177
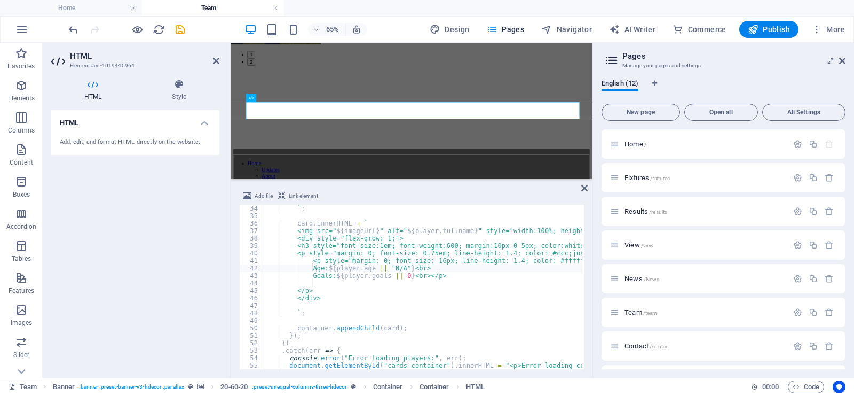
click at [331, 266] on div "` ; card . innerHTML = ` <img src=" ${ imageUrl } " alt=" ${ player . fullname …" at bounding box center [532, 293] width 537 height 177
click at [316, 266] on div "` ; card . innerHTML = ` <img src=" ${ imageUrl } " alt=" ${ player . fullname …" at bounding box center [532, 293] width 537 height 177
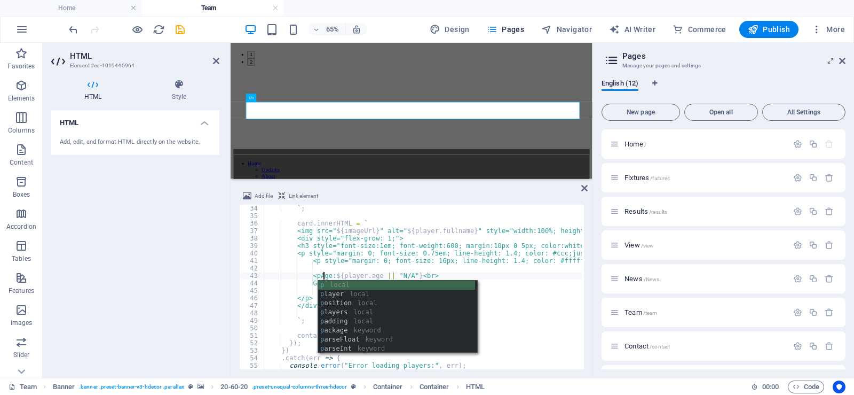
scroll to position [0, 5]
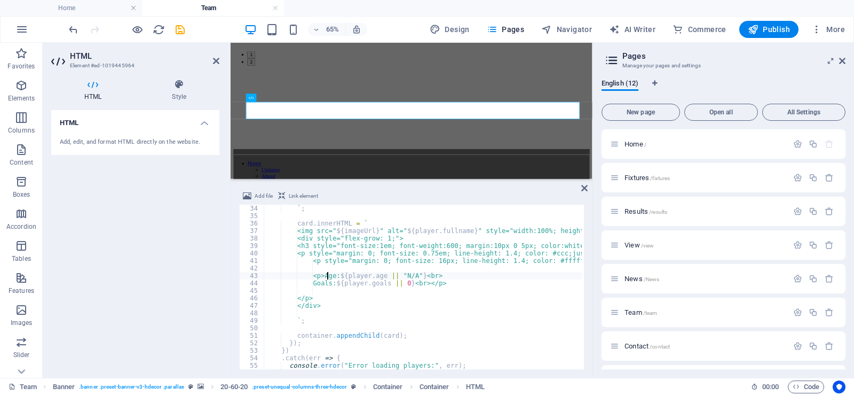
type textarea "<p>Age: ${player.age || "N/A"}<br>"
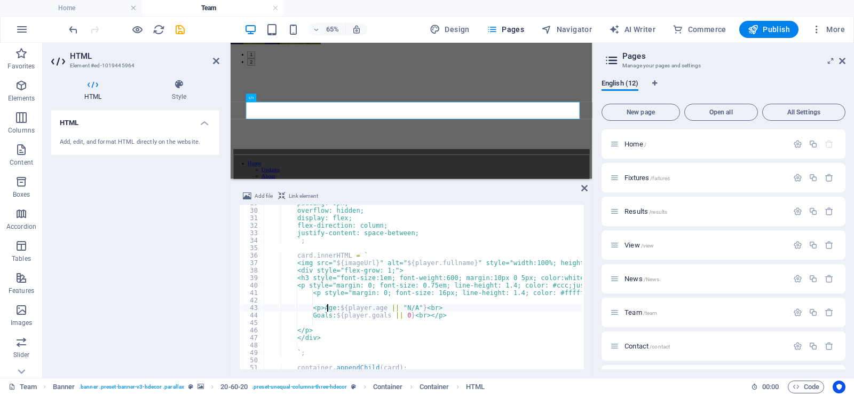
scroll to position [215, 0]
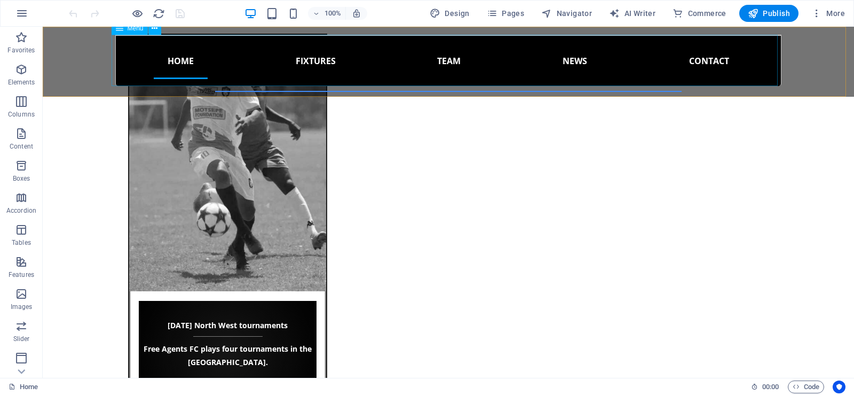
scroll to position [1655, 0]
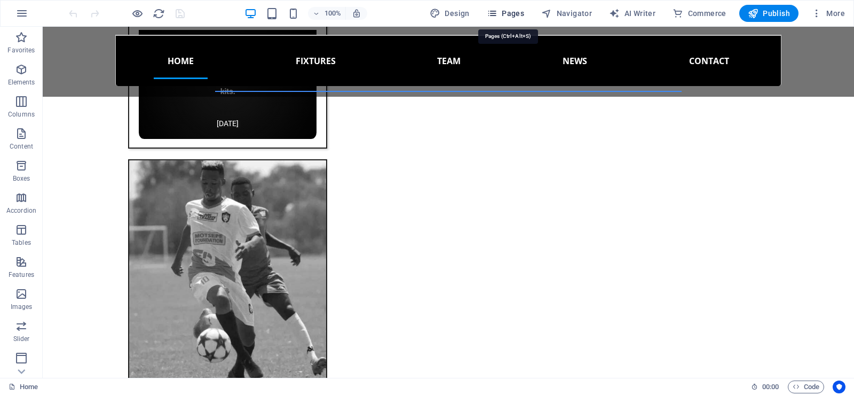
click at [507, 12] on span "Pages" at bounding box center [505, 13] width 37 height 11
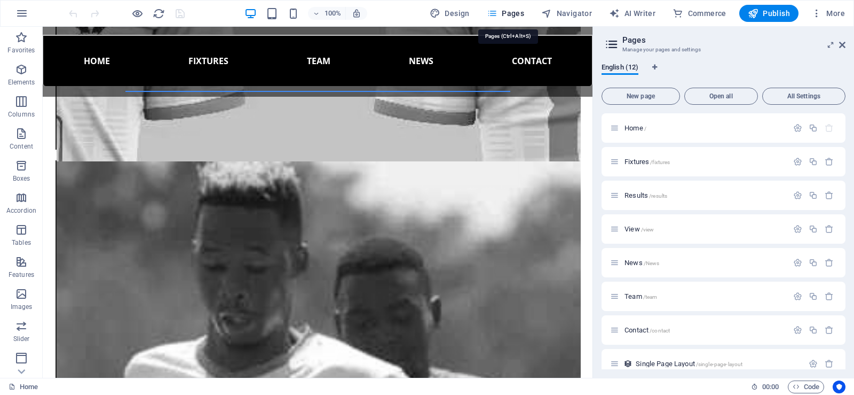
scroll to position [1680, 0]
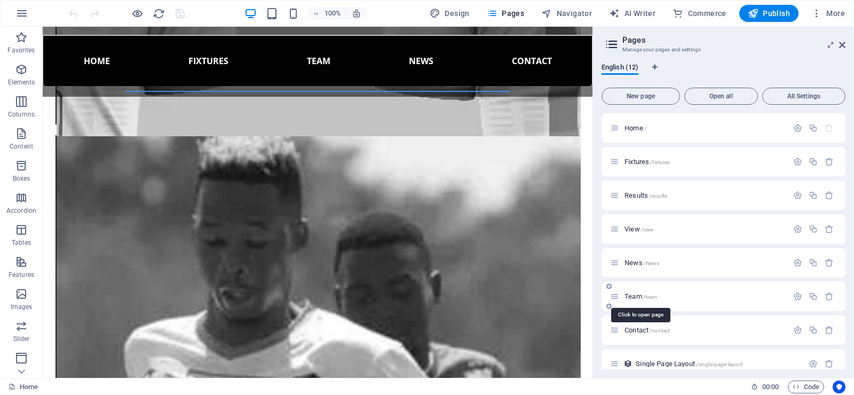
click at [633, 295] on span "Team /team" at bounding box center [641, 296] width 33 height 8
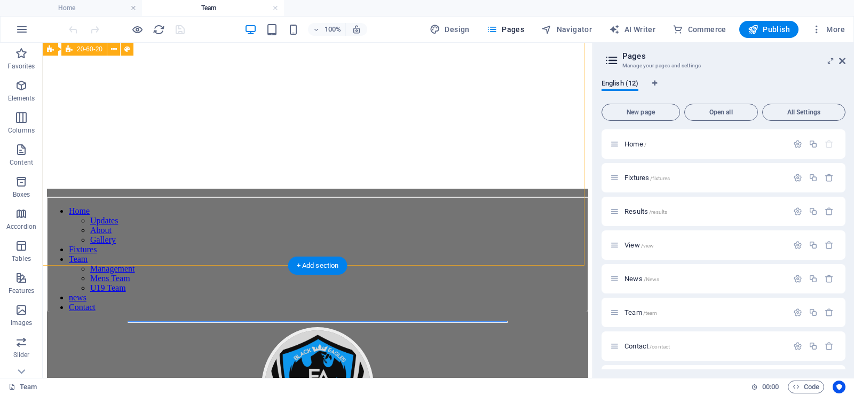
scroll to position [1068, 0]
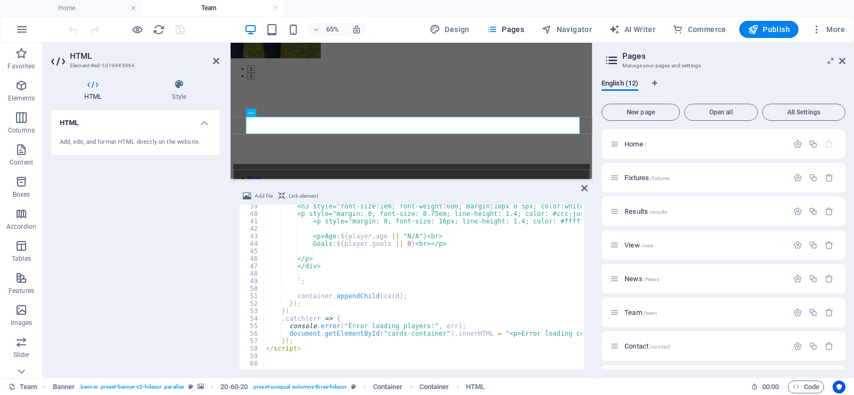
scroll to position [286, 0]
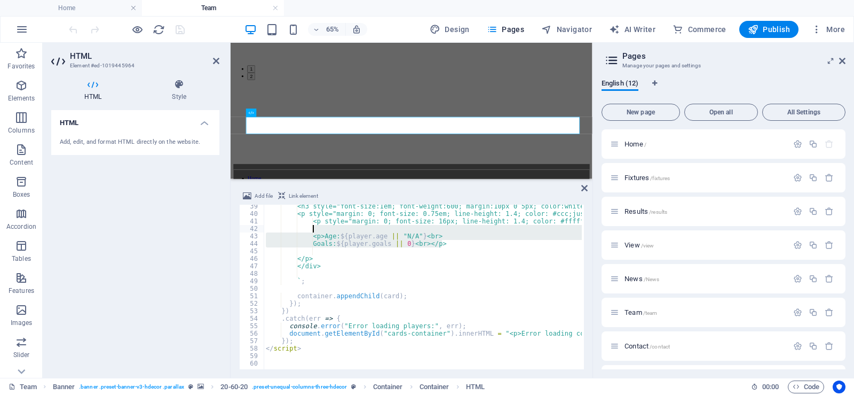
drag, startPoint x: 448, startPoint y: 244, endPoint x: 314, endPoint y: 230, distance: 134.2
click at [314, 230] on div "<h3 style="font-size:1em; font-weight:600; margin:10px 0 5px; color:white;justi…" at bounding box center [532, 290] width 537 height 177
type textarea "<p>Age: ${player.age || "N/A"}<br>"
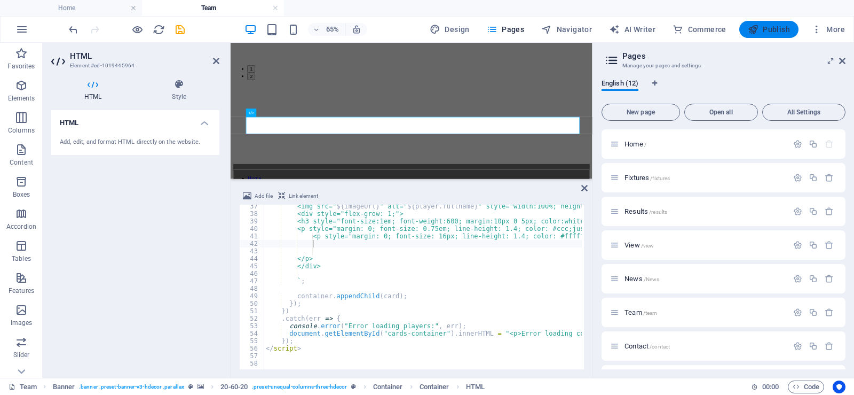
click at [779, 26] on span "Publish" at bounding box center [769, 29] width 42 height 11
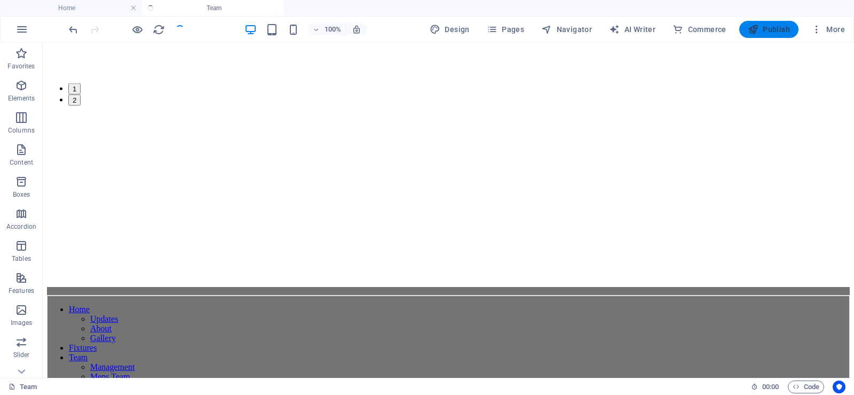
scroll to position [1181, 0]
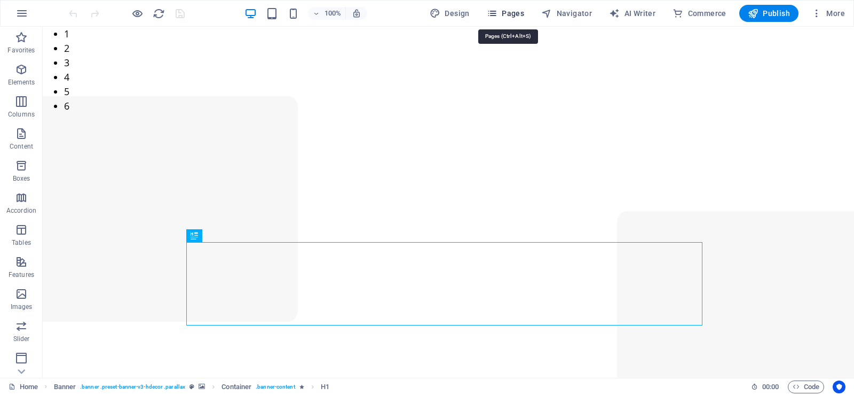
click at [503, 15] on span "Pages" at bounding box center [505, 13] width 37 height 11
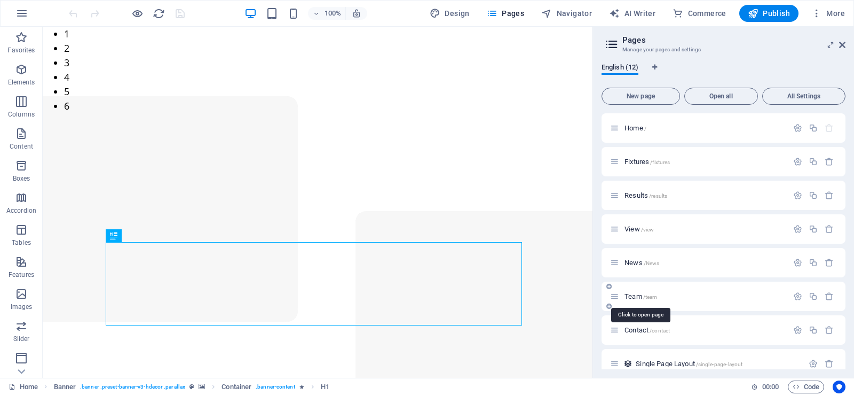
click at [639, 297] on span "Team /team" at bounding box center [641, 296] width 33 height 8
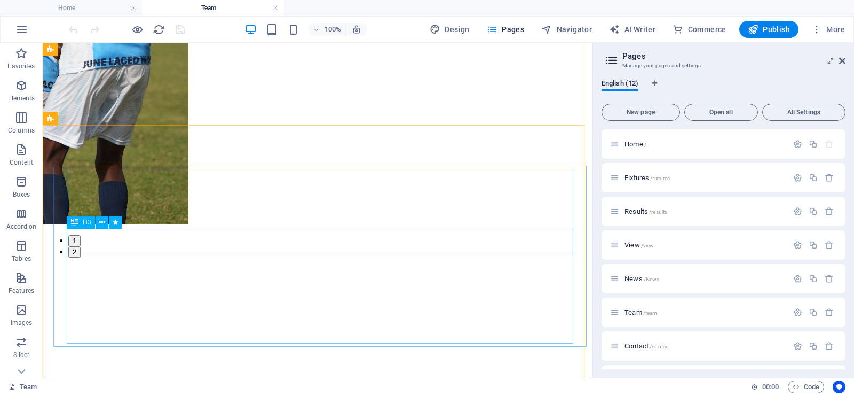
scroll to position [1014, 0]
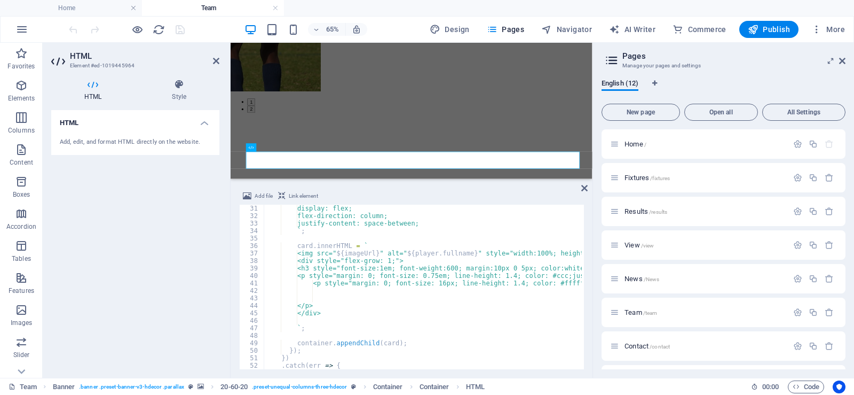
scroll to position [224, 0]
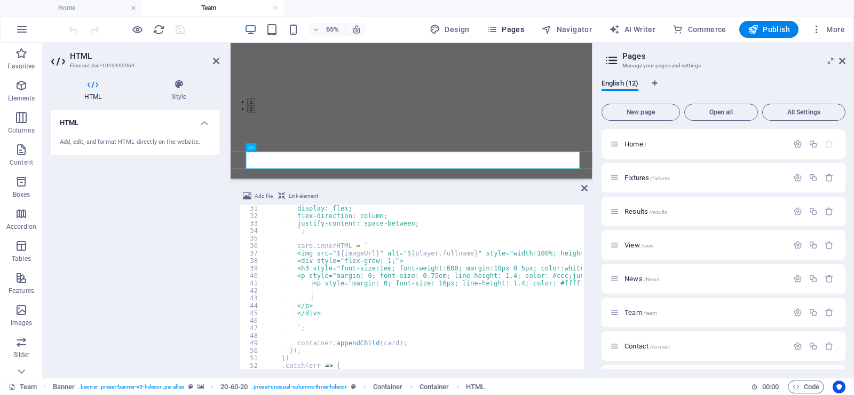
click at [575, 251] on div "display: flex; flex-direction: column; justify-content: space-between; ` ; card…" at bounding box center [532, 293] width 537 height 177
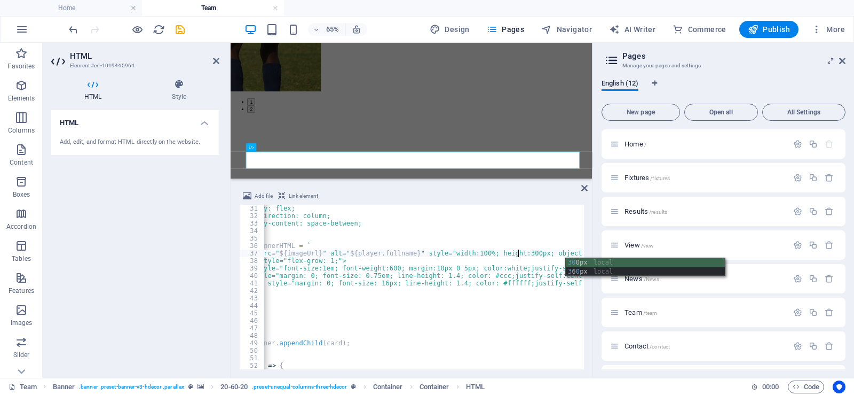
scroll to position [0, 0]
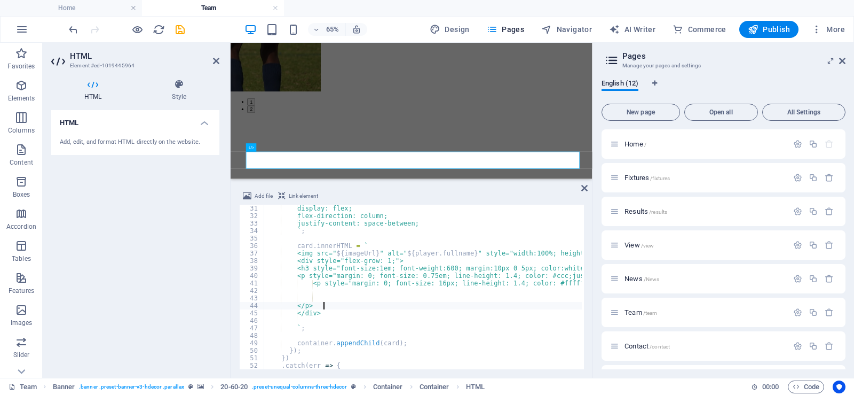
click at [334, 303] on div "display: flex; flex-direction: column; justify-content: space-between; ` ; card…" at bounding box center [532, 293] width 537 height 177
type textarea "<"
click at [296, 320] on div "display: flex; flex-direction: column; justify-content: space-between; ` ; card…" at bounding box center [532, 293] width 537 height 177
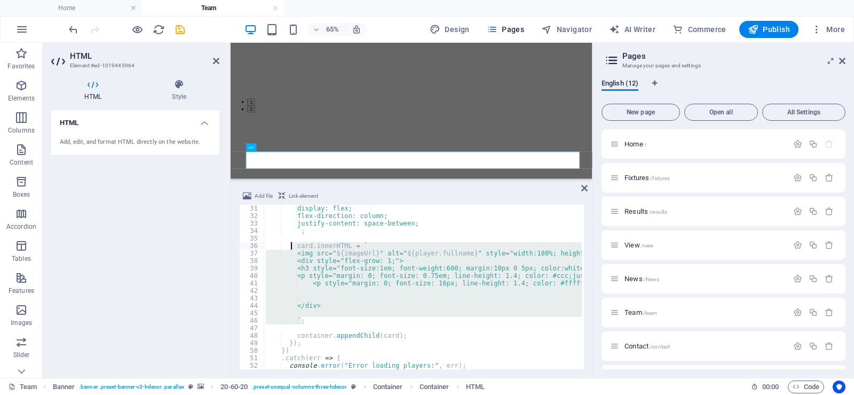
drag, startPoint x: 317, startPoint y: 323, endPoint x: 293, endPoint y: 247, distance: 79.7
click at [293, 247] on div "display: flex; flex-direction: column; justify-content: space-between; ` ; card…" at bounding box center [532, 293] width 537 height 177
type textarea "card.innerHTML = ` <img src="${imageUrl}" alt="${player.fullname}" style="width…"
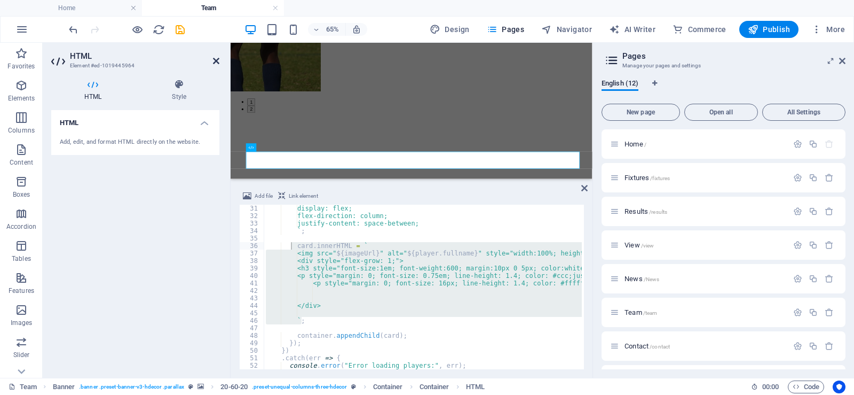
click at [217, 60] on icon at bounding box center [216, 61] width 6 height 9
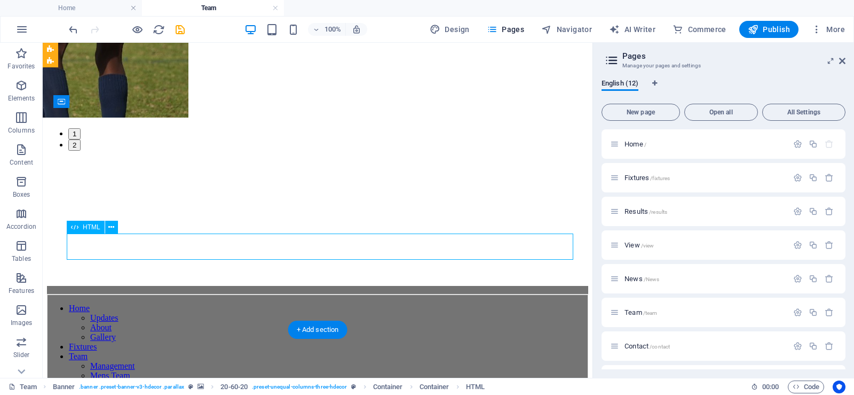
drag, startPoint x: 234, startPoint y: 254, endPoint x: 494, endPoint y: 296, distance: 263.0
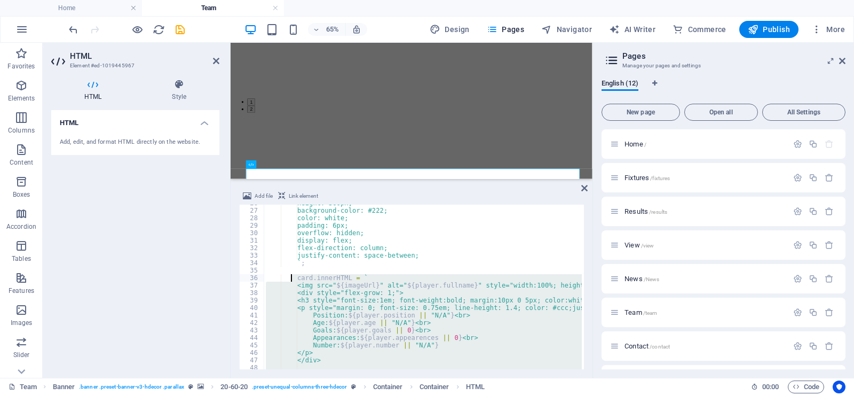
scroll to position [192, 0]
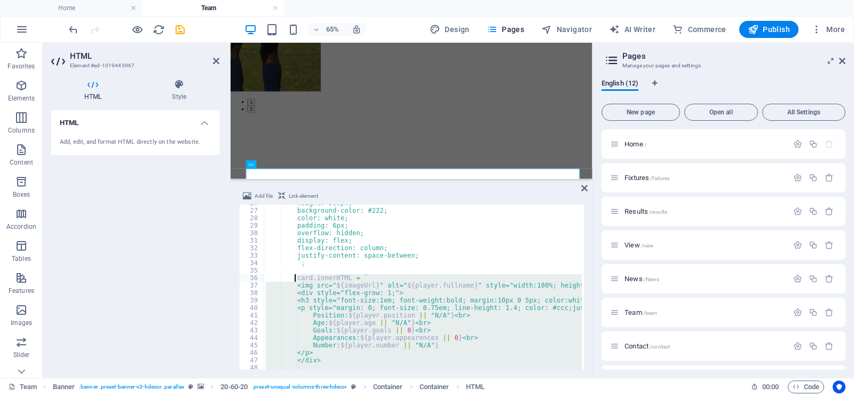
drag, startPoint x: 308, startPoint y: 311, endPoint x: 295, endPoint y: 280, distance: 33.5
click at [295, 280] on div "height: 360px; background-color: #222; color: white; padding: 6px; overflow: hi…" at bounding box center [532, 287] width 537 height 177
type textarea "`;"
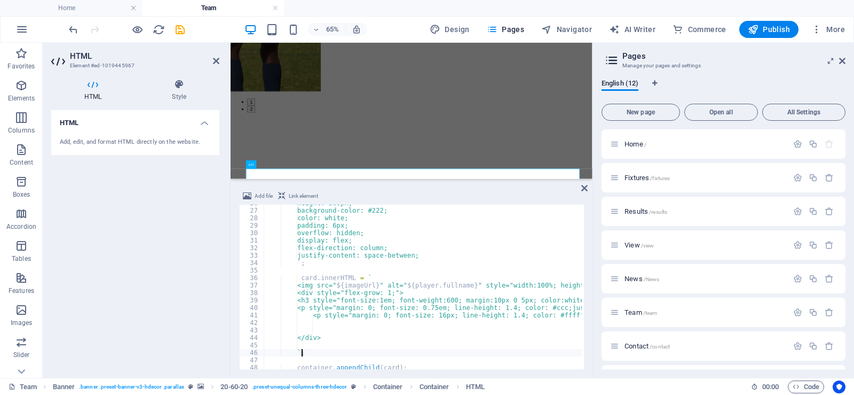
scroll to position [249, 0]
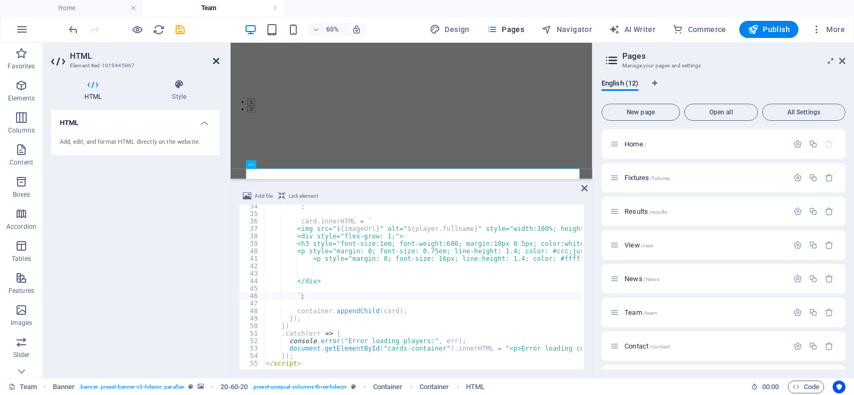
click at [216, 61] on icon at bounding box center [216, 61] width 6 height 9
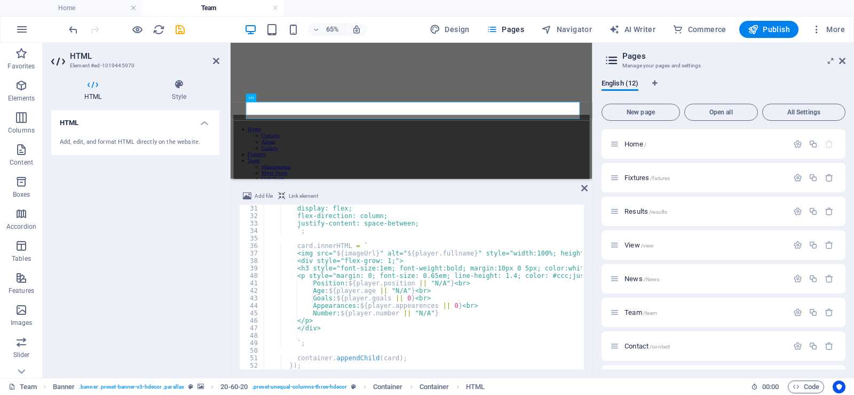
scroll to position [224, 0]
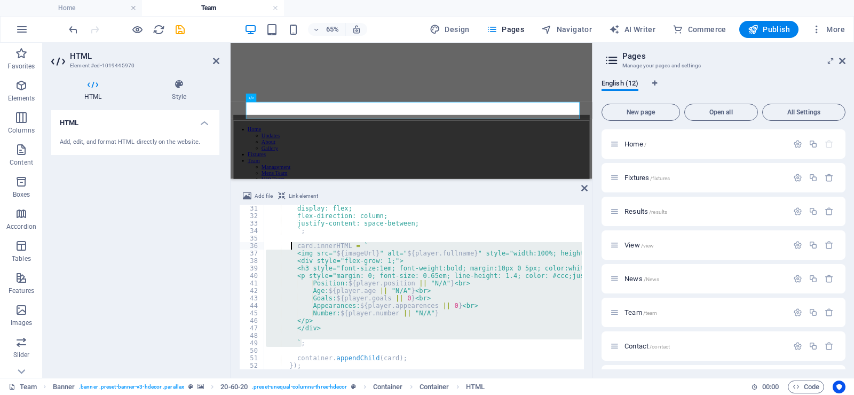
drag, startPoint x: 303, startPoint y: 344, endPoint x: 300, endPoint y: 247, distance: 97.2
click at [293, 248] on div "display: flex; flex-direction: column; justify-content: space-between; ` ; card…" at bounding box center [532, 293] width 537 height 177
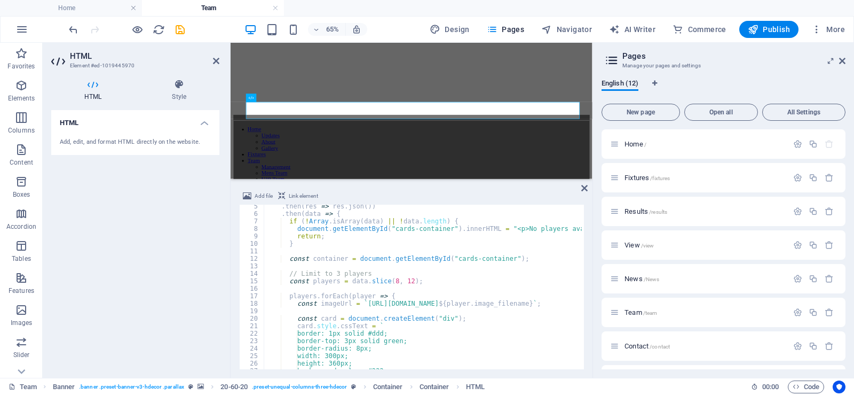
scroll to position [0, 0]
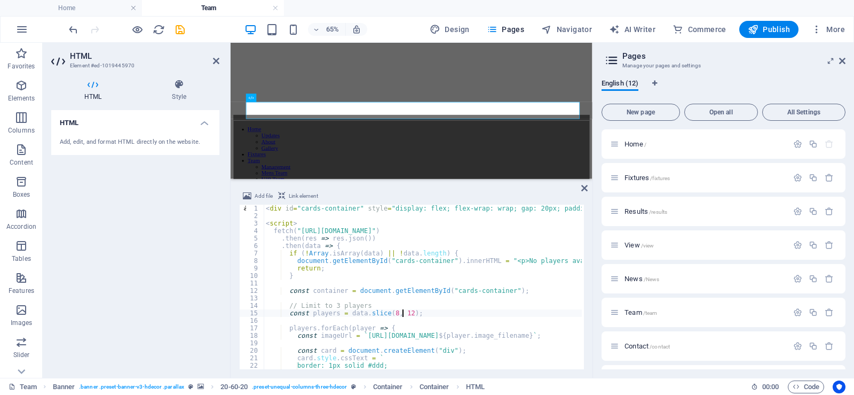
click at [402, 312] on div "< div id = "cards-container" style = "display: flex; flex-wrap: wrap; gap: 20px…" at bounding box center [532, 293] width 537 height 177
click at [396, 312] on div "< div id = "cards-container" style = "display: flex; flex-wrap: wrap; gap: 20px…" at bounding box center [532, 293] width 537 height 177
type textarea "const players = data.slice(8,12);"
click at [764, 32] on span "Publish" at bounding box center [769, 29] width 42 height 11
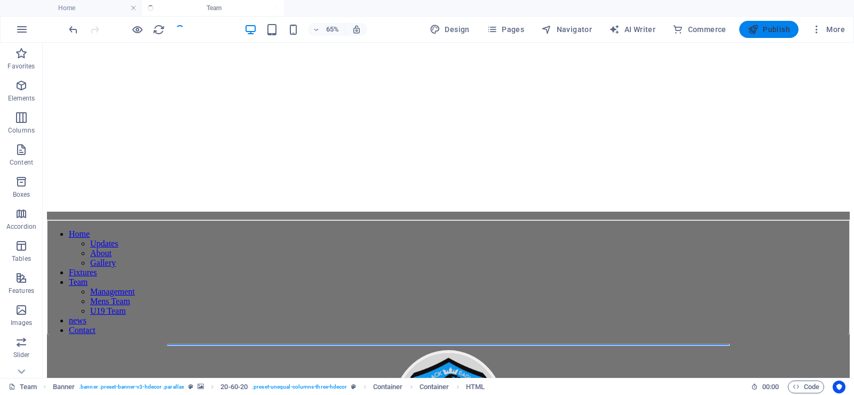
scroll to position [1233, 0]
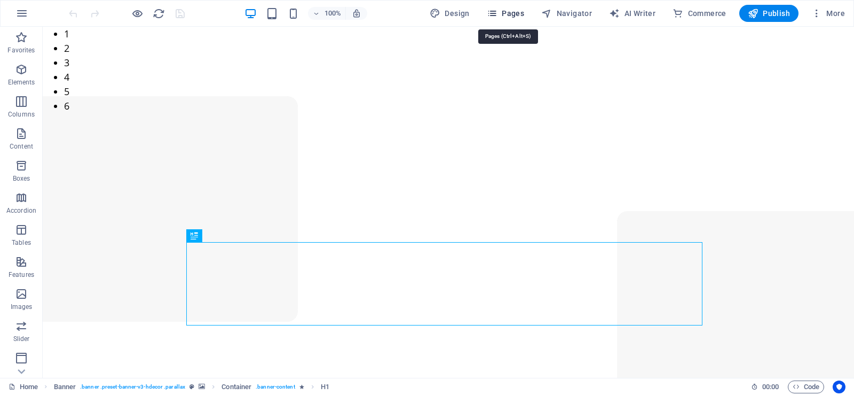
click at [498, 12] on icon "button" at bounding box center [492, 13] width 11 height 11
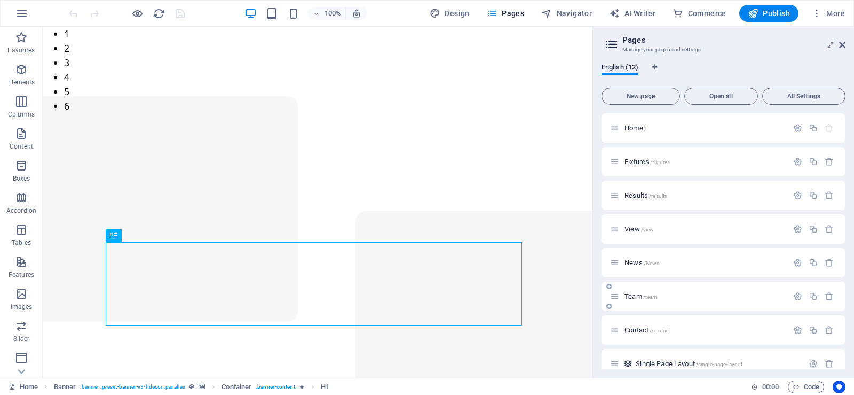
click at [637, 297] on span "Team /team" at bounding box center [641, 296] width 33 height 8
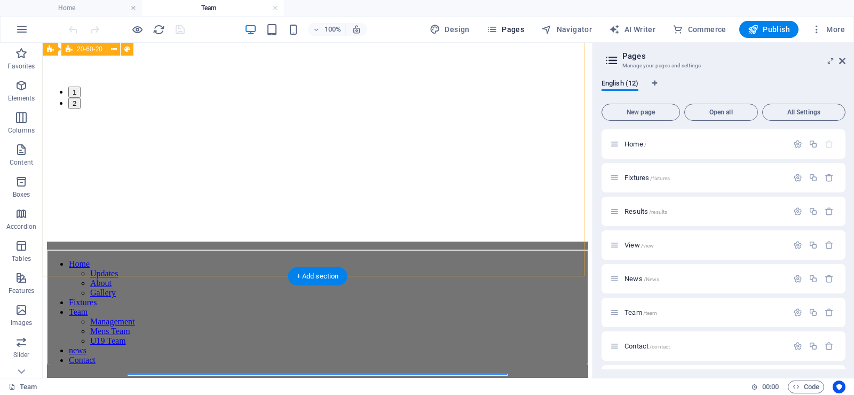
scroll to position [1068, 0]
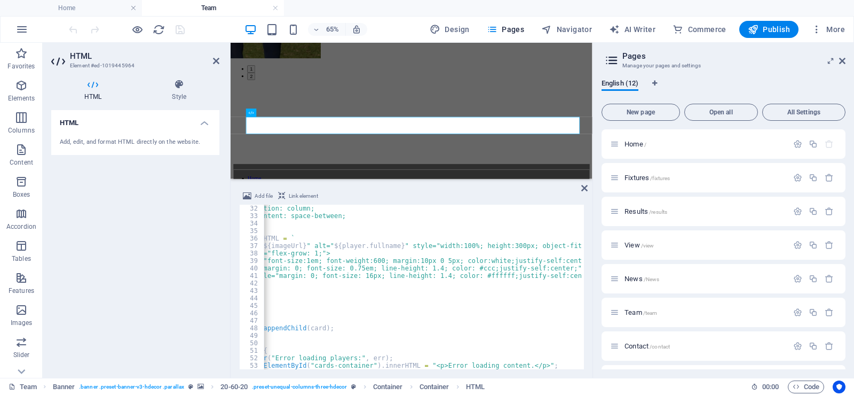
scroll to position [0, 139]
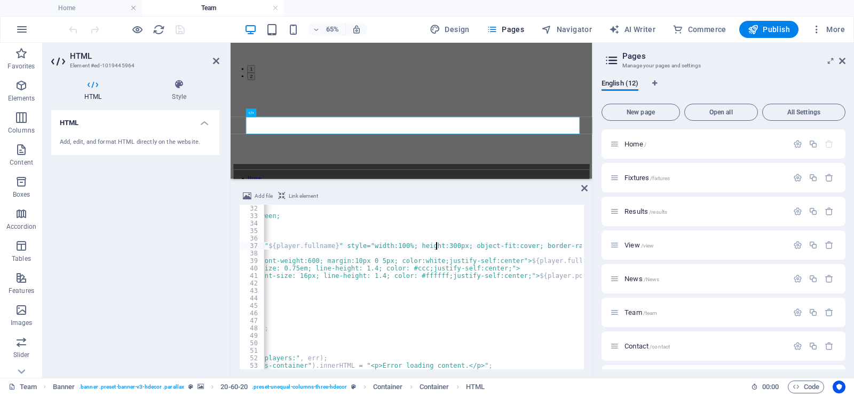
click at [436, 245] on div "flex-direction: column; justify-content: space-between; ` ; card . innerHTML = …" at bounding box center [393, 293] width 537 height 177
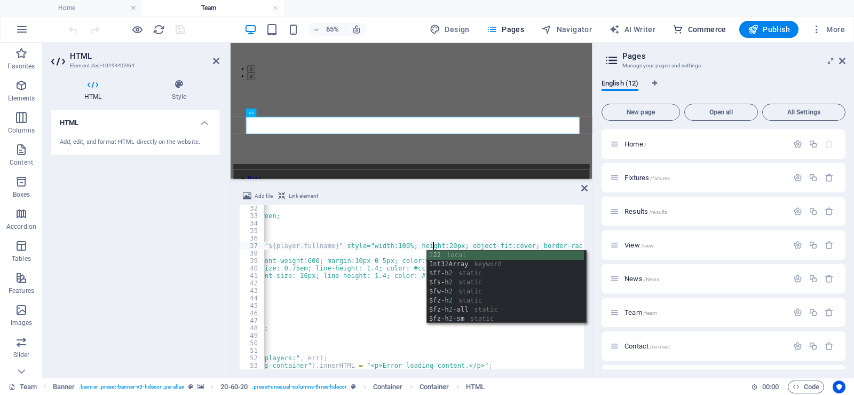
type textarea "<img src="${imageUrl}" alt="${player.fullname}" style="width:100%; height:290px…"
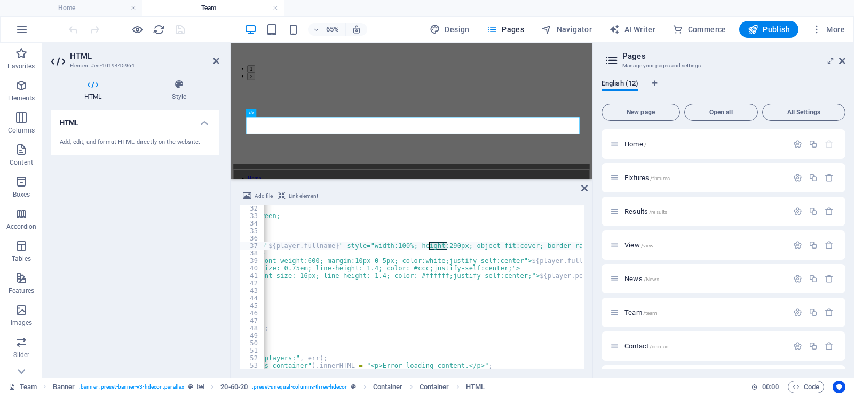
drag, startPoint x: 446, startPoint y: 246, endPoint x: 429, endPoint y: 246, distance: 17.1
click at [429, 246] on div "flex-direction: column; justify-content: space-between; ` ; card . innerHTML = …" at bounding box center [393, 293] width 537 height 177
click at [216, 61] on icon at bounding box center [216, 61] width 6 height 9
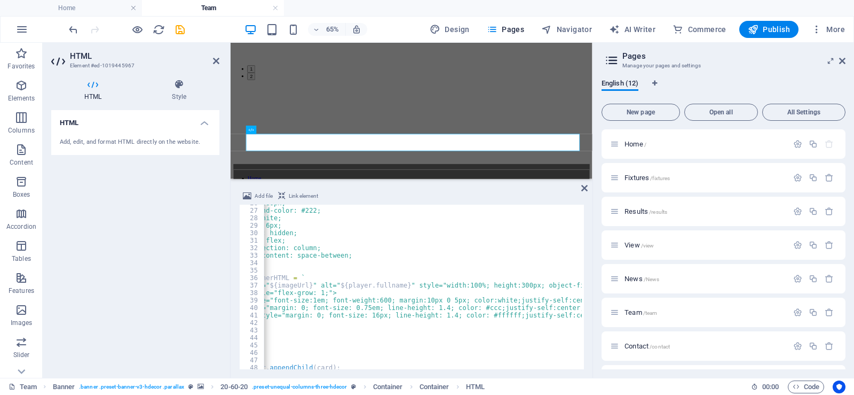
scroll to position [0, 67]
drag, startPoint x: 518, startPoint y: 285, endPoint x: 501, endPoint y: 285, distance: 17.1
click at [501, 285] on div "height: 360px; background-color: #222; color: white; padding: 6px; overflow: hi…" at bounding box center [465, 287] width 537 height 177
type textarea "<img src="${imageUrl}" alt="${player.fullname}" style="width:100%; height:290px…"
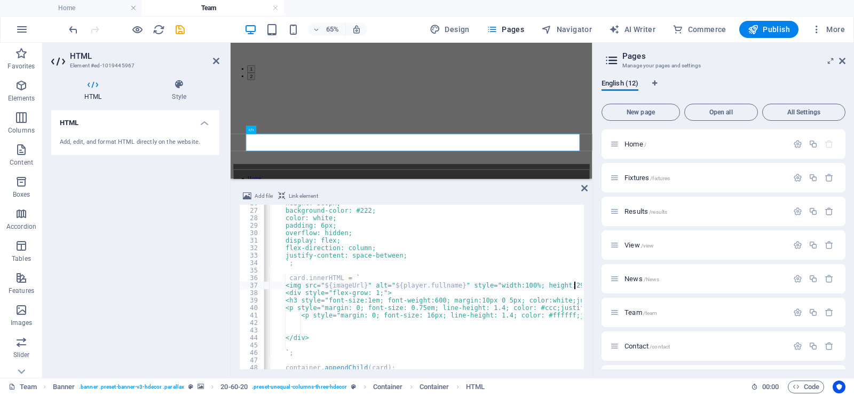
scroll to position [0, 0]
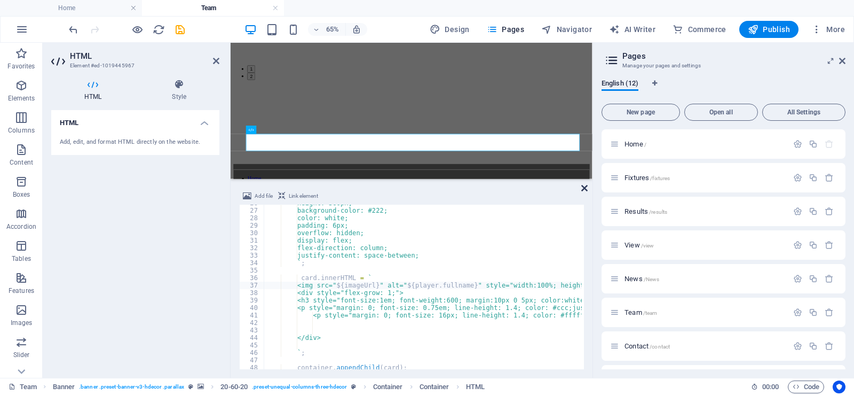
click at [583, 189] on icon at bounding box center [584, 188] width 6 height 9
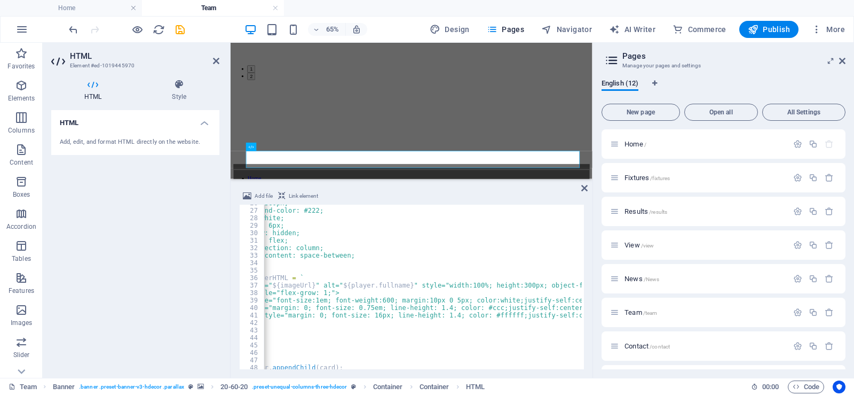
scroll to position [0, 95]
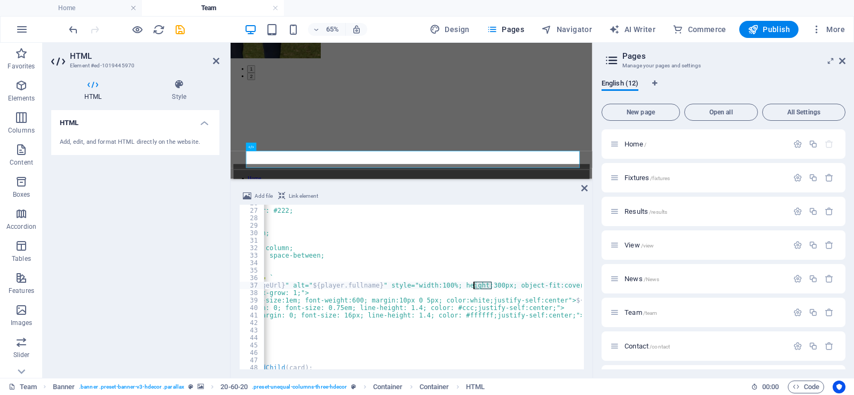
drag, startPoint x: 491, startPoint y: 287, endPoint x: 475, endPoint y: 286, distance: 15.5
click at [475, 286] on div "height: 360px; background-color: #222; color: white; padding: 6px; overflow: hi…" at bounding box center [437, 287] width 537 height 177
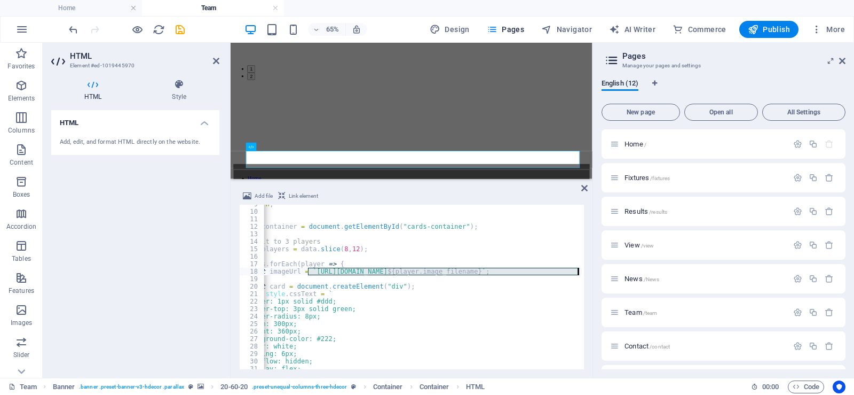
scroll to position [0, 58]
drag, startPoint x: 349, startPoint y: 271, endPoint x: 588, endPoint y: 271, distance: 239.7
click at [588, 271] on div "Add file Link element <img src="${imageUrl}" alt="${player.fullname}" style="wi…" at bounding box center [412, 279] width 362 height 196
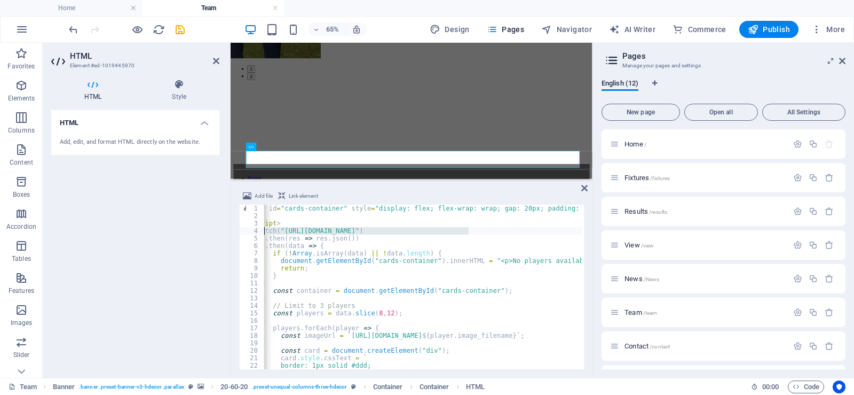
scroll to position [0, 0]
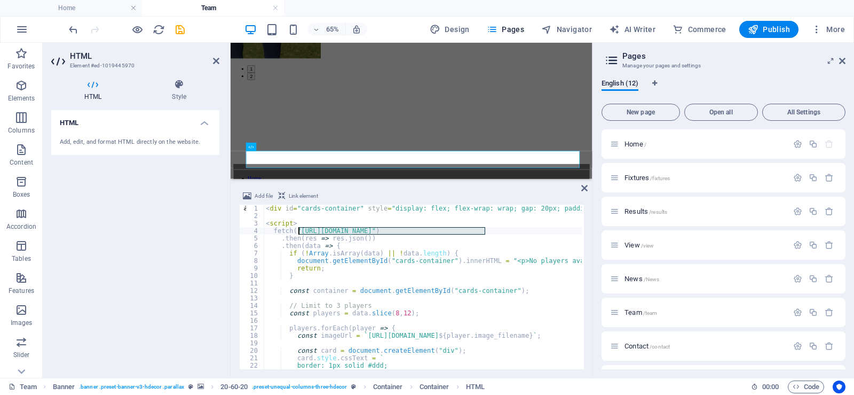
drag, startPoint x: 426, startPoint y: 230, endPoint x: 297, endPoint y: 230, distance: 128.7
click at [297, 230] on div "< div id = "cards-container" style = "display: flex; flex-wrap: wrap; gap: 20px…" at bounding box center [532, 293] width 537 height 177
type textarea "fetch("[URL][DOMAIN_NAME]")"
click at [779, 32] on span "Publish" at bounding box center [769, 29] width 42 height 11
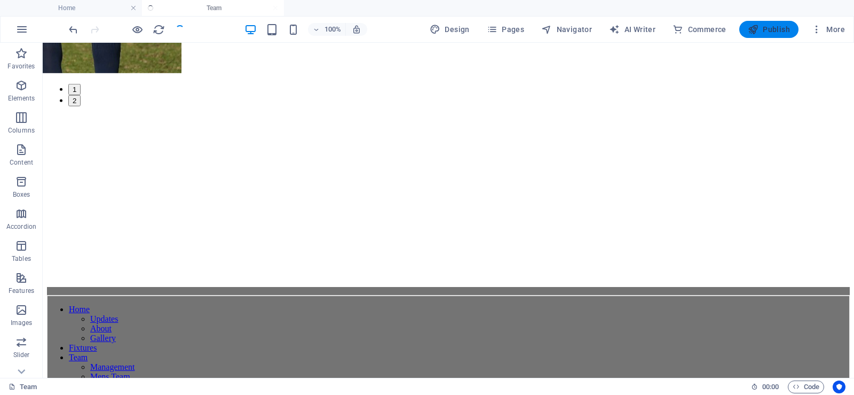
scroll to position [1194, 0]
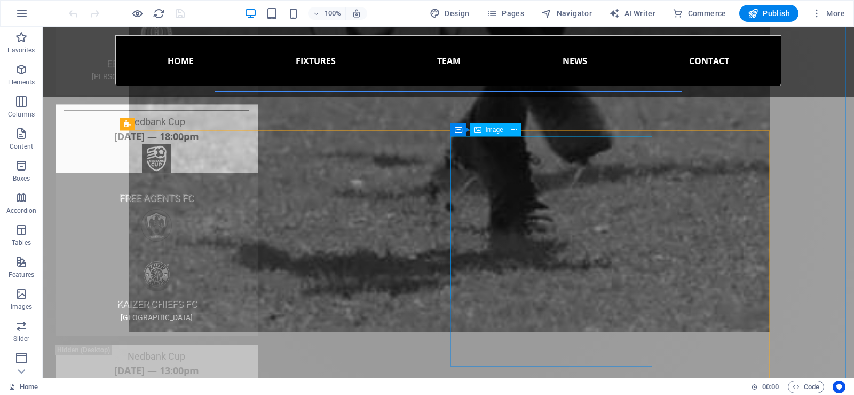
scroll to position [2670, 0]
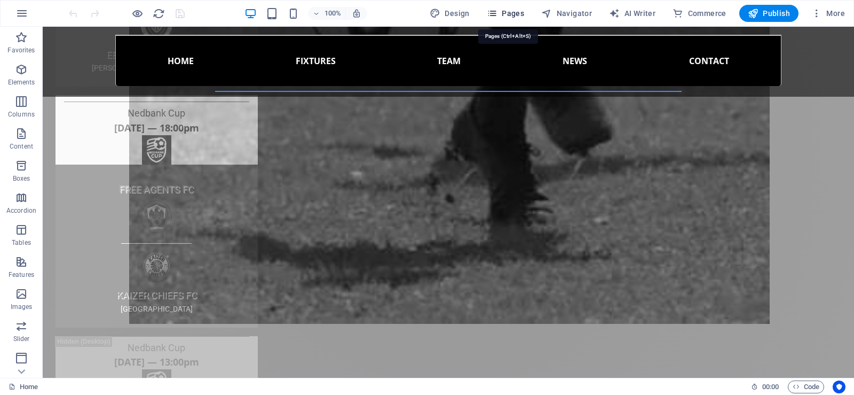
click at [503, 12] on span "Pages" at bounding box center [505, 13] width 37 height 11
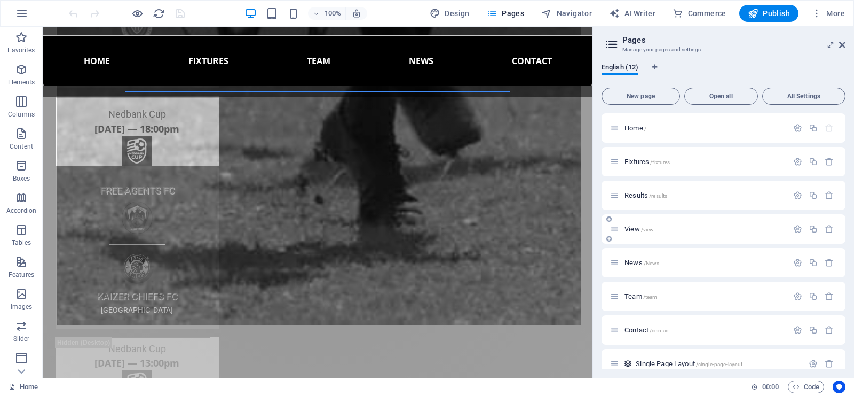
click at [633, 229] on span "View /view" at bounding box center [639, 229] width 29 height 8
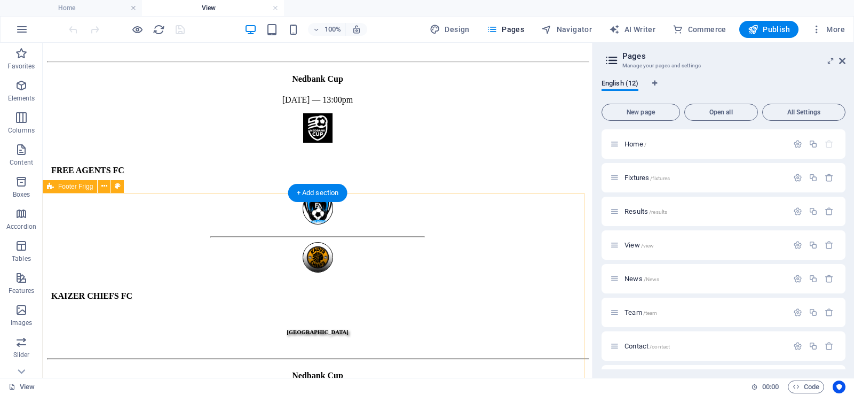
scroll to position [1121, 0]
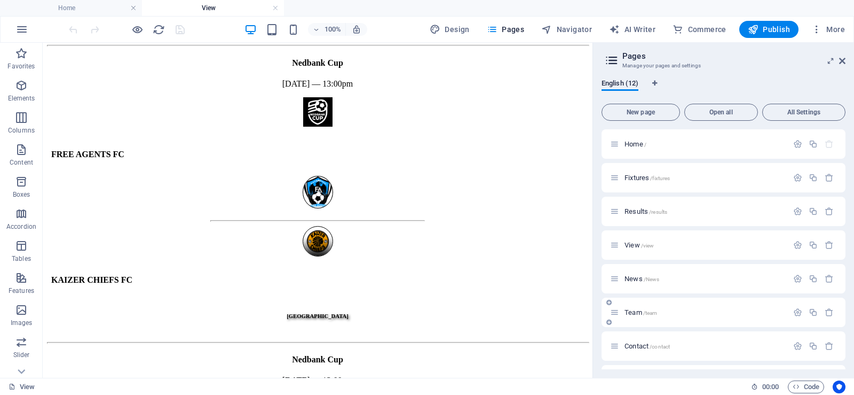
click at [631, 314] on span "Team /team" at bounding box center [641, 312] width 33 height 8
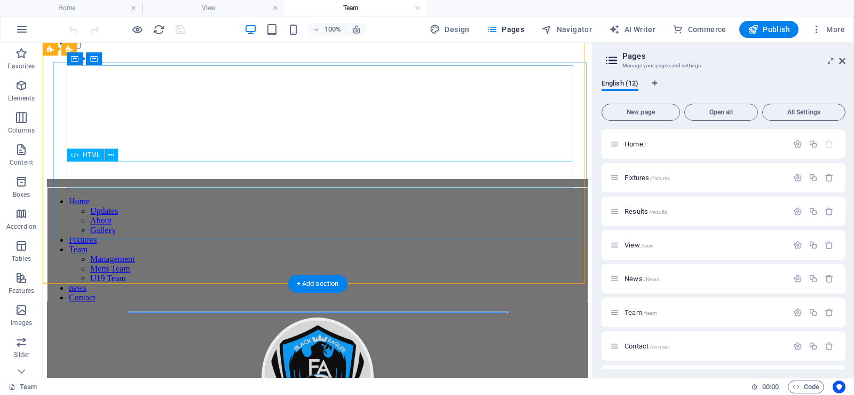
scroll to position [1014, 0]
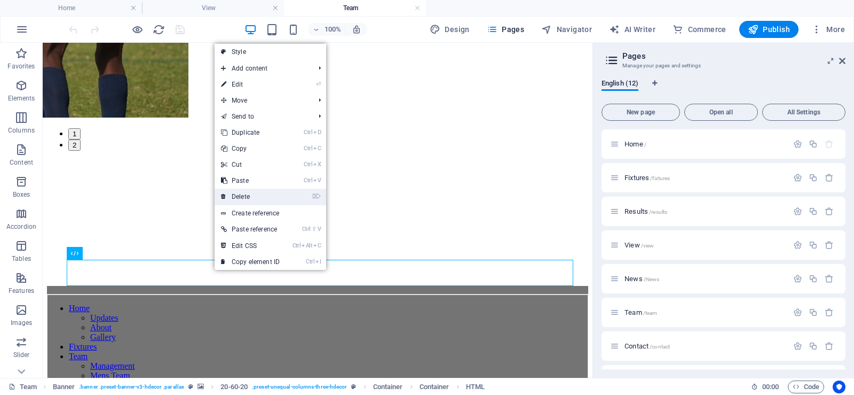
click at [245, 193] on link "⌦ Delete" at bounding box center [251, 196] width 72 height 16
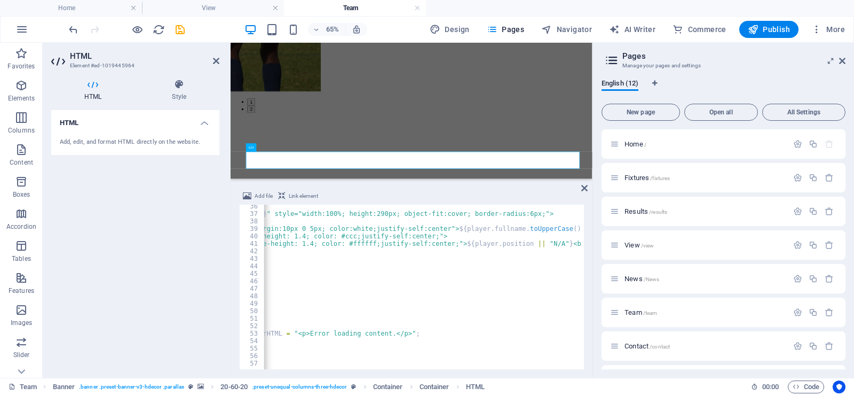
scroll to position [0, 218]
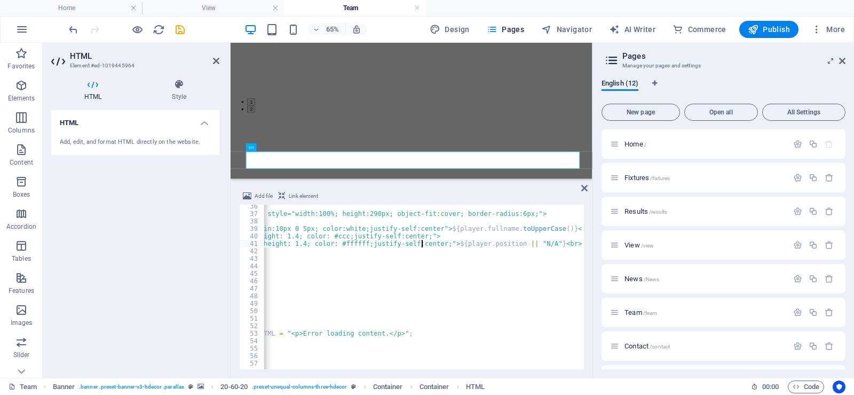
click at [421, 242] on div "card . innerHTML = ` <img src=" ${ imageUrl } " alt=" ${ player . fullname } " …" at bounding box center [313, 290] width 537 height 177
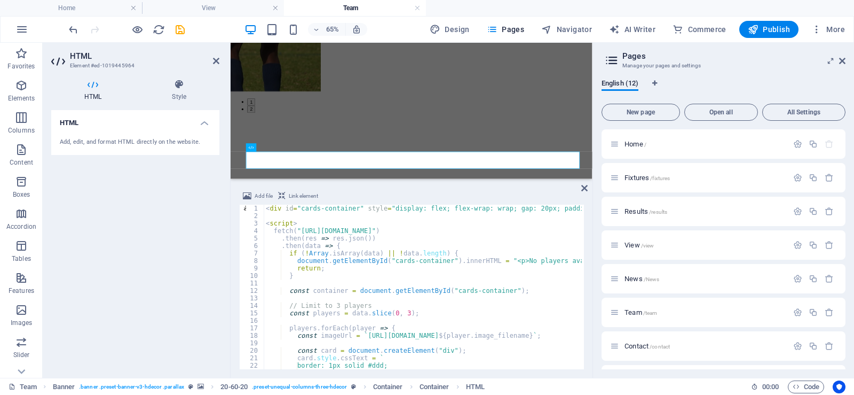
scroll to position [0, 20]
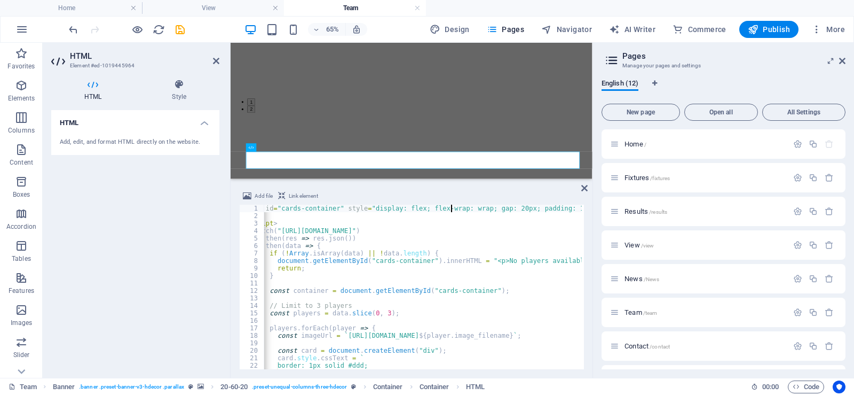
click at [451, 207] on div "< div id = "cards-container" style = "display: flex; flex-wrap: wrap; gap: 20px…" at bounding box center [534, 293] width 580 height 177
click at [473, 218] on div "flex-dire c tio n local" at bounding box center [496, 226] width 159 height 27
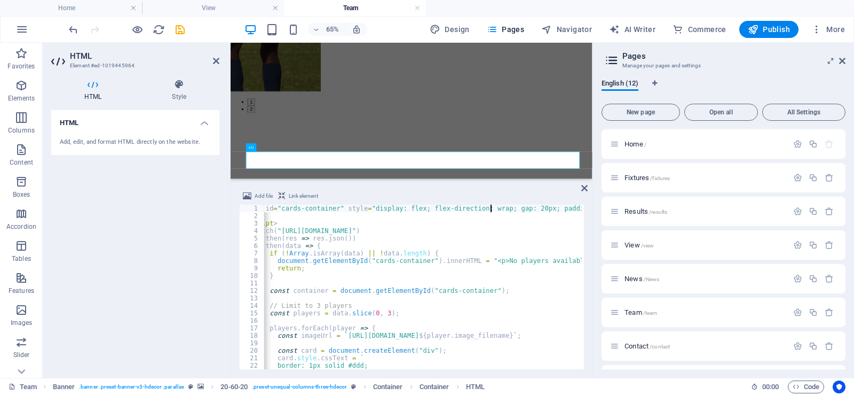
click at [490, 208] on div "< div id = "cards-container" style = "display: flex; flex-direction: wrap; gap:…" at bounding box center [534, 293] width 580 height 177
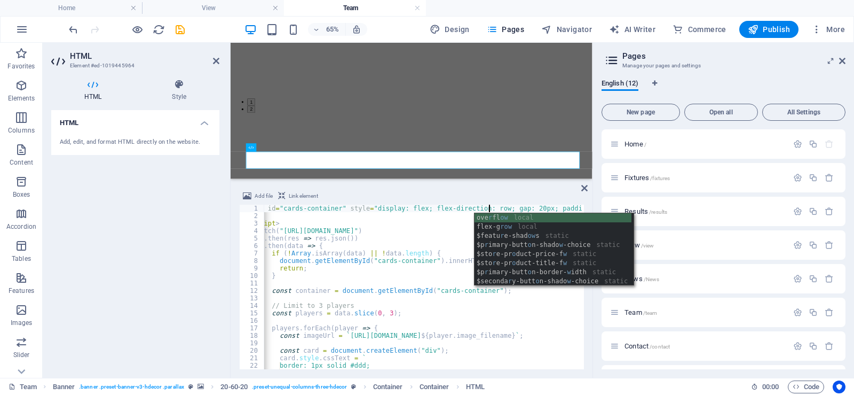
scroll to position [0, 0]
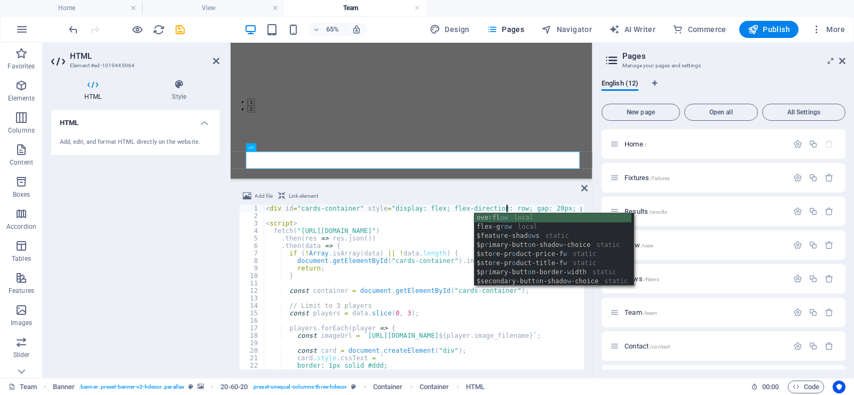
click at [398, 312] on div "< div id = "cards-container" style = "display: flex; flex-direction: row; gap: …" at bounding box center [554, 293] width 580 height 177
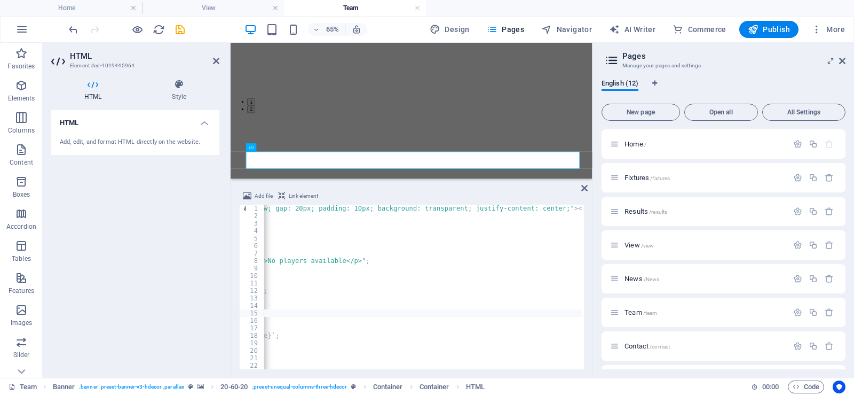
scroll to position [0, 262]
click at [524, 206] on div "< div id = "cards-container" style = "display: flex; flex-direction: row; gap: …" at bounding box center [292, 293] width 580 height 177
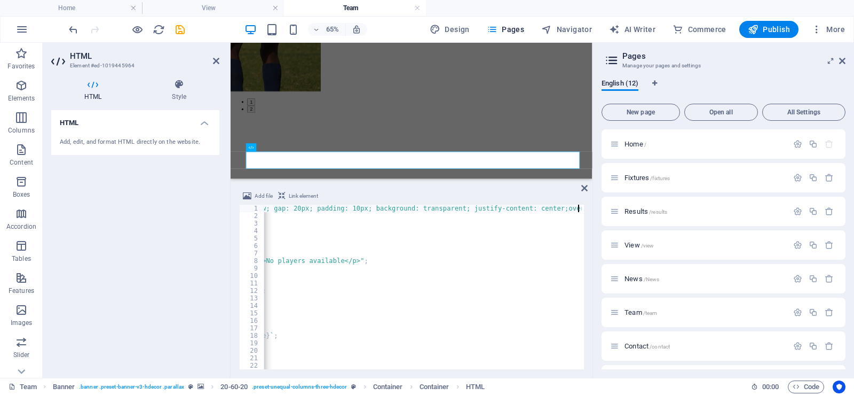
scroll to position [0, 263]
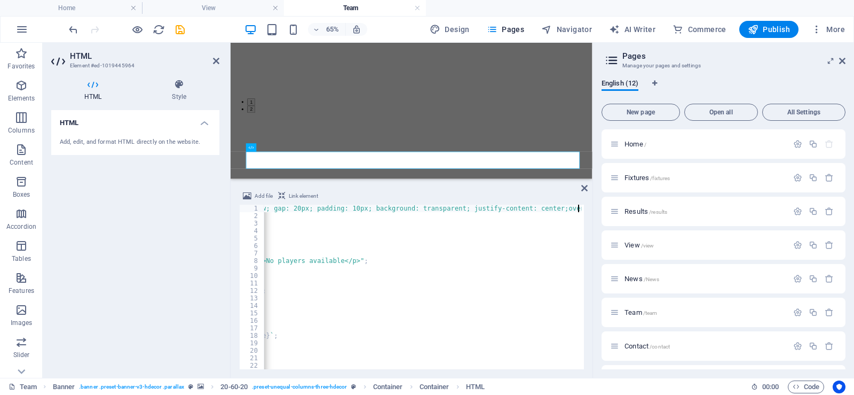
click at [557, 208] on div "< div id = "cards-container" style = "display: flex; flex-direction: row; gap: …" at bounding box center [305, 293] width 609 height 177
type textarea "<div id="cards-container" style="display: flex; flex-direction: row; gap: 20px;…"
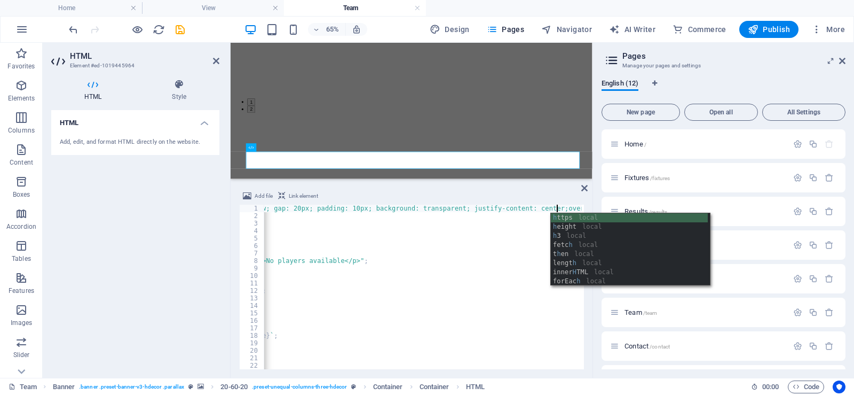
scroll to position [0, 45]
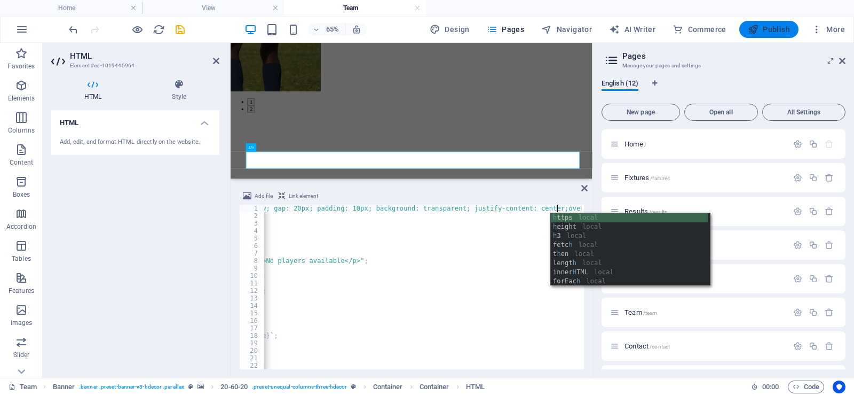
click at [756, 32] on icon "button" at bounding box center [753, 29] width 11 height 11
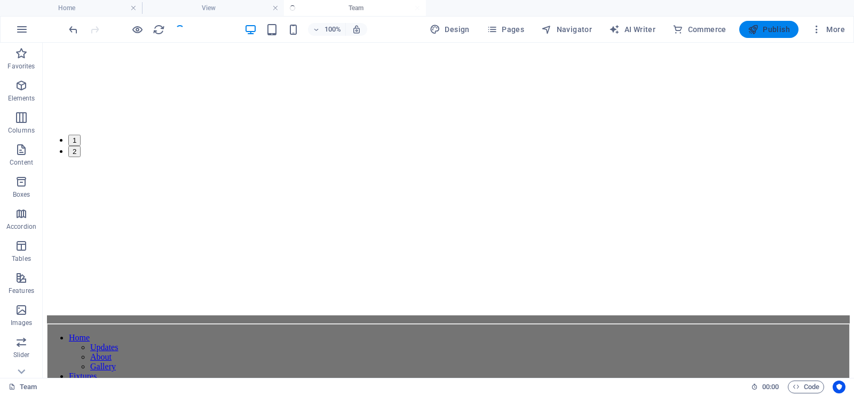
scroll to position [1142, 0]
